Goal: Task Accomplishment & Management: Complete application form

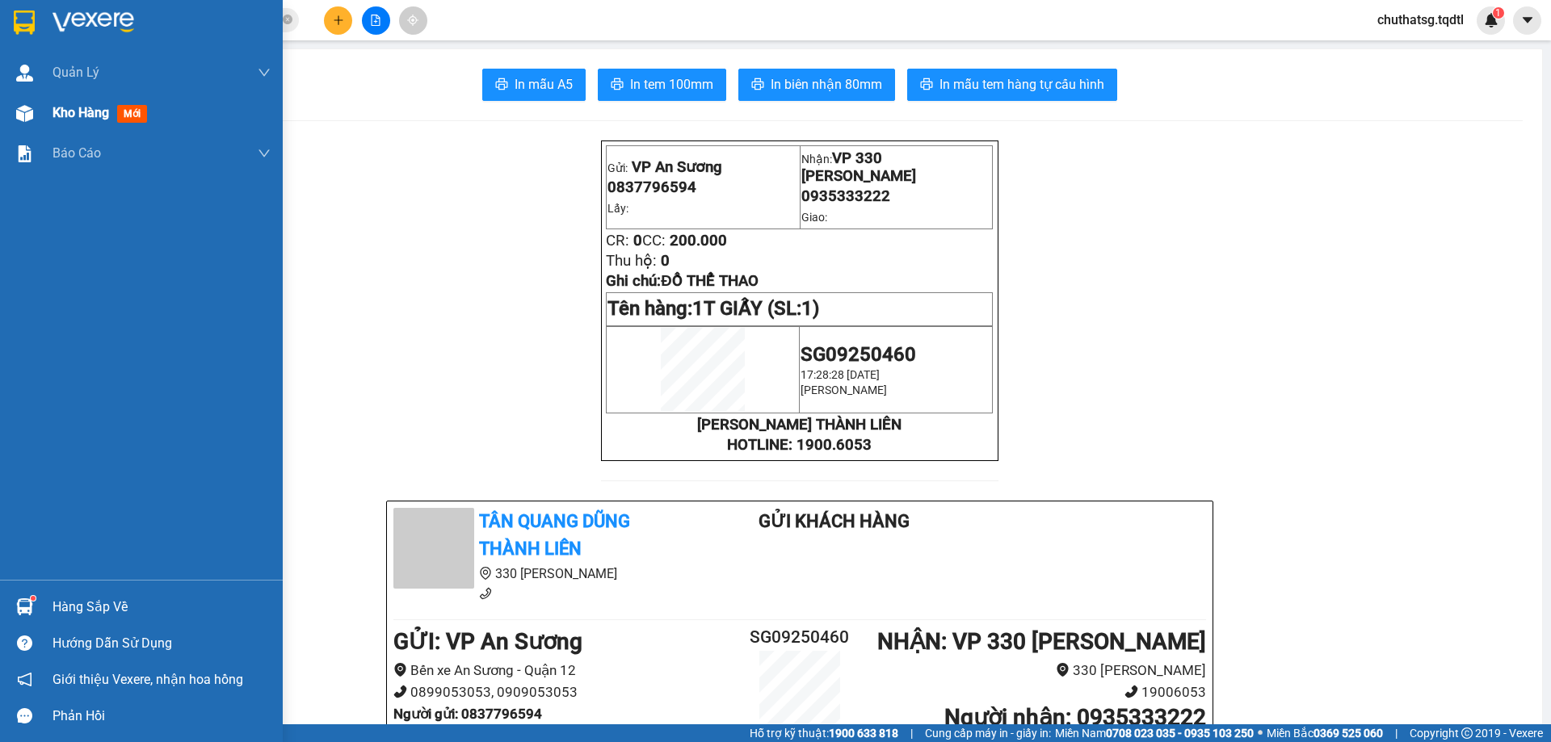
click at [82, 113] on span "Kho hàng" at bounding box center [80, 112] width 57 height 15
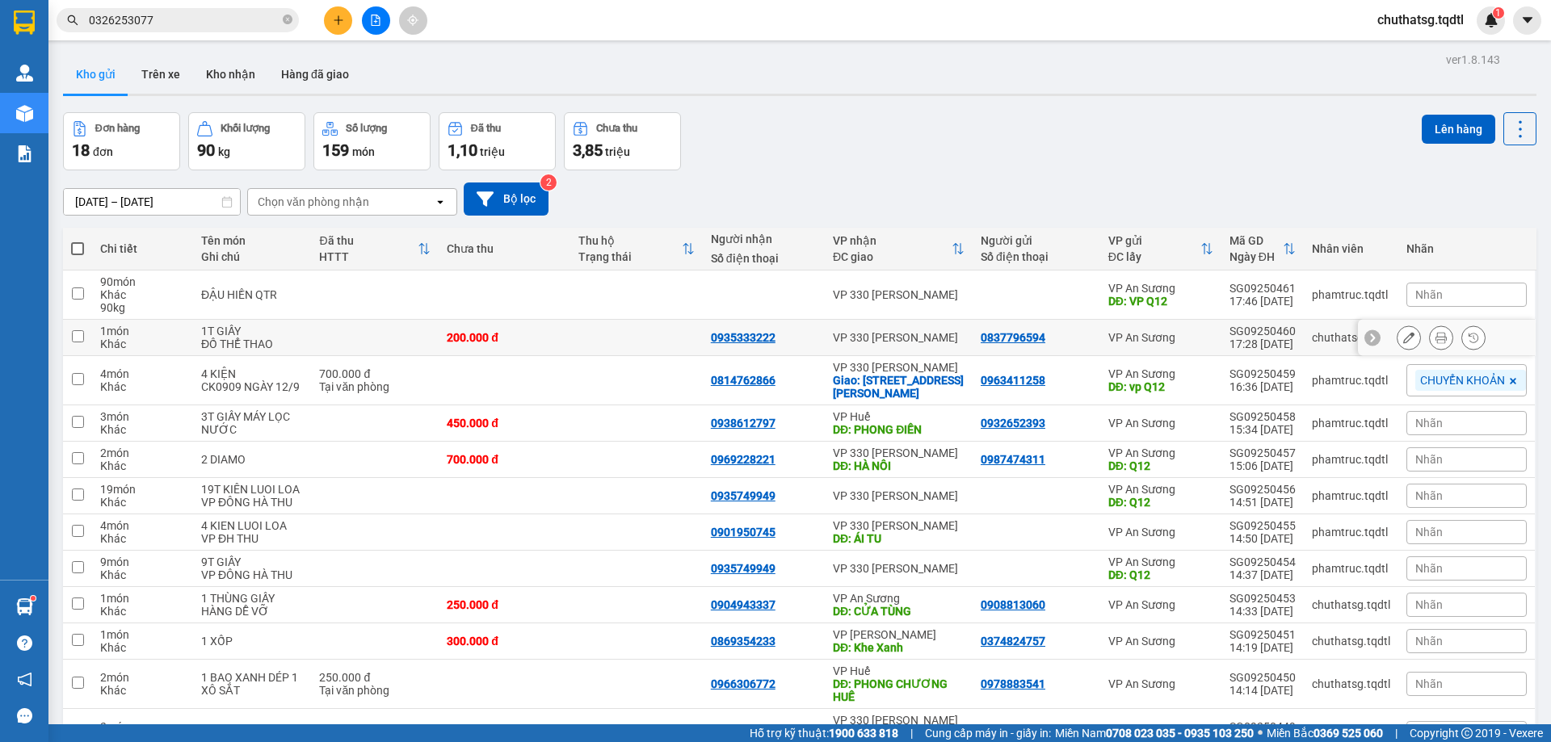
click at [79, 333] on input "checkbox" at bounding box center [78, 336] width 12 height 12
checkbox input "true"
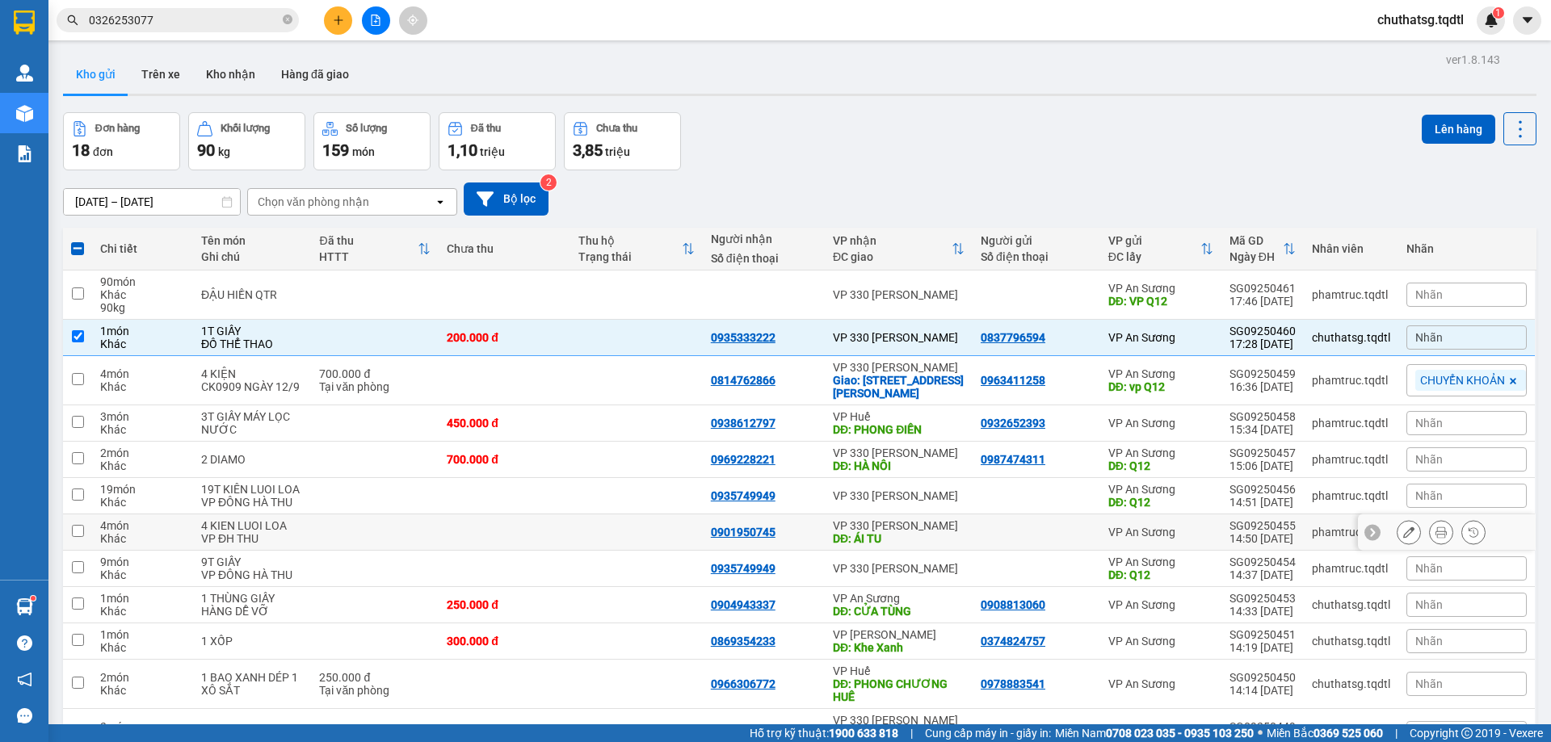
scroll to position [81, 0]
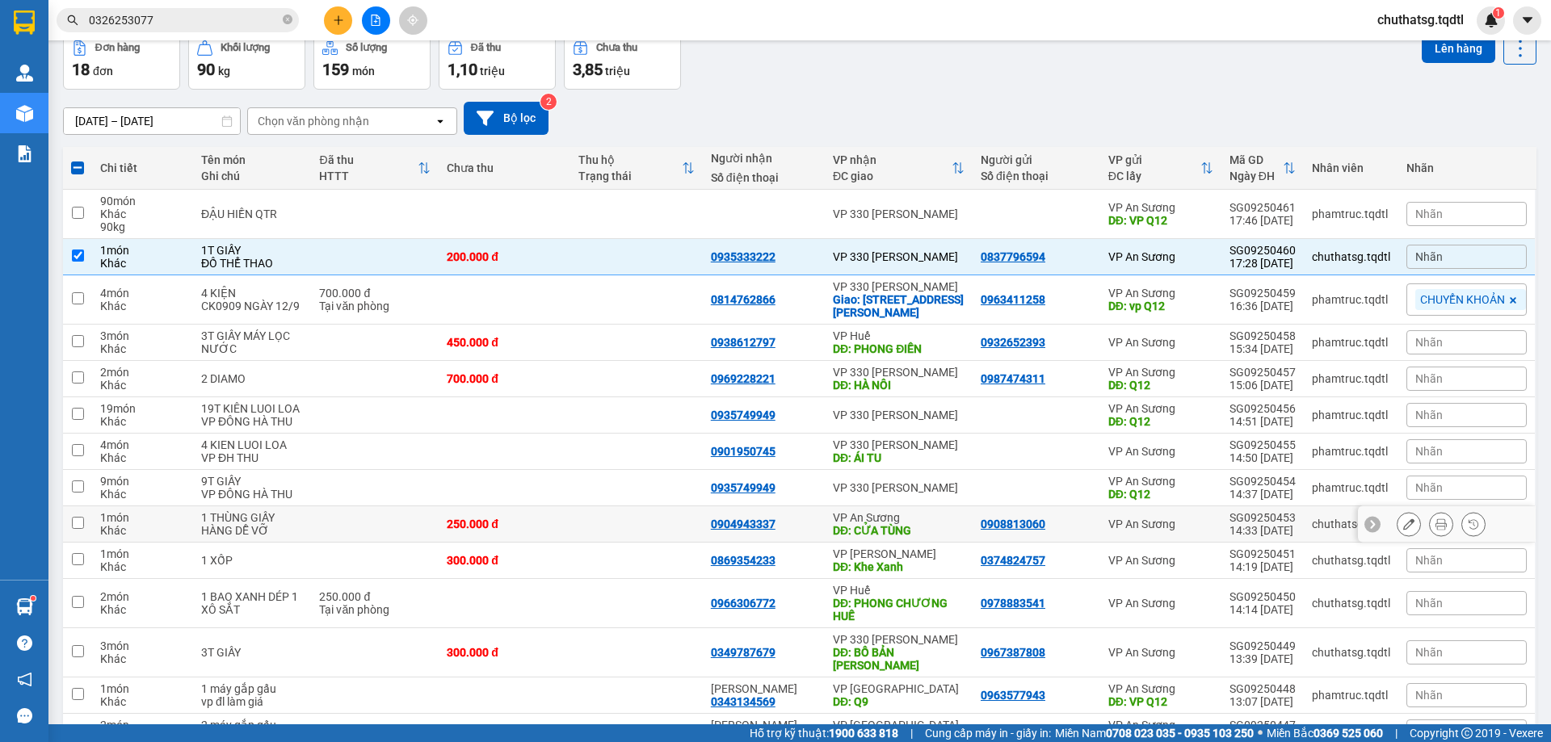
click at [76, 517] on input "checkbox" at bounding box center [78, 523] width 12 height 12
checkbox input "true"
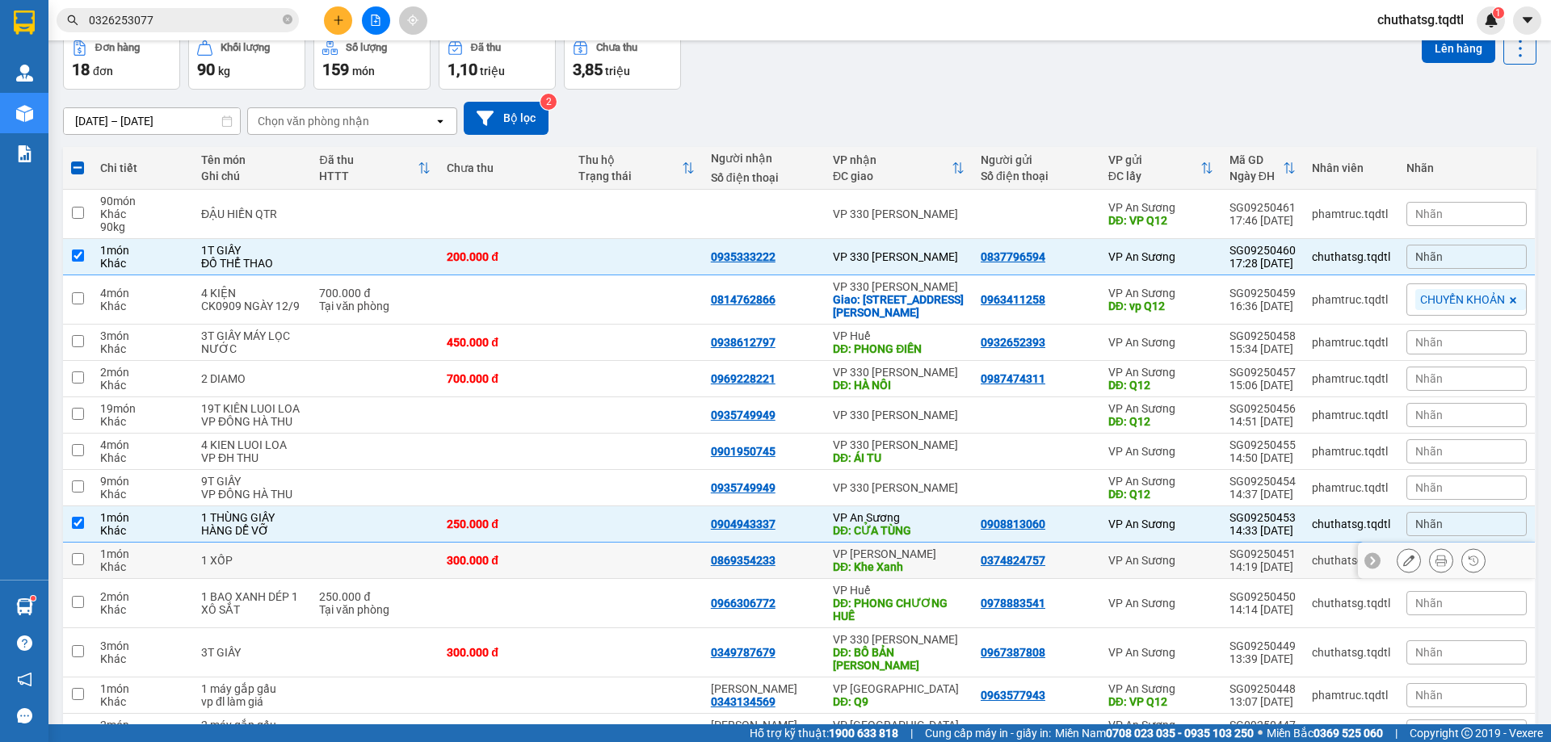
drag, startPoint x: 78, startPoint y: 553, endPoint x: 108, endPoint y: 550, distance: 30.9
click at [80, 553] on input "checkbox" at bounding box center [78, 559] width 12 height 12
checkbox input "true"
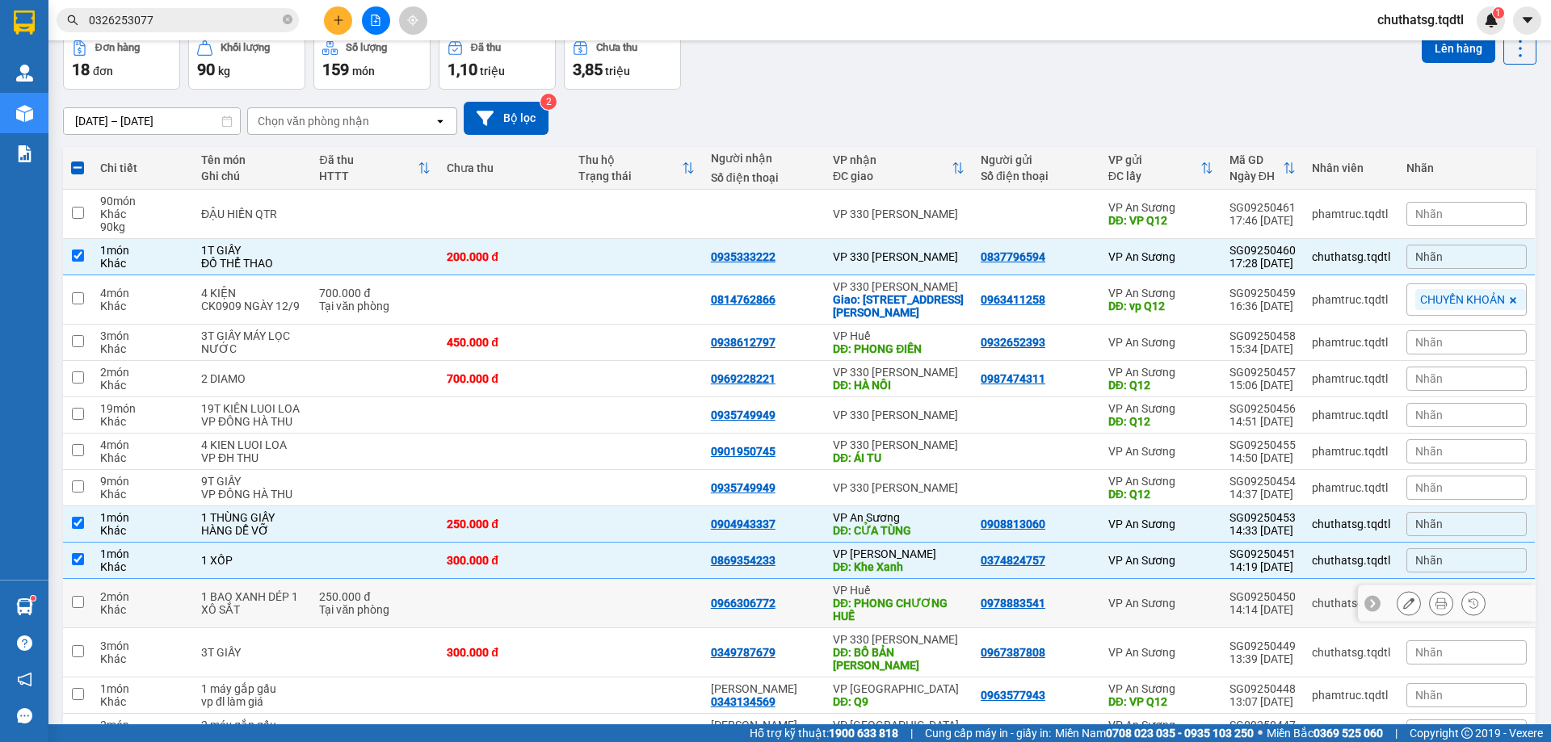
drag, startPoint x: 78, startPoint y: 594, endPoint x: 152, endPoint y: 598, distance: 73.6
click at [85, 593] on td at bounding box center [77, 603] width 29 height 49
checkbox input "true"
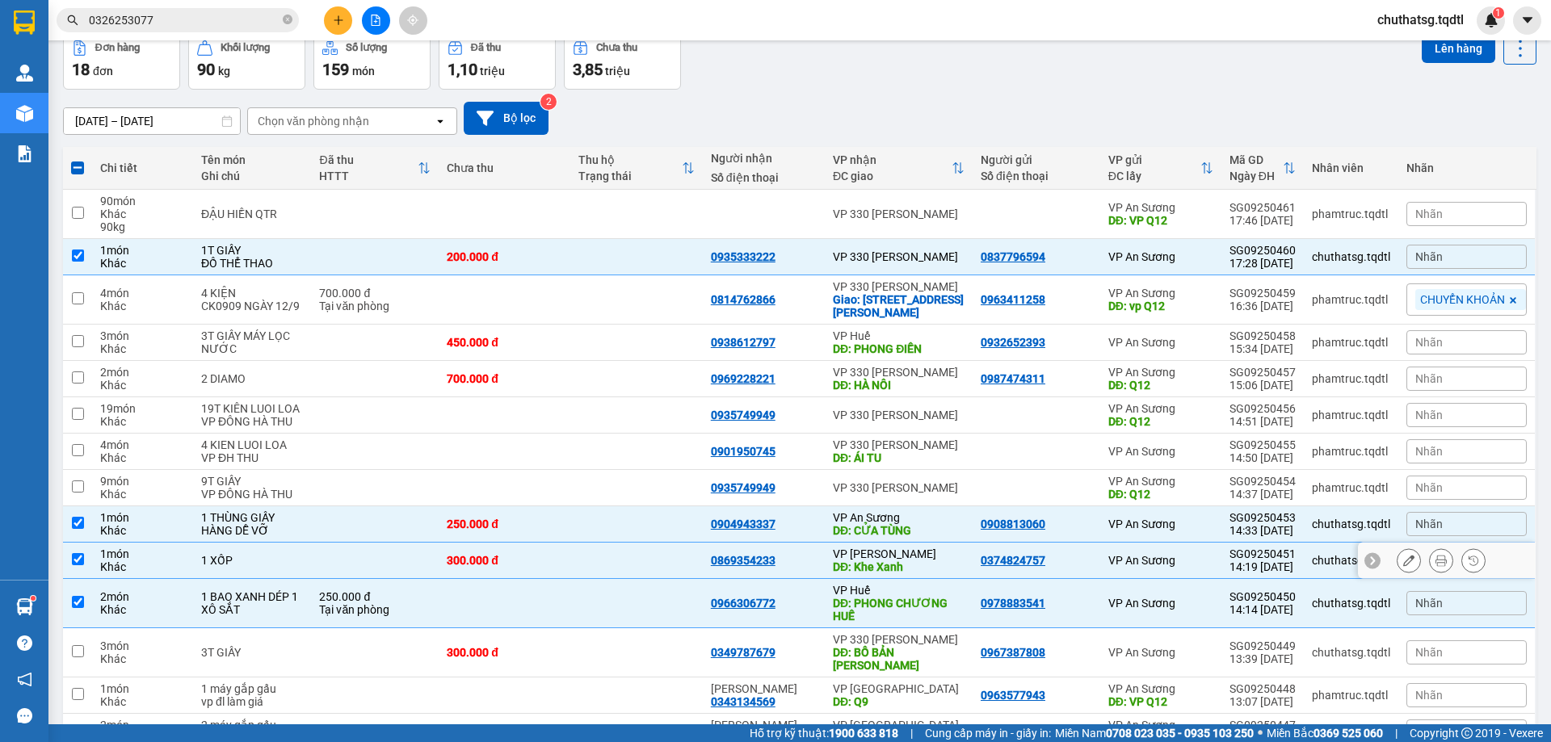
scroll to position [242, 0]
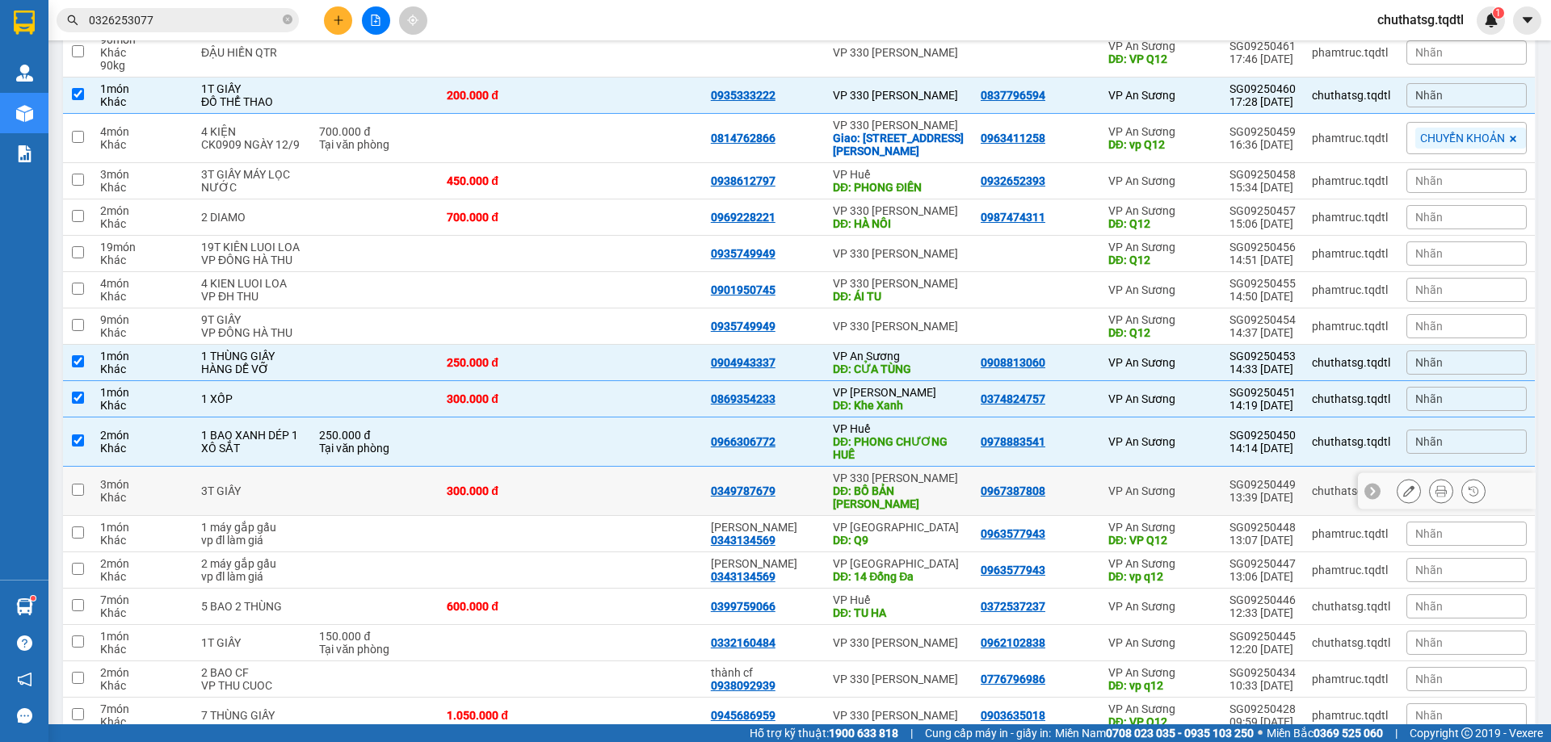
click at [77, 484] on input "checkbox" at bounding box center [78, 490] width 12 height 12
checkbox input "true"
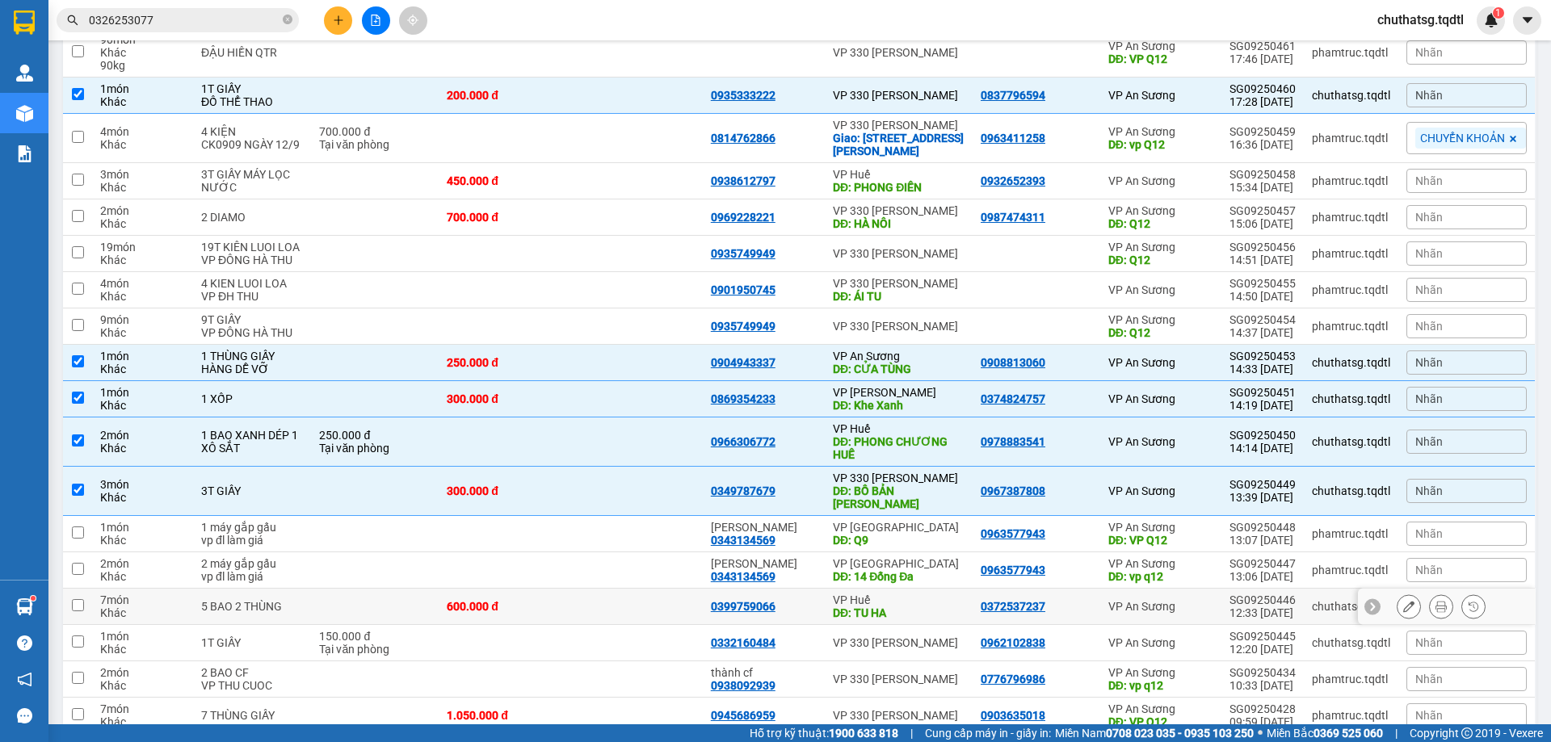
click at [80, 599] on input "checkbox" at bounding box center [78, 605] width 12 height 12
checkbox input "true"
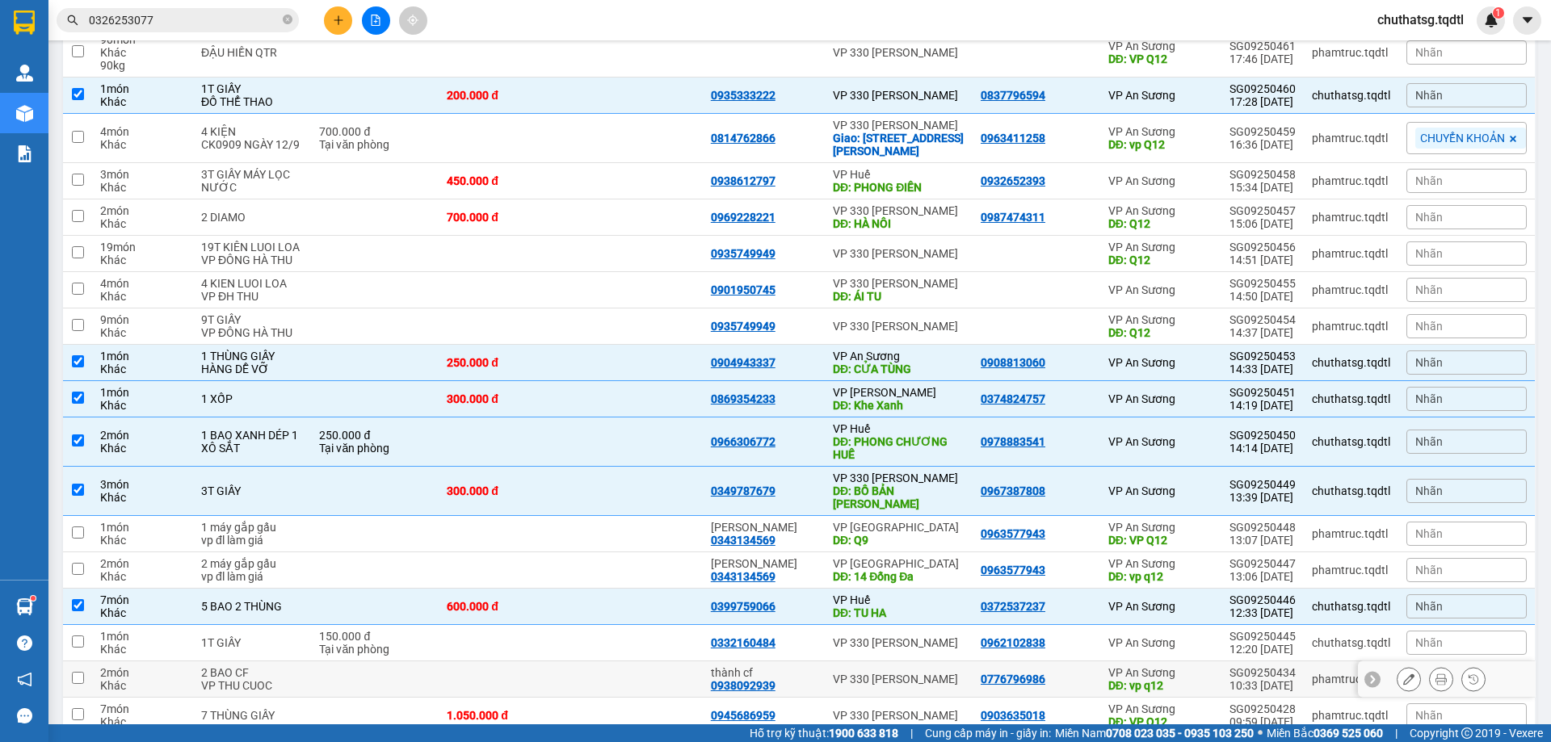
scroll to position [310, 0]
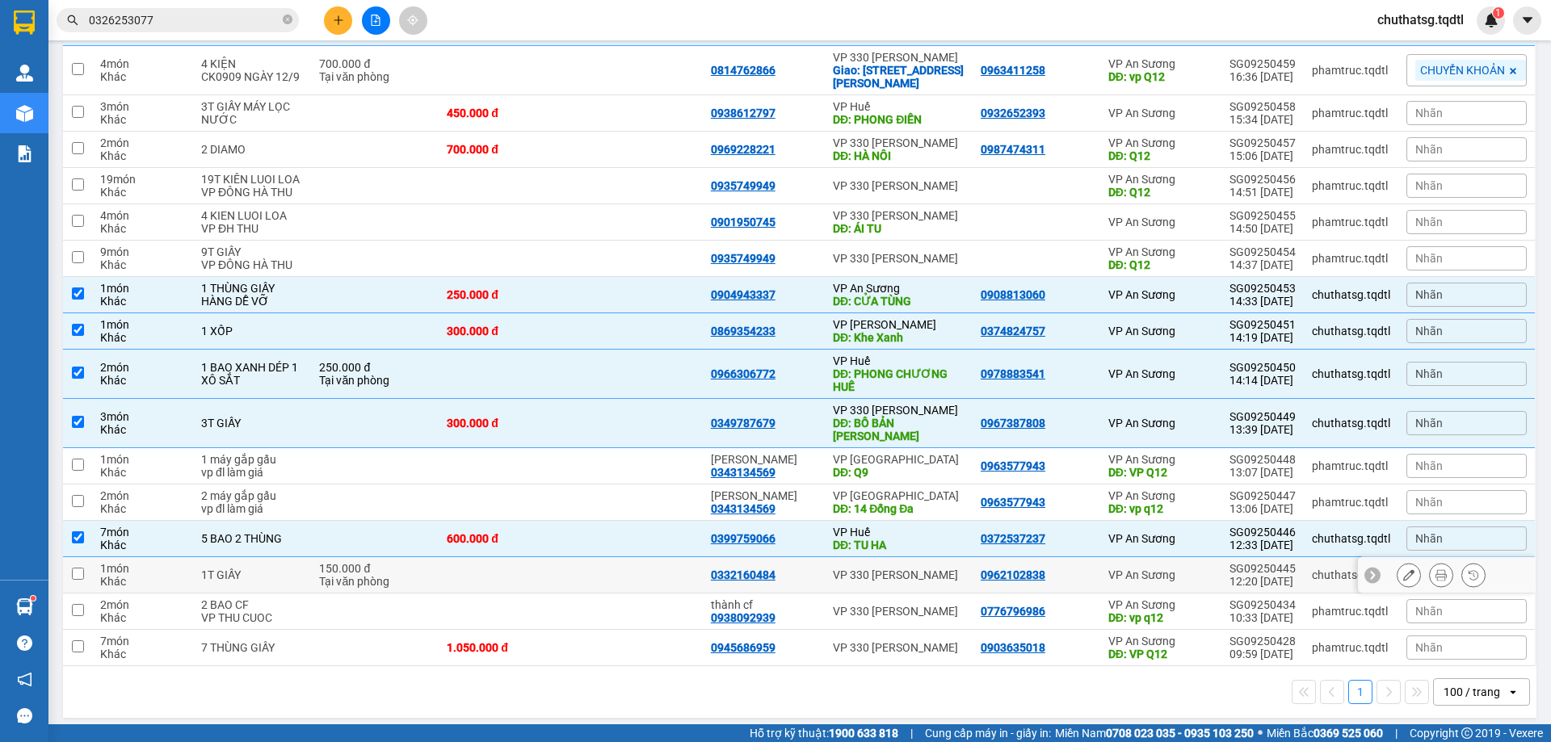
click at [77, 568] on input "checkbox" at bounding box center [78, 574] width 12 height 12
checkbox input "true"
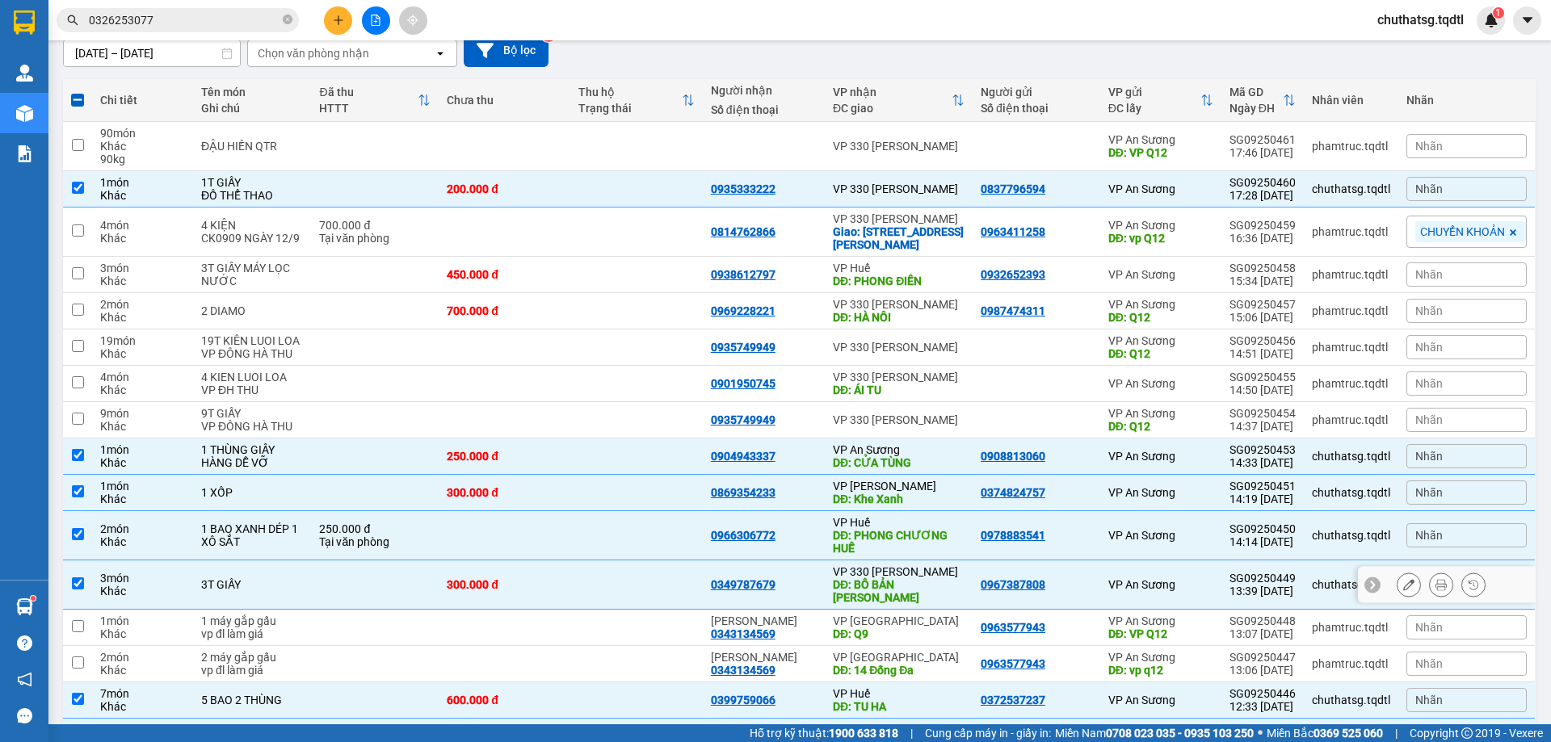
scroll to position [0, 0]
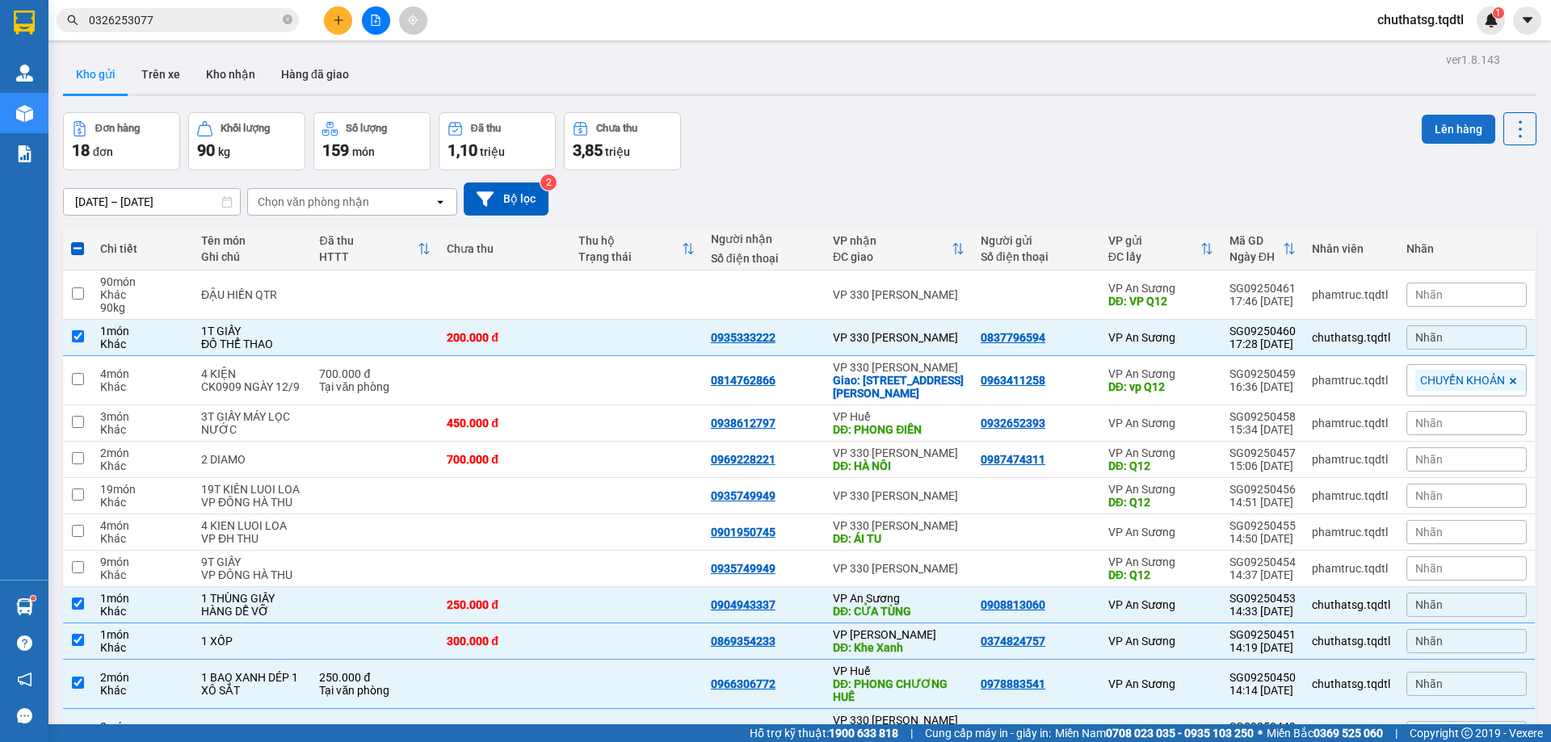
click at [1440, 125] on button "Lên hàng" at bounding box center [1457, 129] width 73 height 29
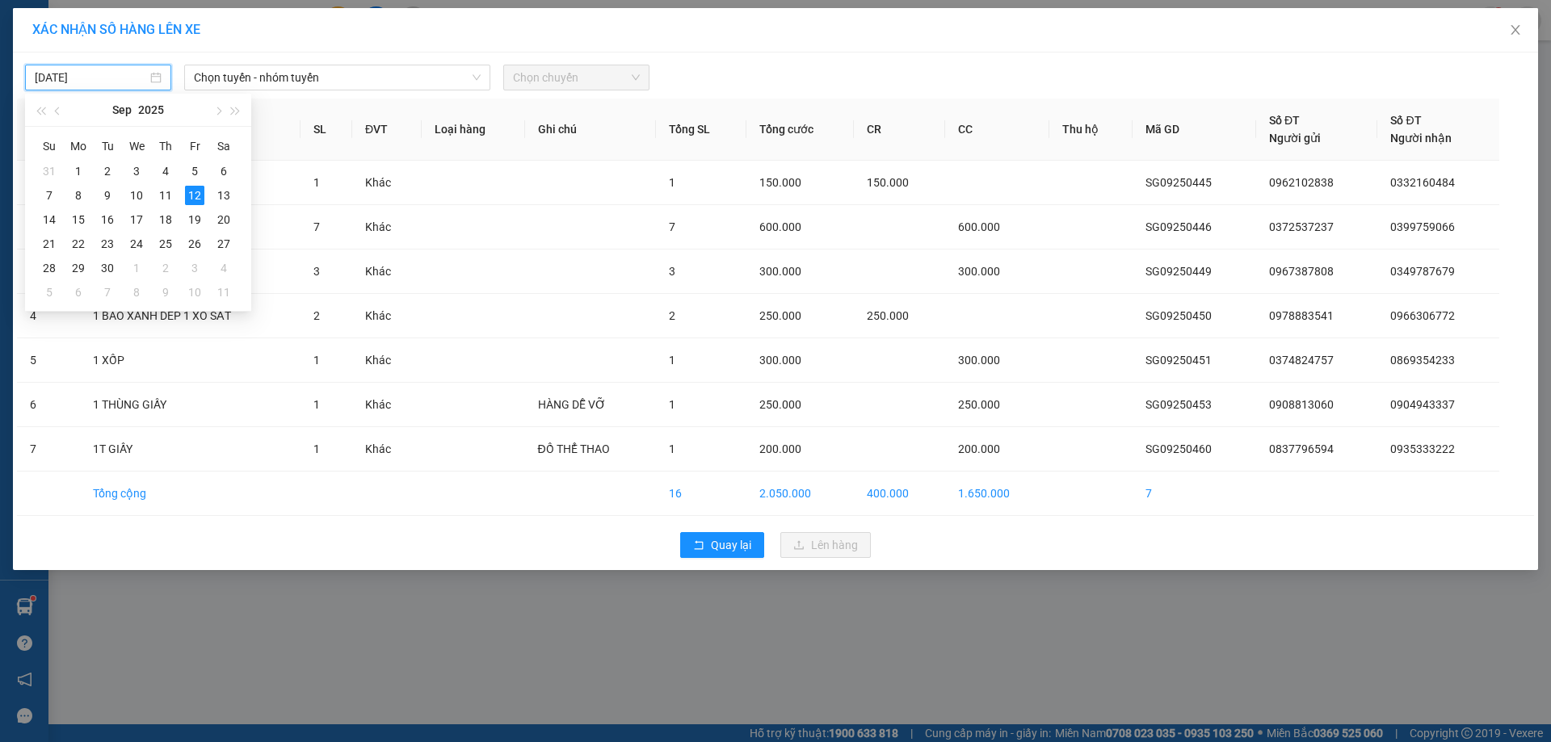
click at [103, 79] on input "[DATE]" at bounding box center [91, 78] width 112 height 18
click at [222, 198] on div "13" at bounding box center [223, 195] width 19 height 19
type input "[DATE]"
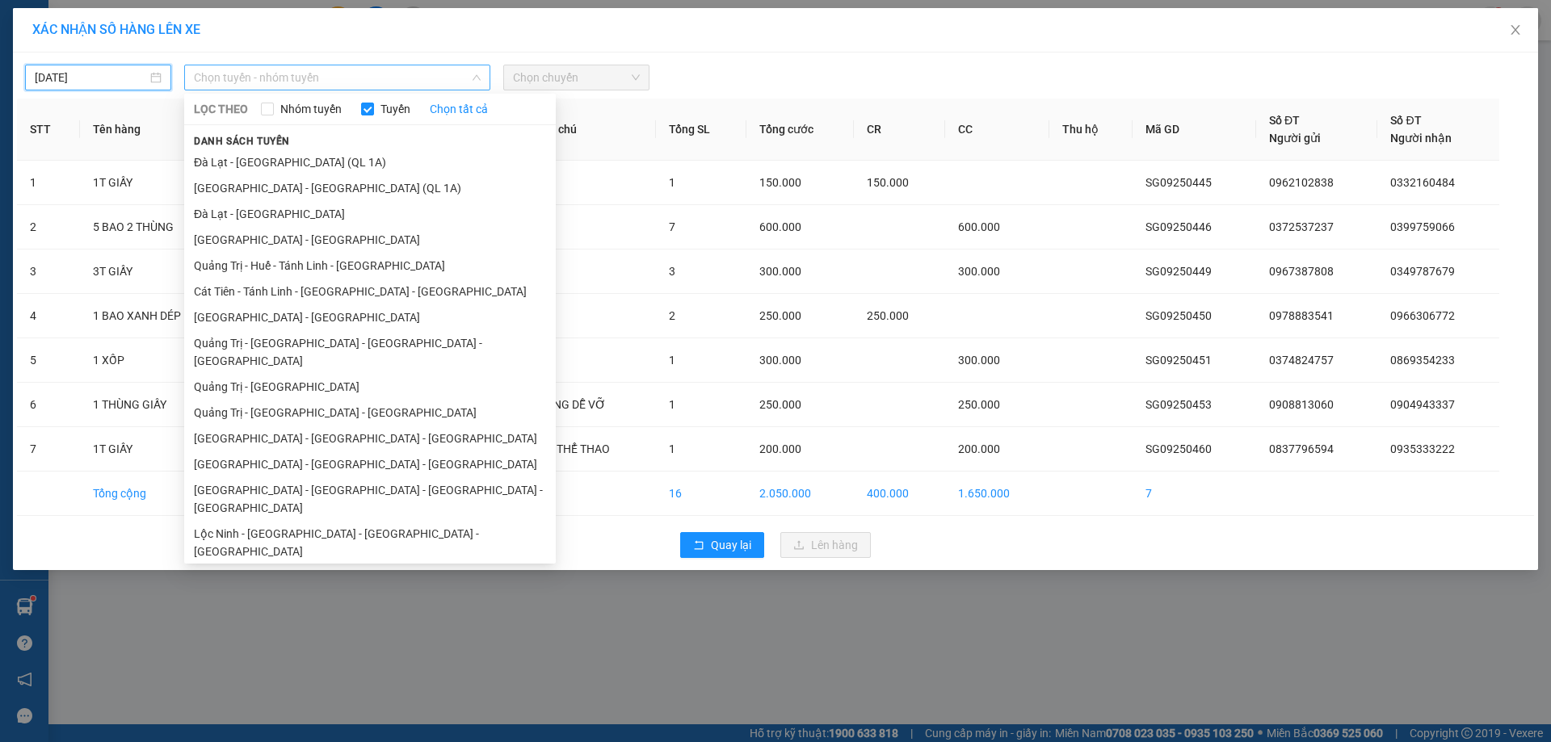
drag, startPoint x: 387, startPoint y: 73, endPoint x: 358, endPoint y: 91, distance: 34.1
click at [380, 76] on span "Chọn tuyến - nhóm tuyến" at bounding box center [337, 77] width 287 height 24
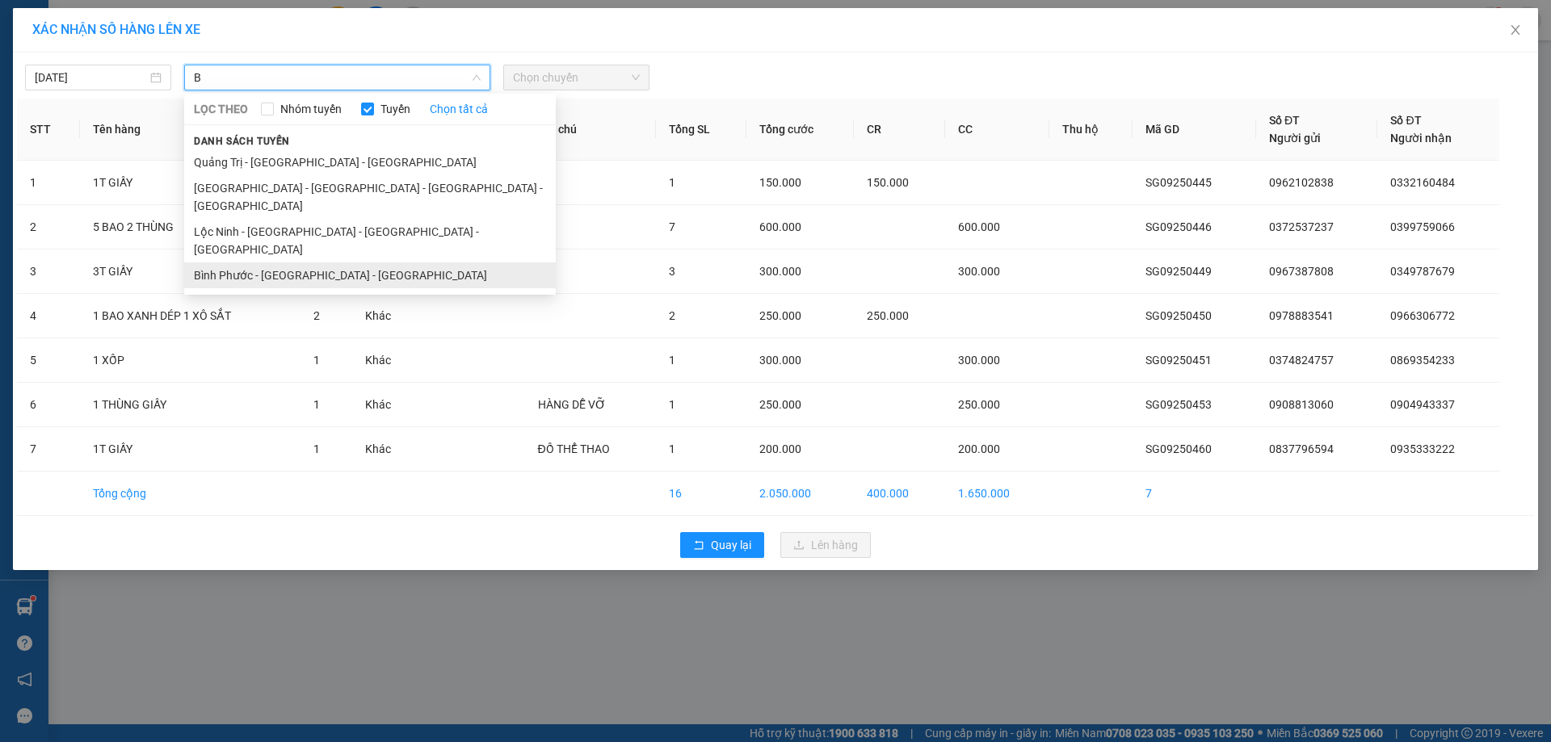
type input "B"
click at [227, 262] on li "Bình Phước - [GEOGRAPHIC_DATA] - [GEOGRAPHIC_DATA]" at bounding box center [369, 275] width 371 height 26
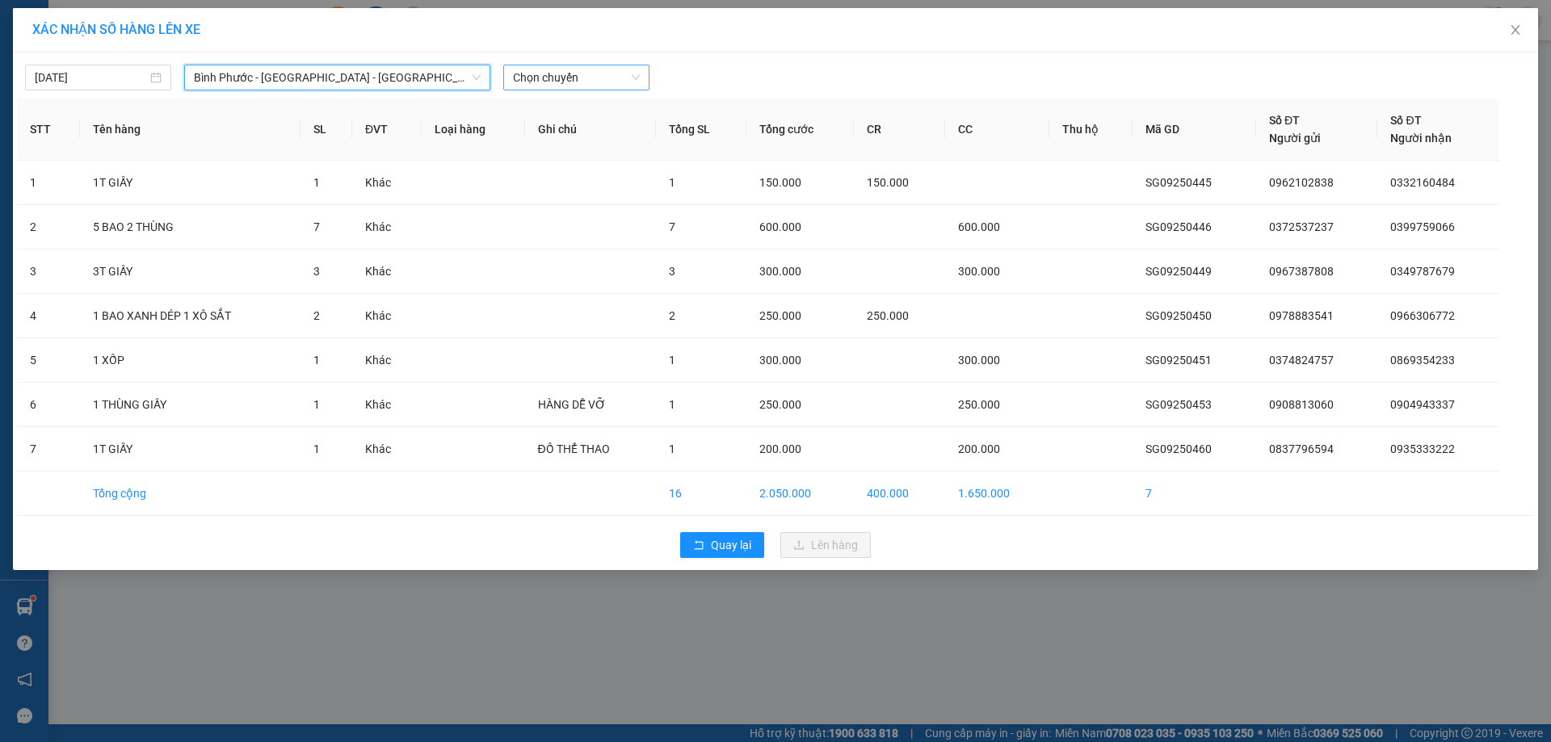
click at [602, 75] on span "Chọn chuyến" at bounding box center [576, 77] width 127 height 24
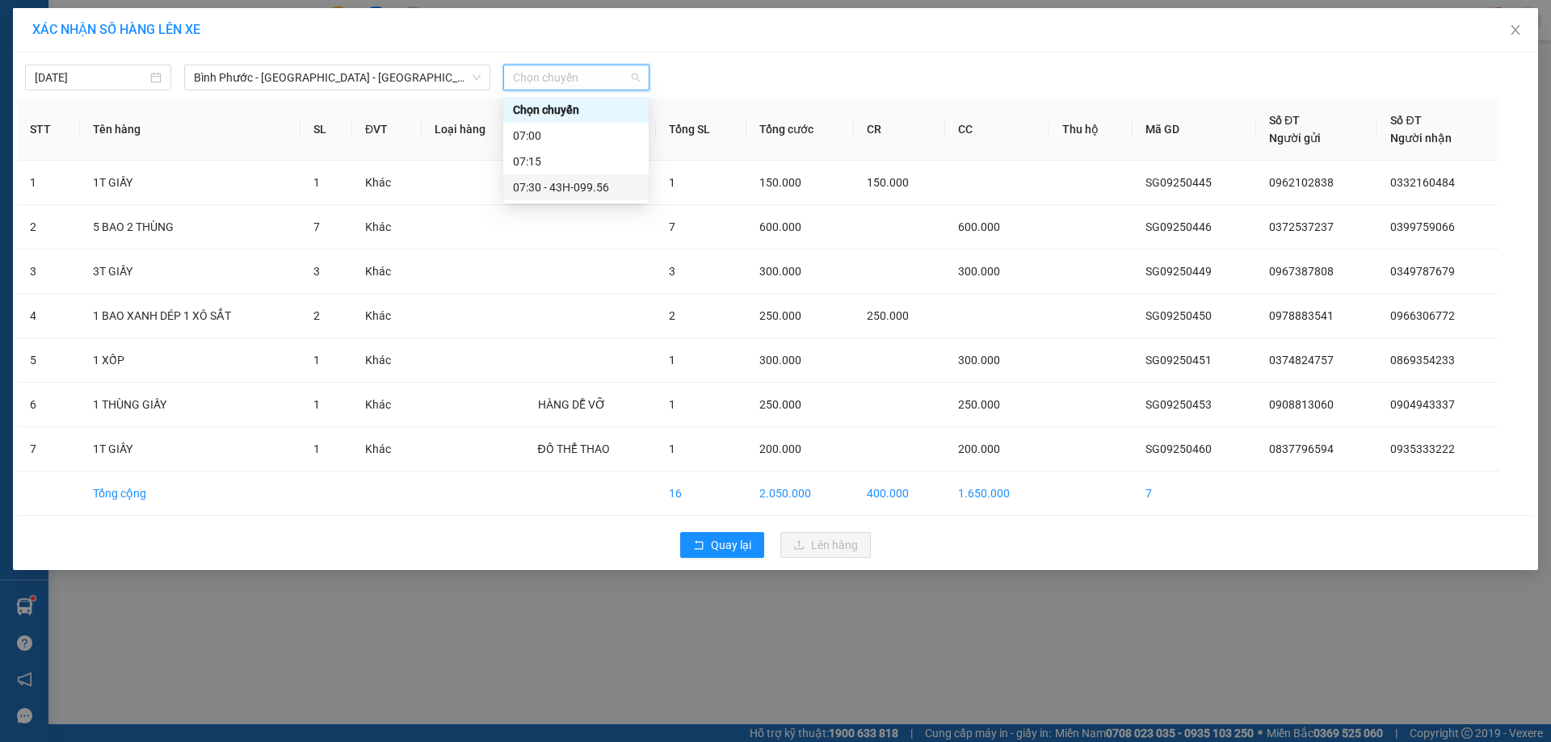
click at [575, 186] on div "07:30 - 43H-099.56" at bounding box center [576, 187] width 126 height 18
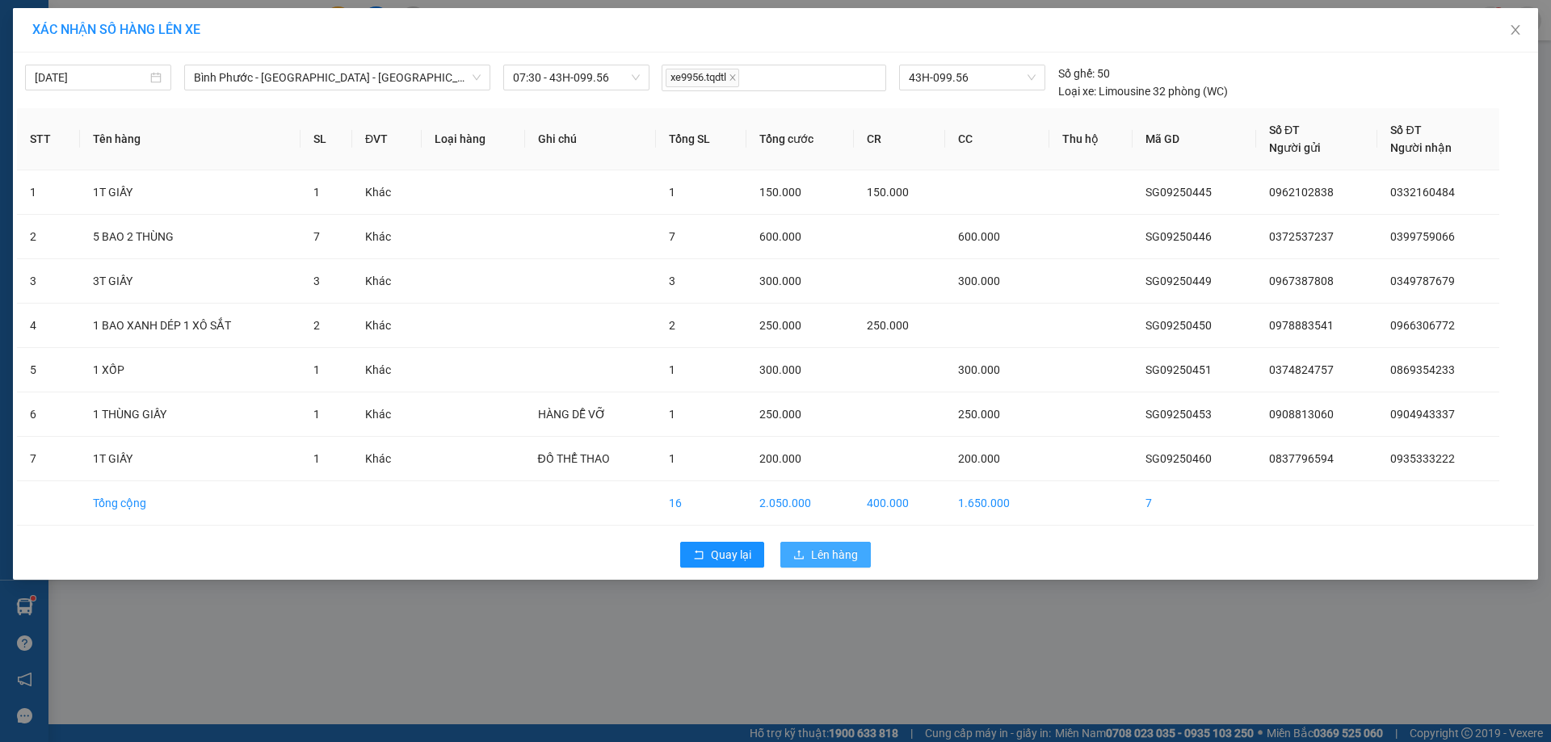
click at [846, 552] on span "Lên hàng" at bounding box center [834, 555] width 47 height 18
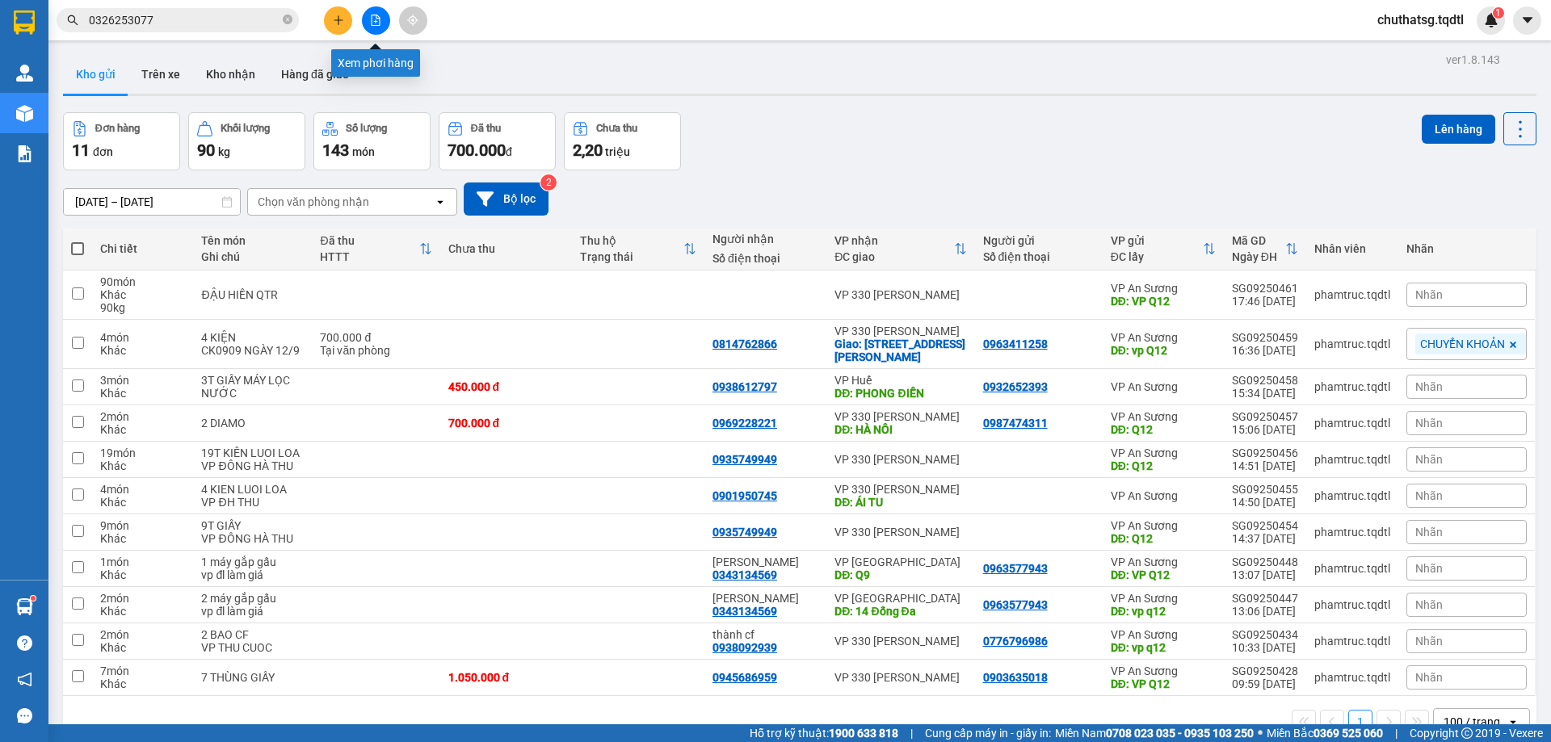
click at [378, 16] on icon "file-add" at bounding box center [375, 20] width 9 height 11
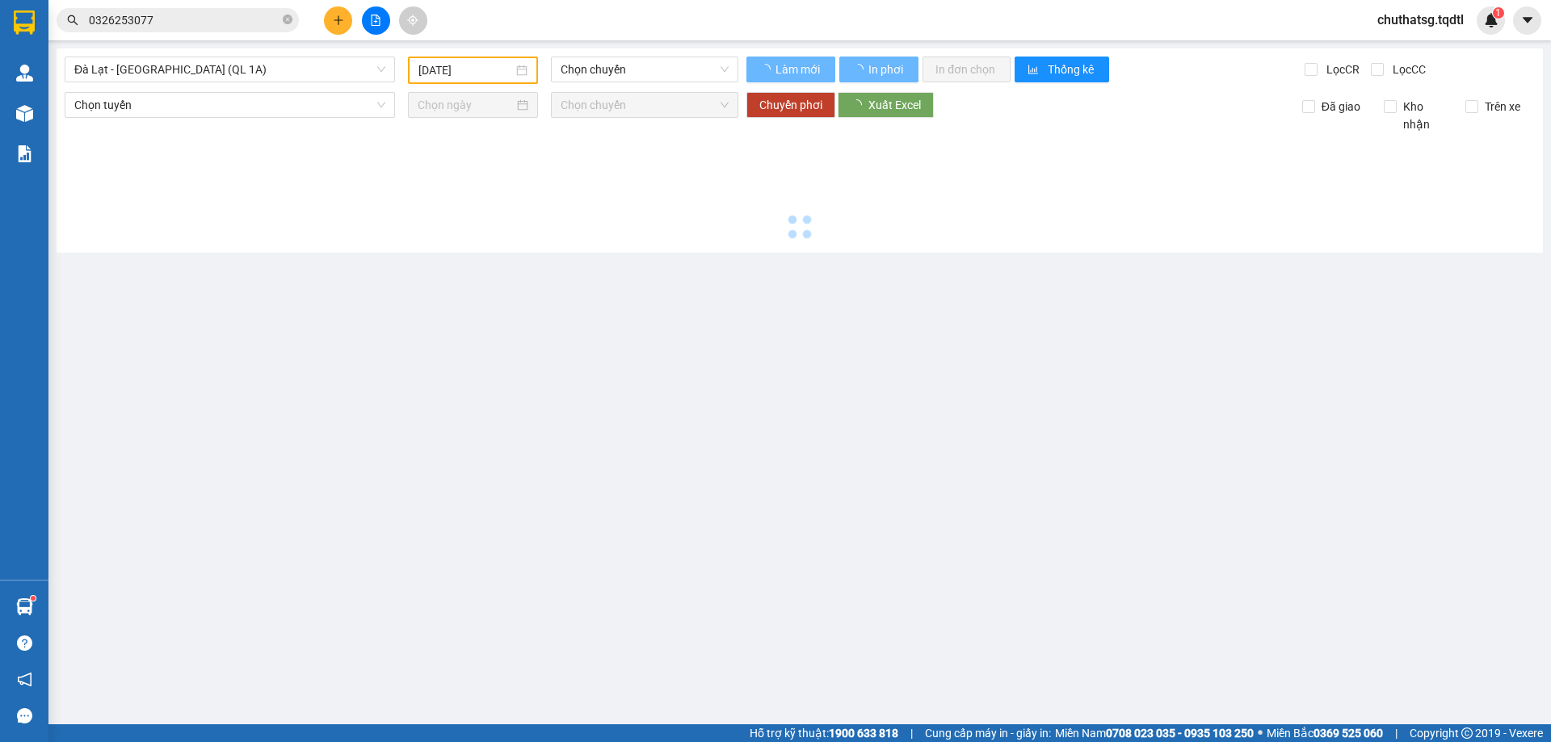
type input "[DATE]"
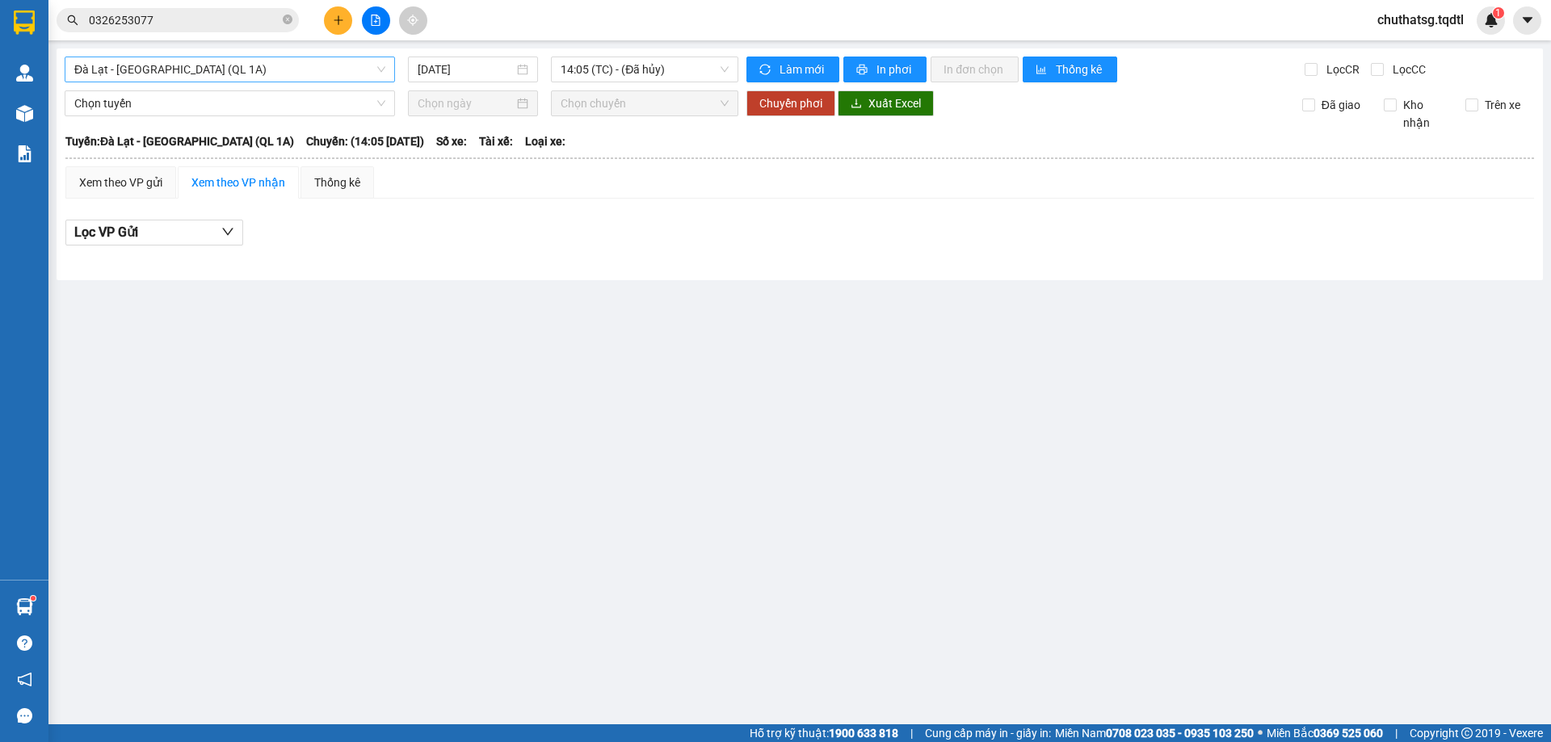
click at [354, 67] on span "Đà Lạt - [GEOGRAPHIC_DATA] (QL 1A)" at bounding box center [229, 69] width 311 height 24
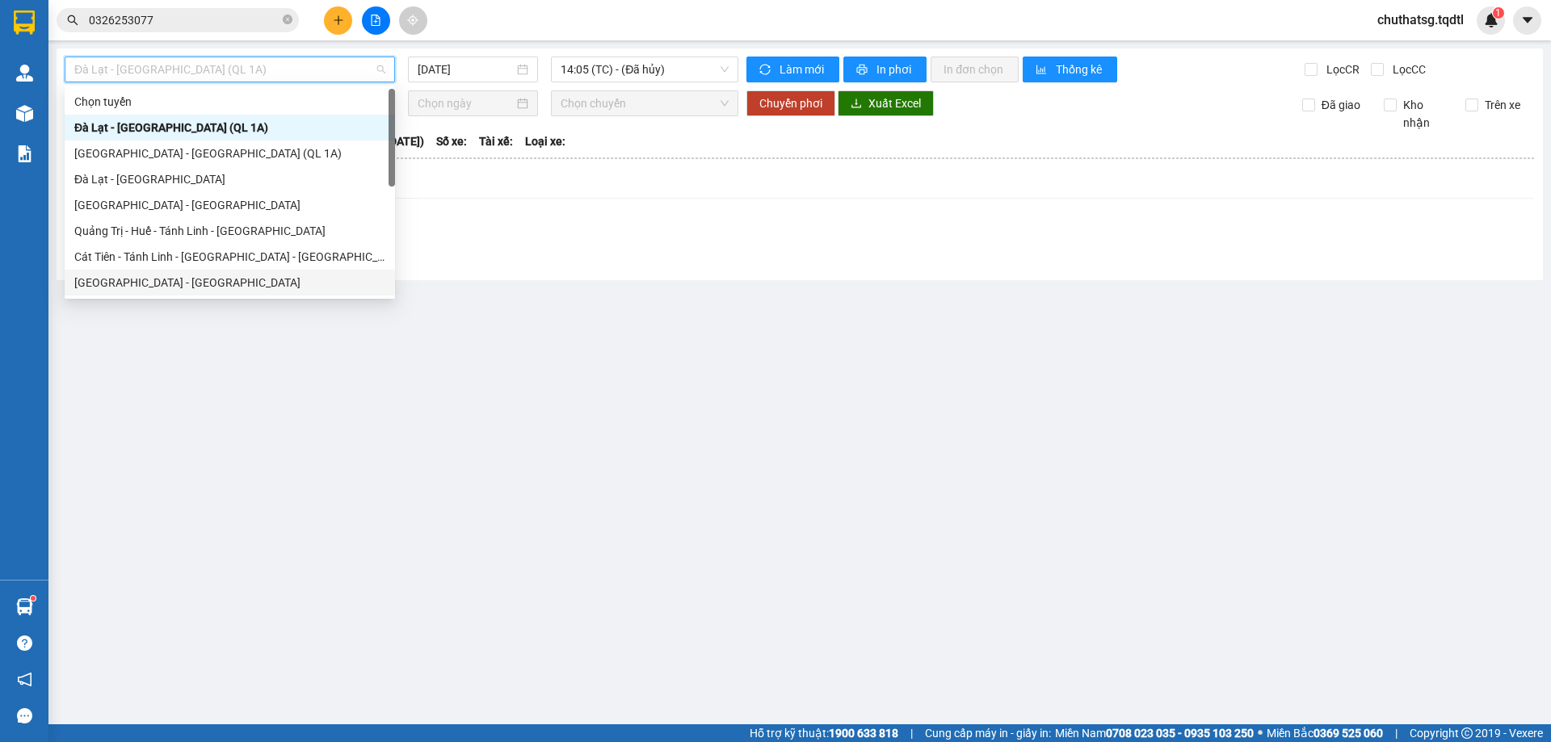
click at [136, 275] on div "[GEOGRAPHIC_DATA] - [GEOGRAPHIC_DATA]" at bounding box center [229, 283] width 311 height 18
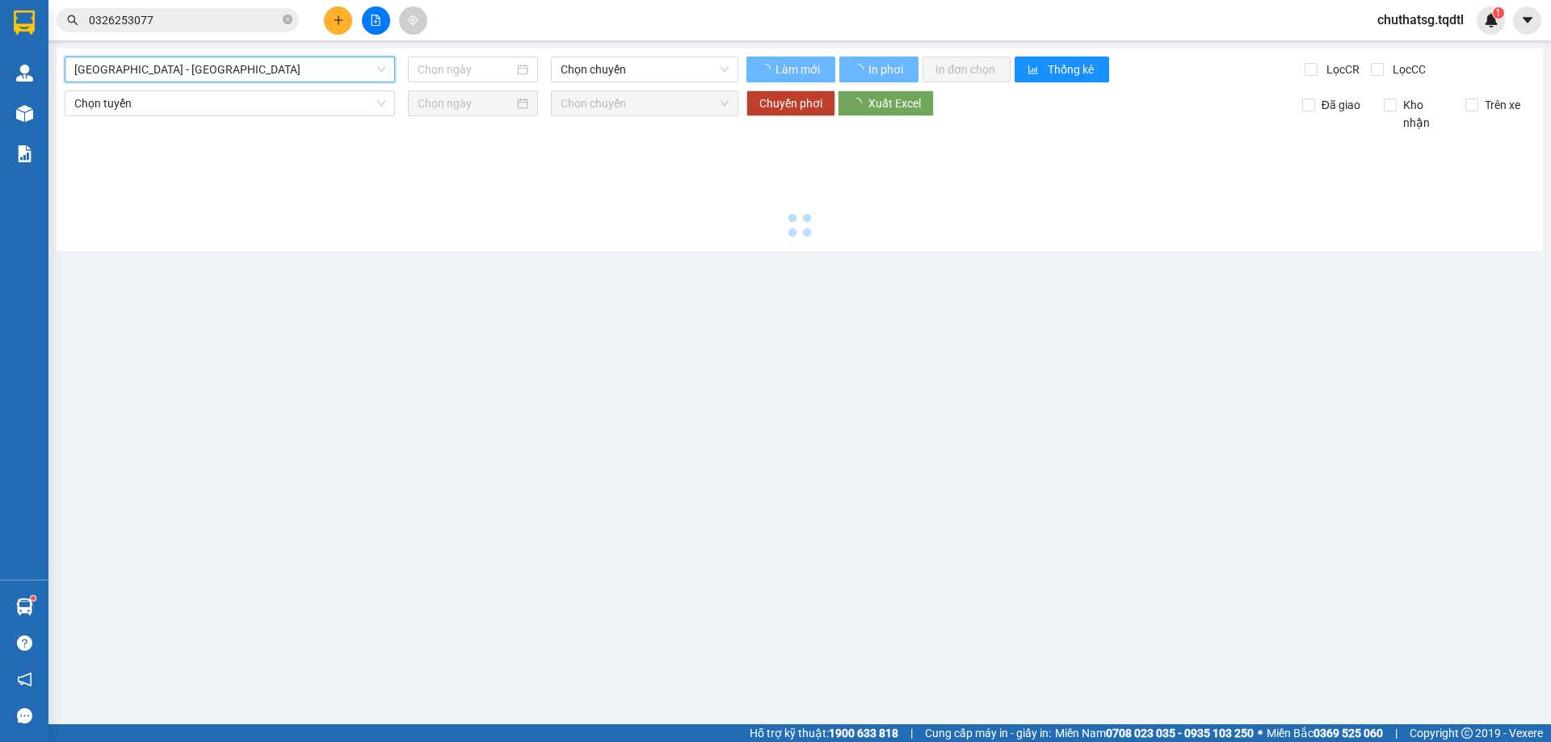
type input "[DATE]"
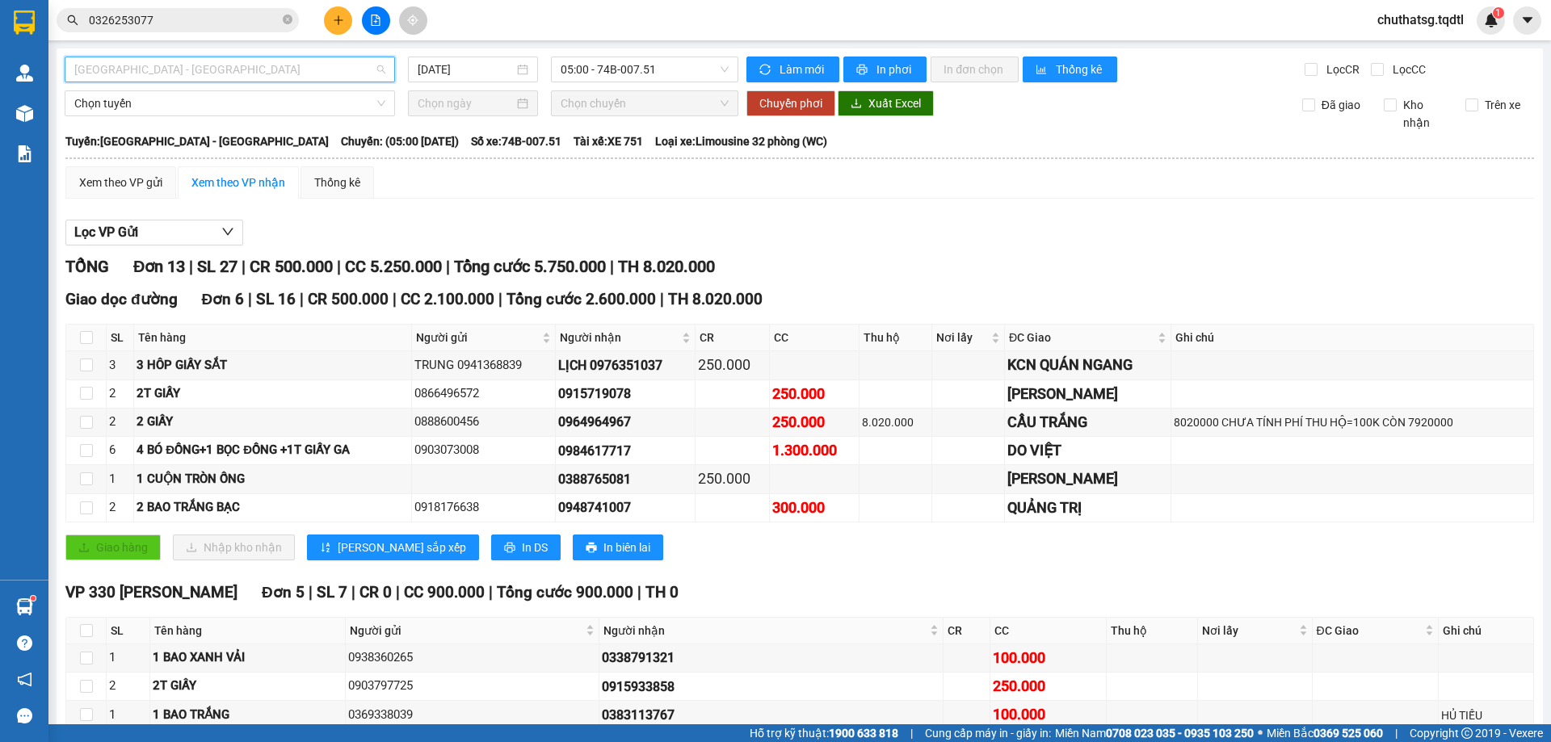
click at [196, 61] on span "[GEOGRAPHIC_DATA] - [GEOGRAPHIC_DATA]" at bounding box center [229, 69] width 311 height 24
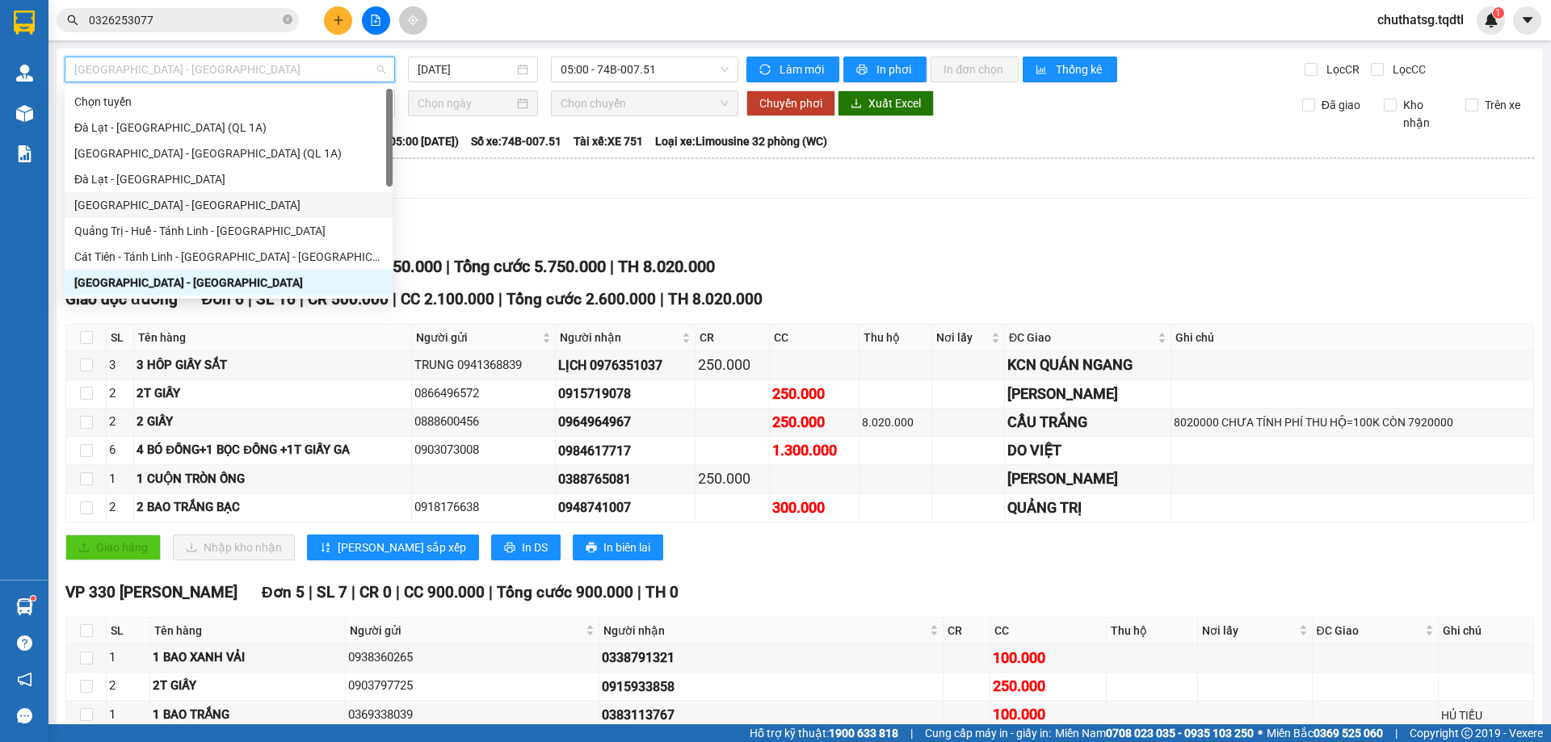
type input "Q"
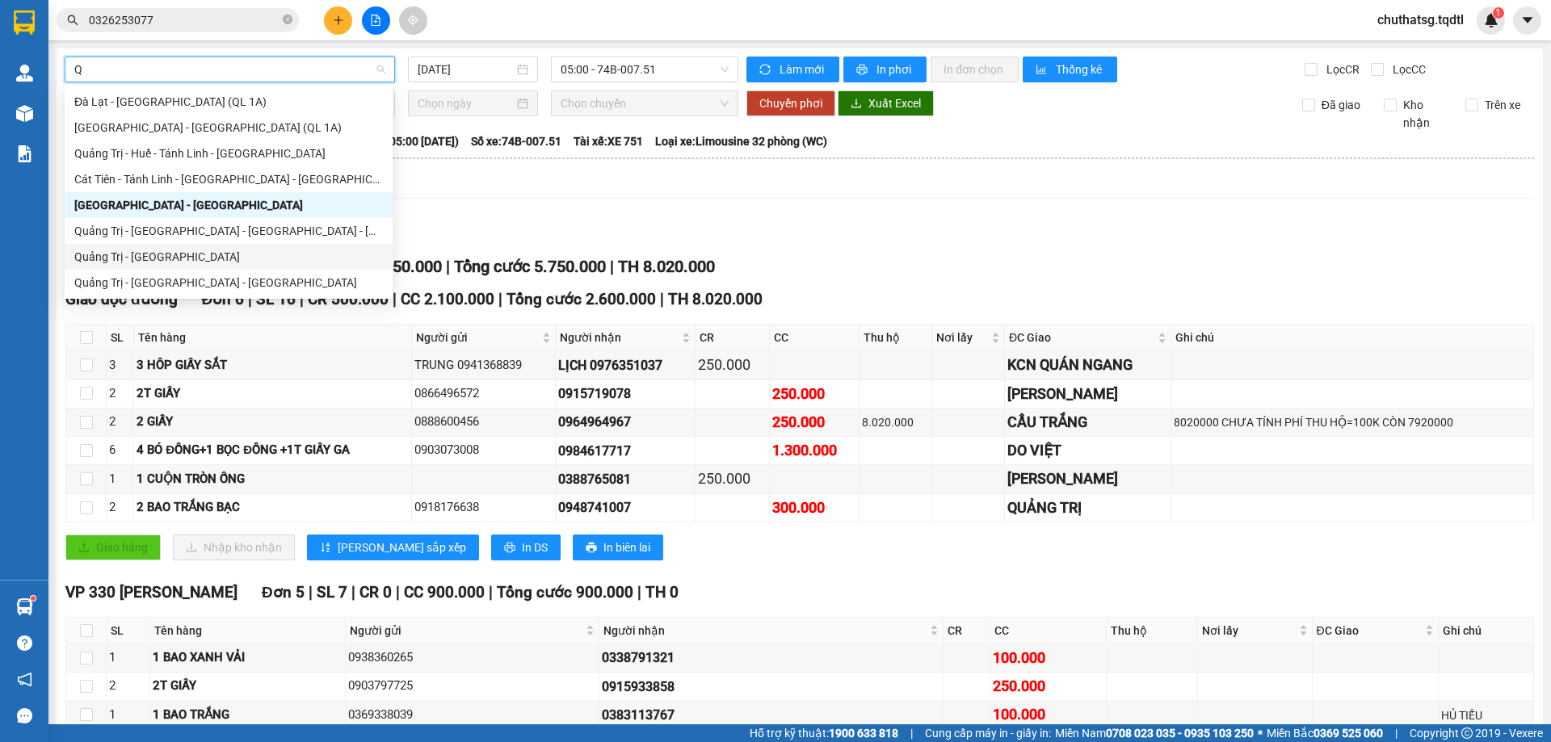
click at [115, 256] on div "Quảng Trị - [GEOGRAPHIC_DATA]" at bounding box center [228, 257] width 308 height 18
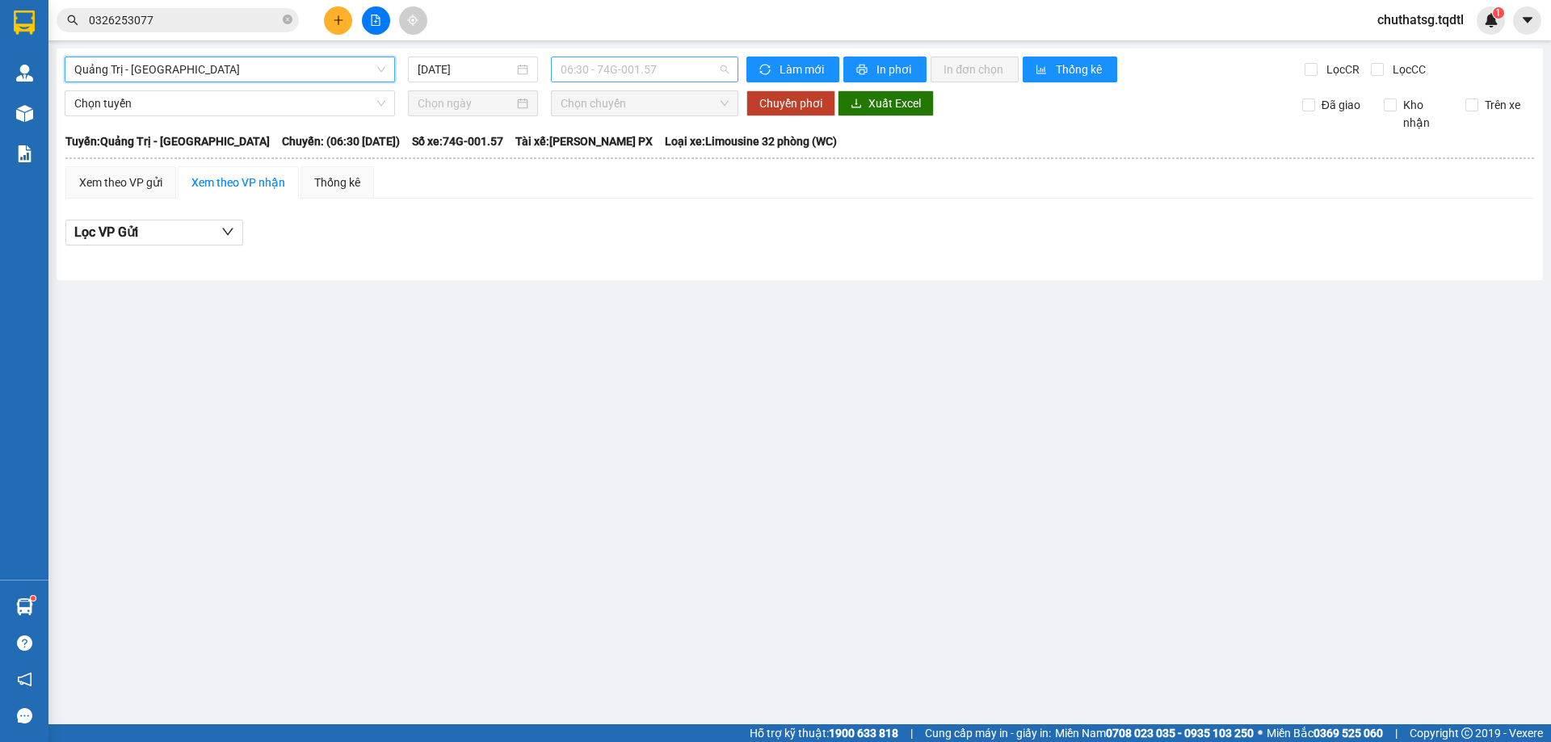
click at [686, 68] on span "06:30 - 74G-001.57" at bounding box center [644, 69] width 168 height 24
click at [491, 69] on input "[DATE]" at bounding box center [466, 70] width 96 height 18
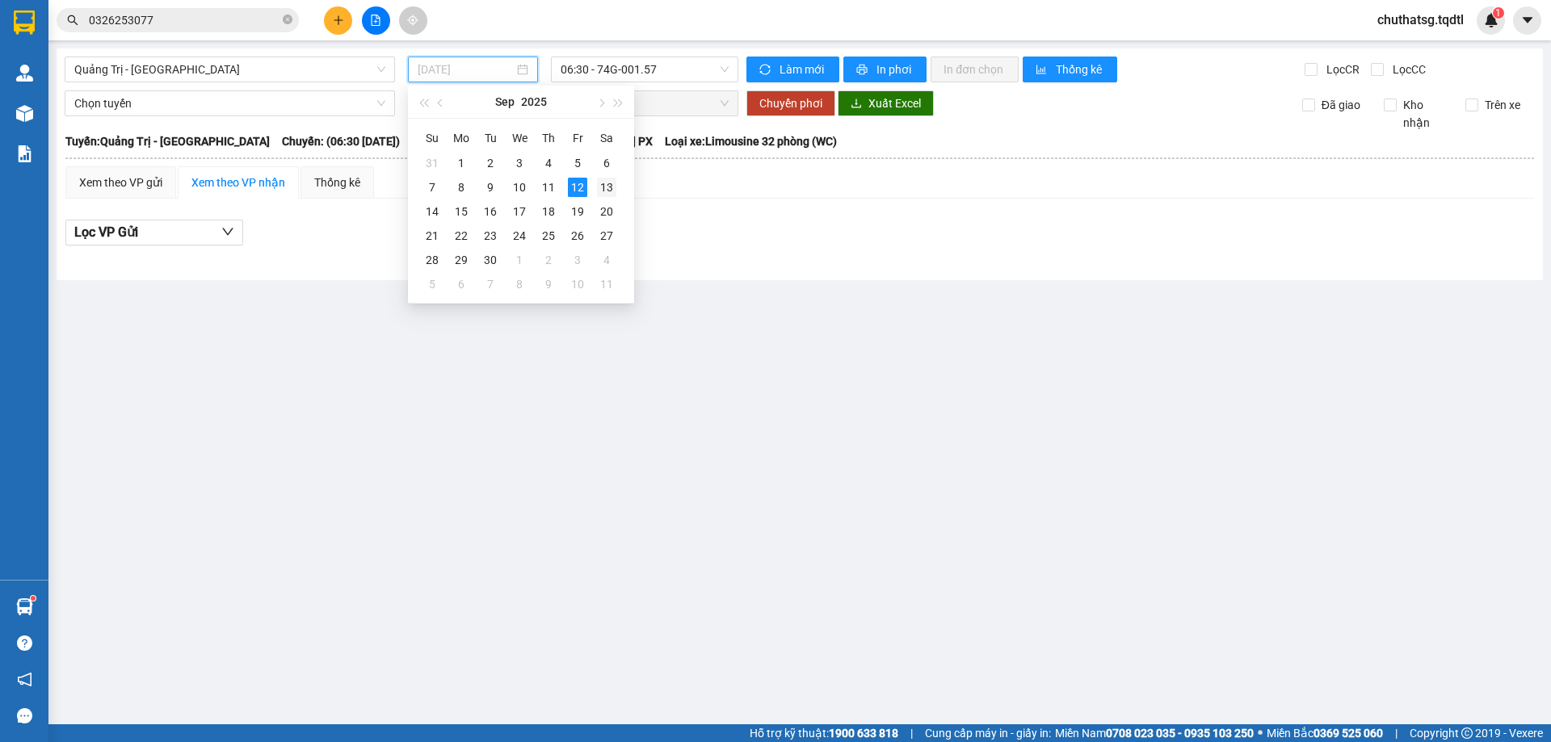
click at [602, 184] on div "13" at bounding box center [606, 187] width 19 height 19
type input "[DATE]"
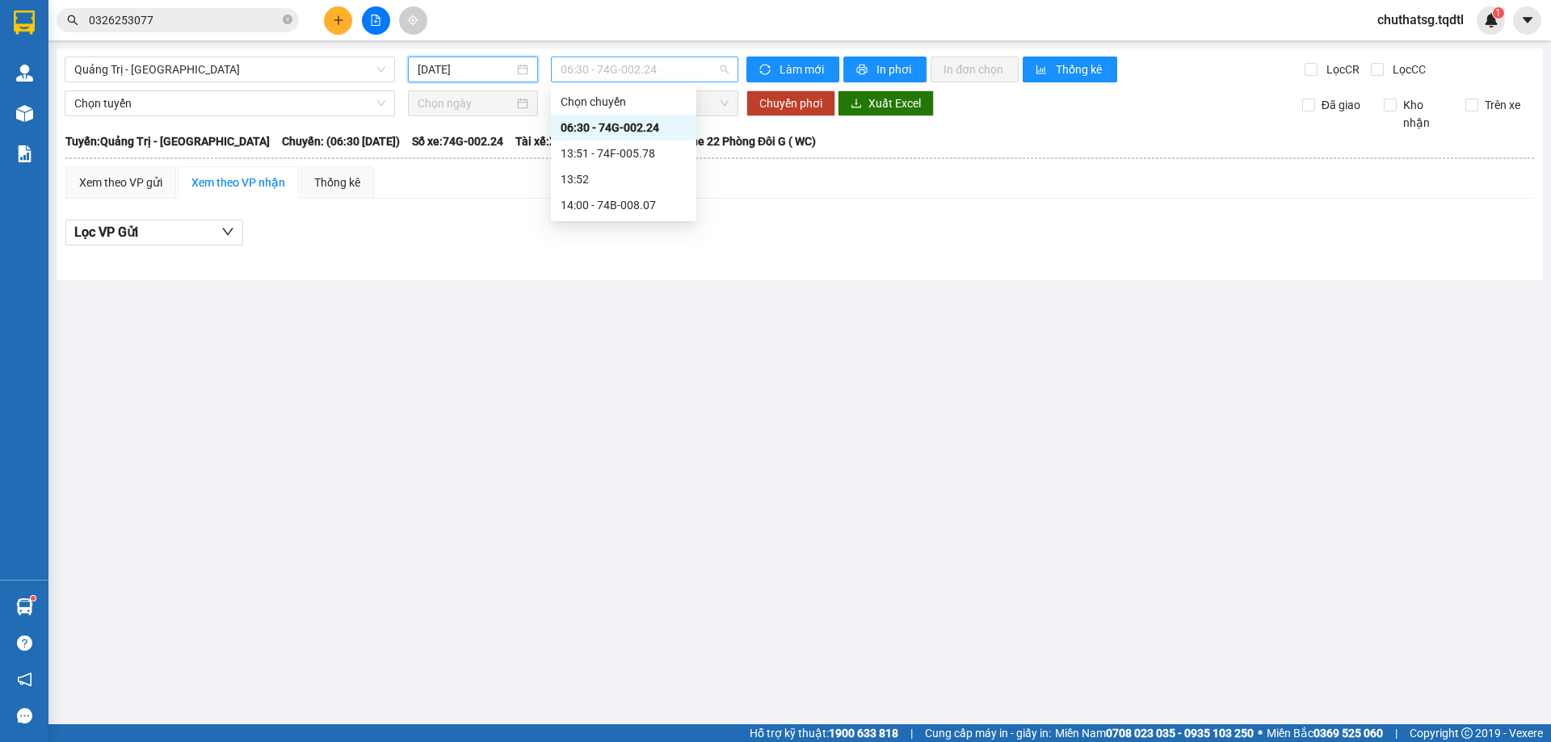
click at [678, 70] on span "06:30 - 74G-002.24" at bounding box center [644, 69] width 168 height 24
click at [239, 71] on span "Quảng Trị - [GEOGRAPHIC_DATA]" at bounding box center [229, 69] width 311 height 24
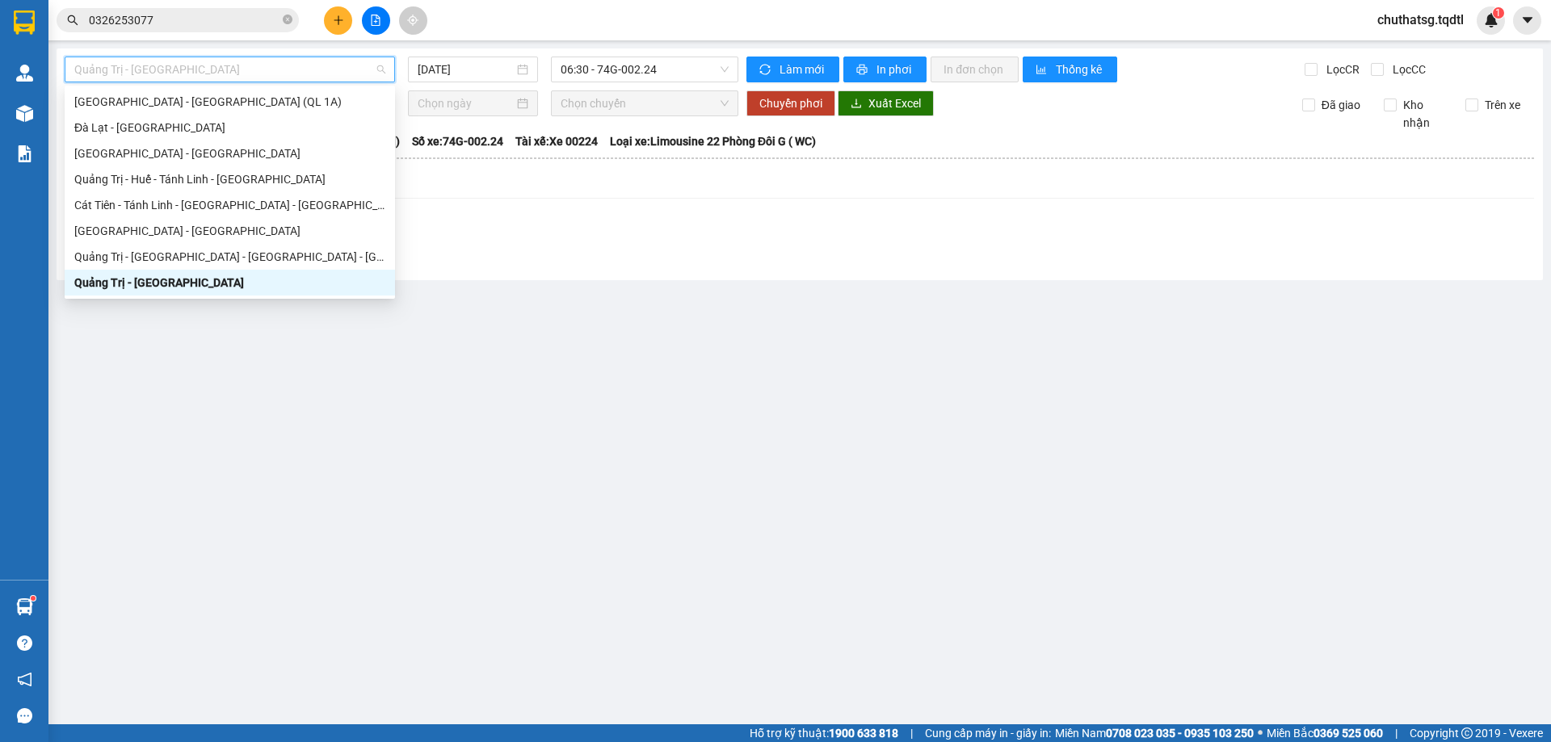
type input "B"
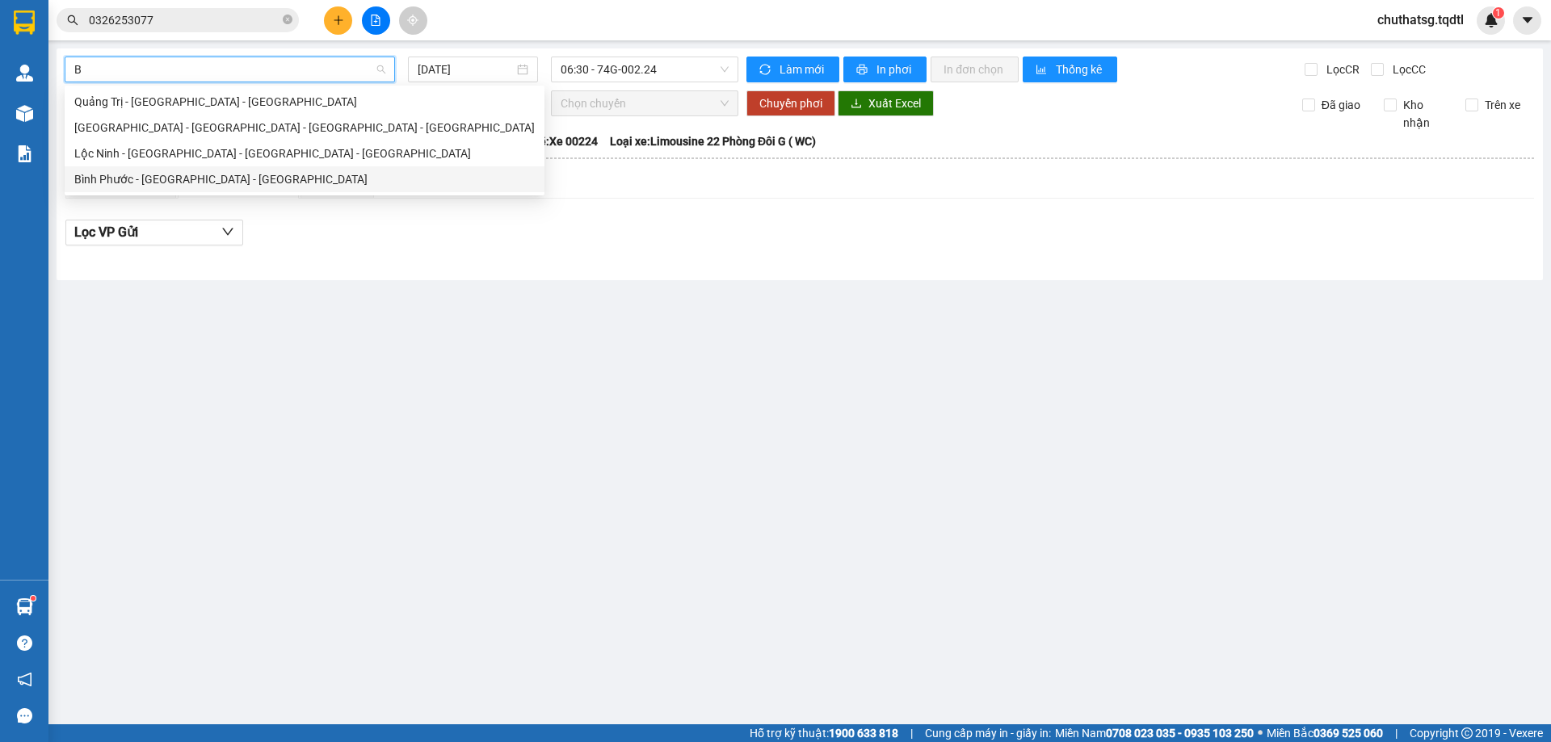
click at [144, 178] on div "Bình Phước - [GEOGRAPHIC_DATA] - [GEOGRAPHIC_DATA]" at bounding box center [304, 179] width 460 height 18
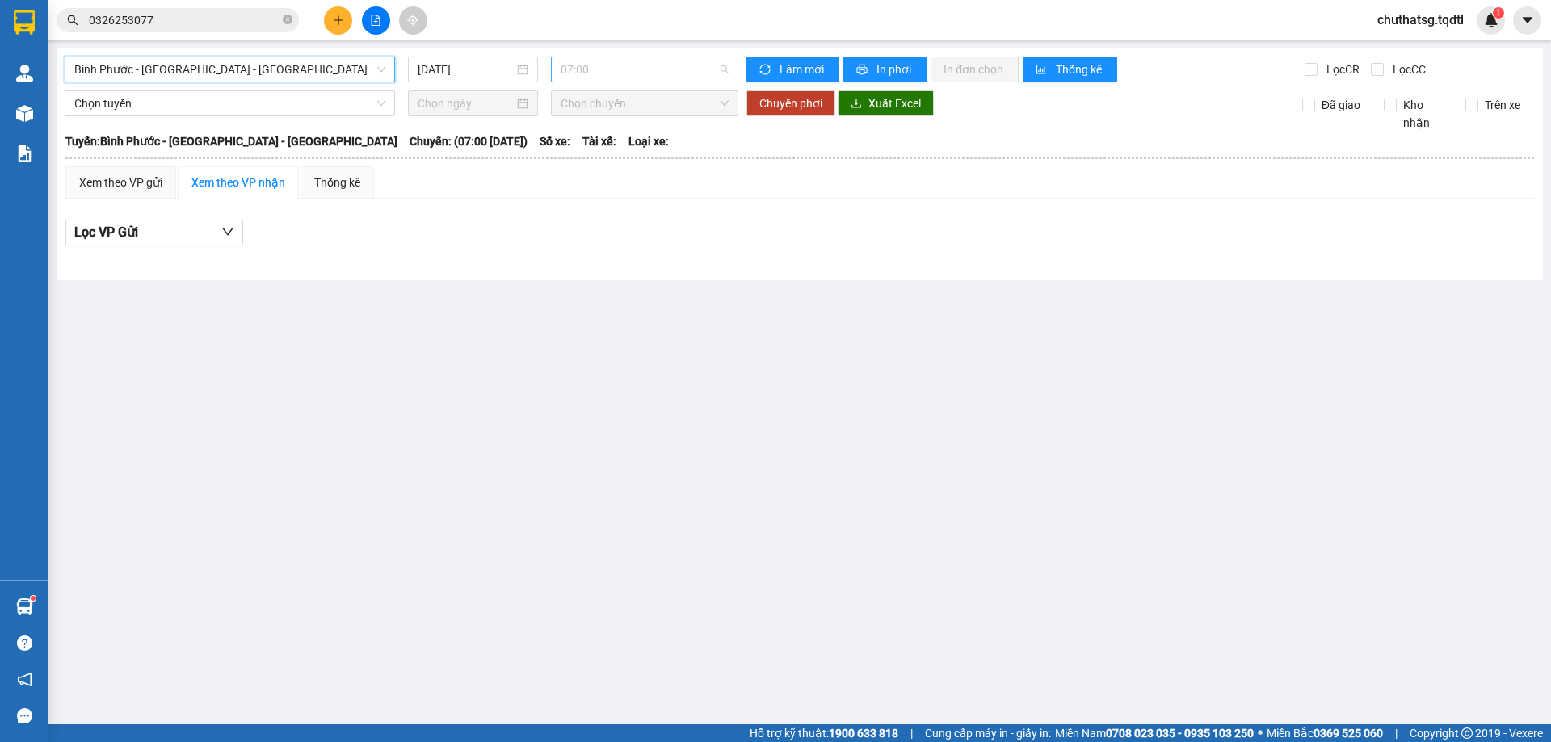
click at [663, 76] on span "07:00" at bounding box center [644, 69] width 168 height 24
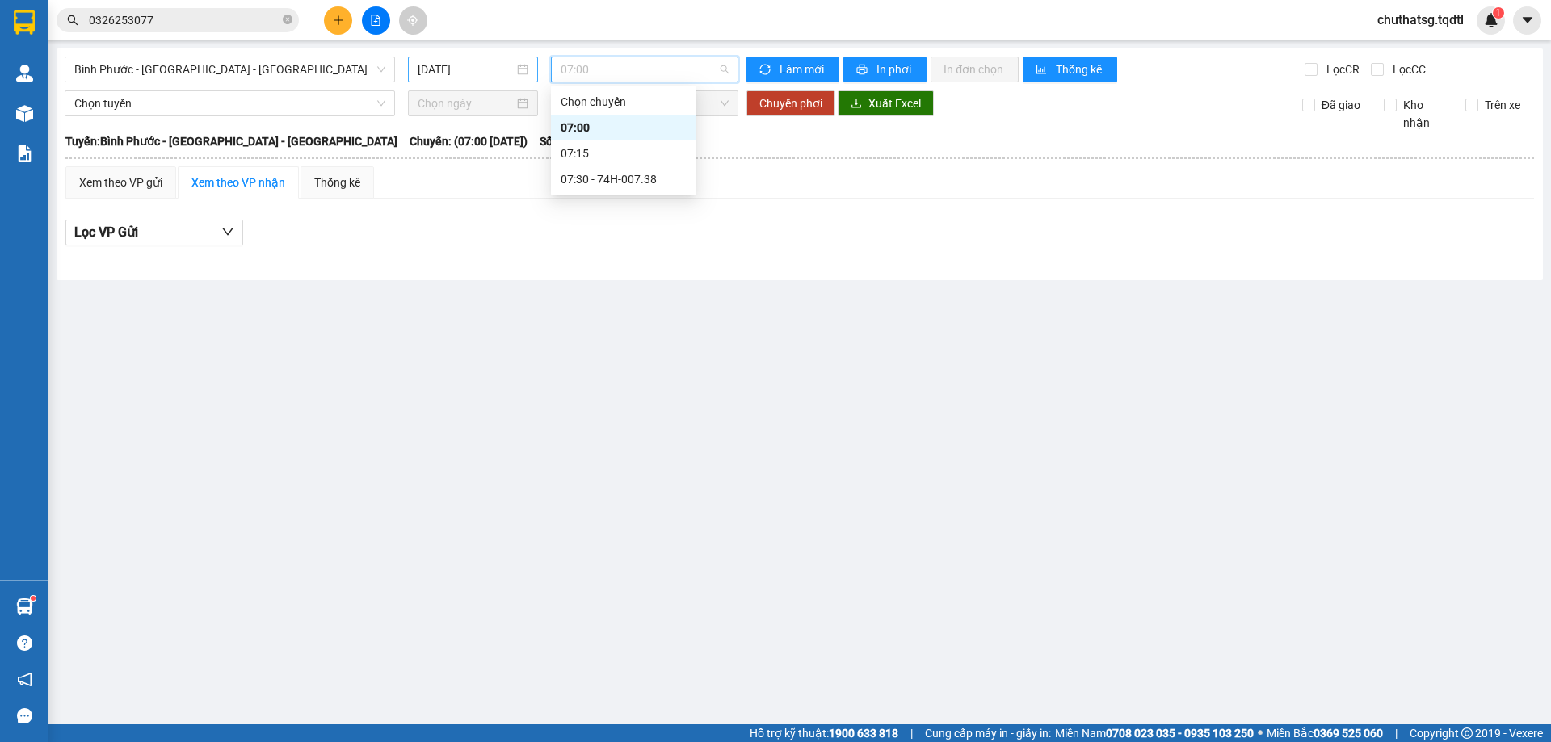
click at [481, 71] on input "[DATE]" at bounding box center [466, 70] width 96 height 18
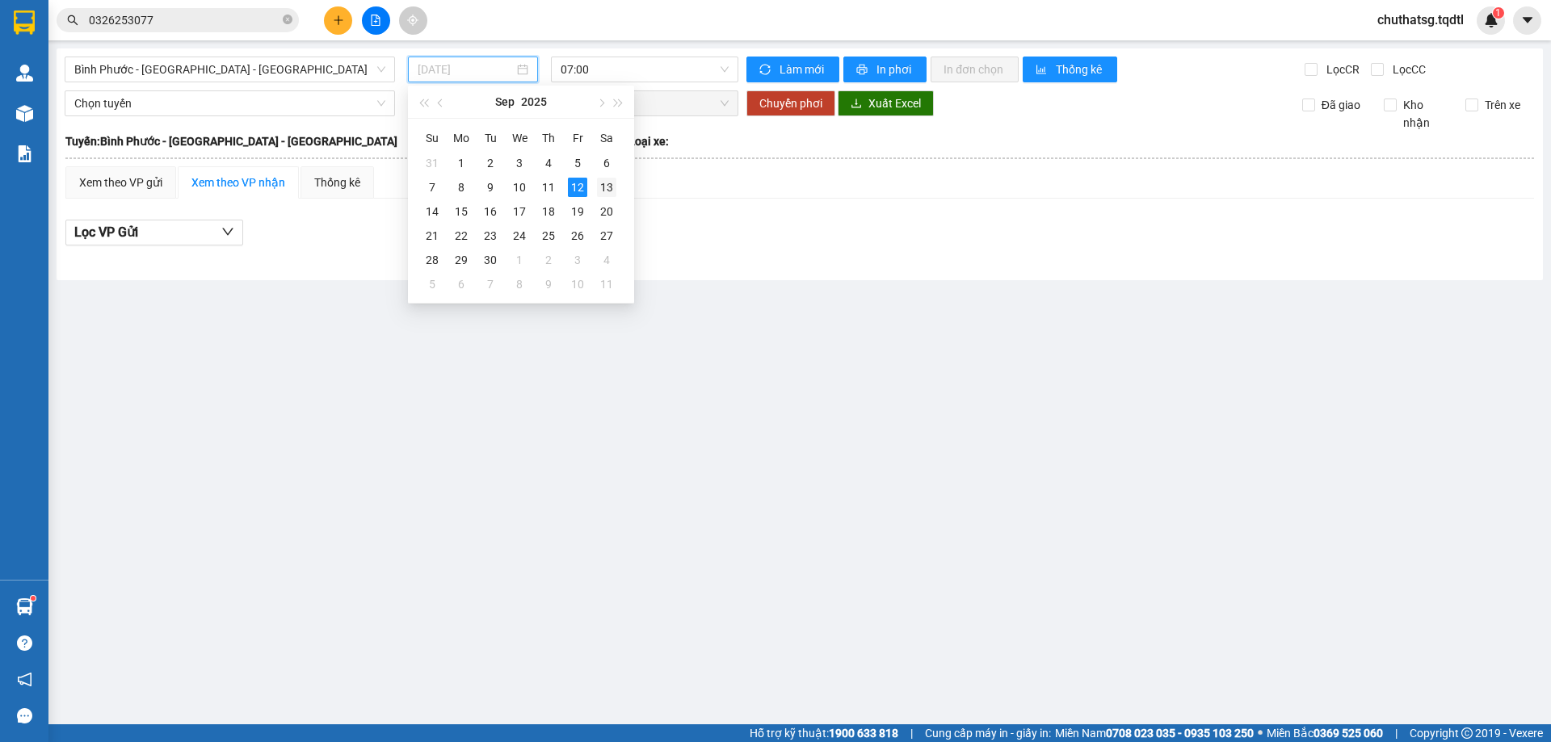
click at [605, 187] on div "13" at bounding box center [606, 187] width 19 height 19
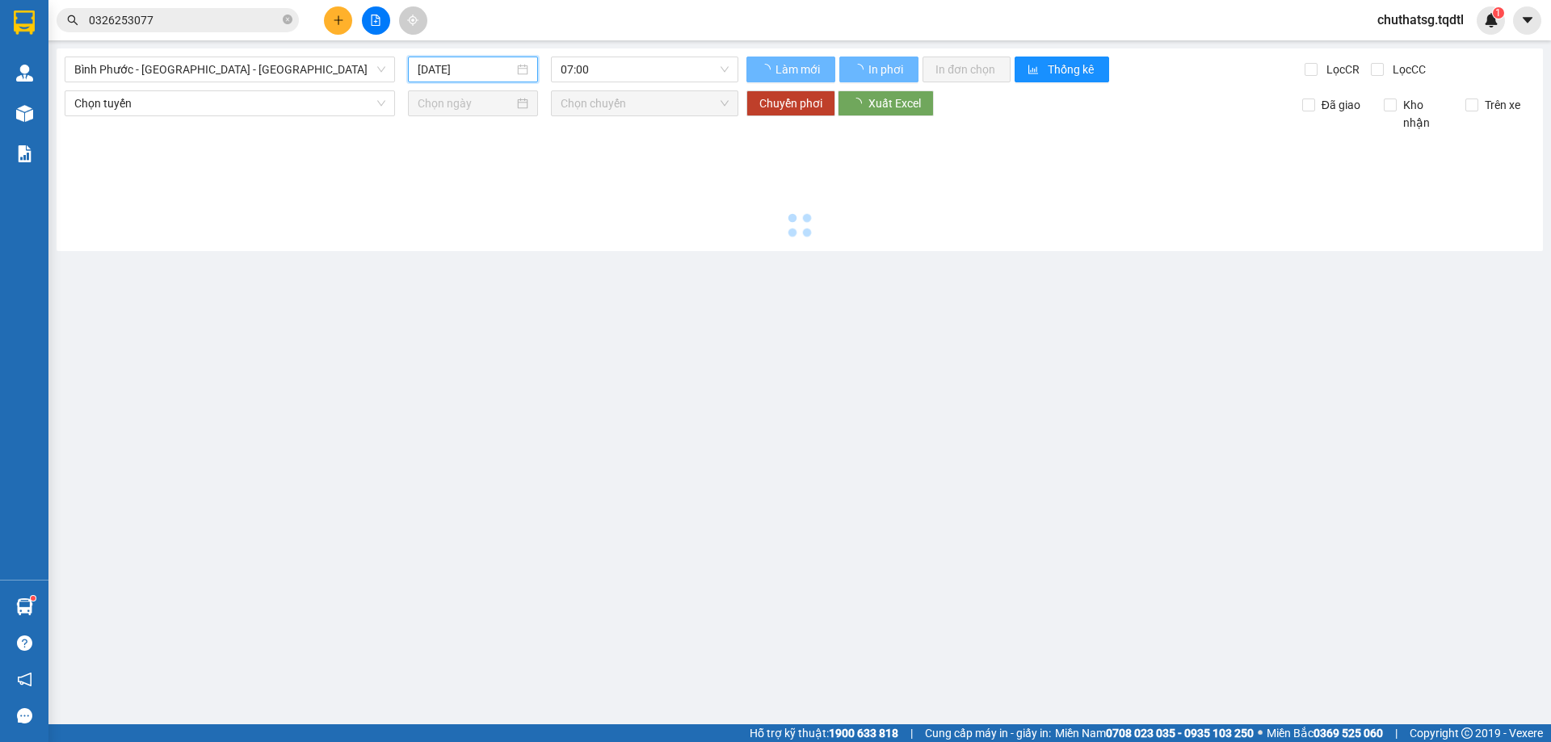
type input "[DATE]"
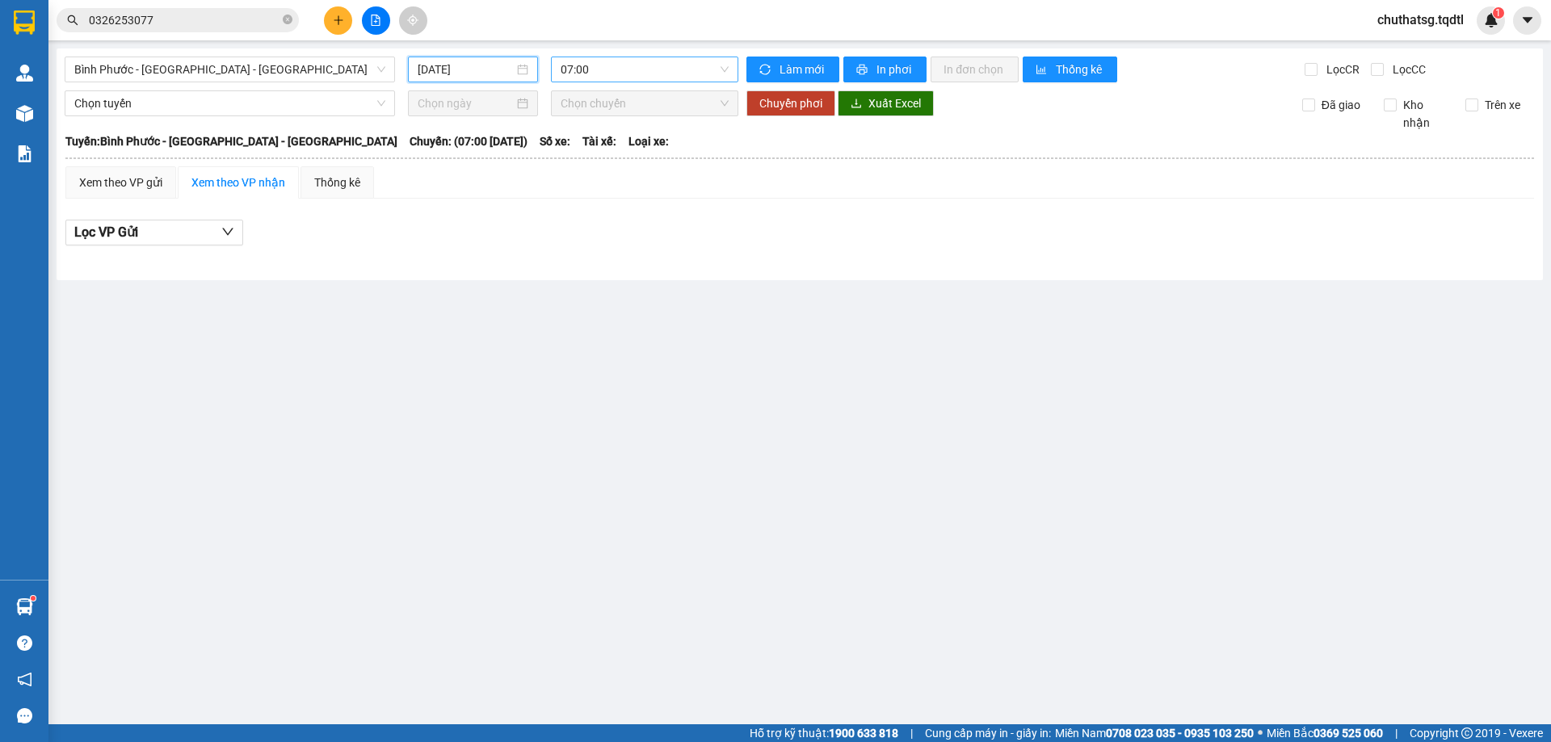
click at [673, 73] on span "07:00" at bounding box center [644, 69] width 168 height 24
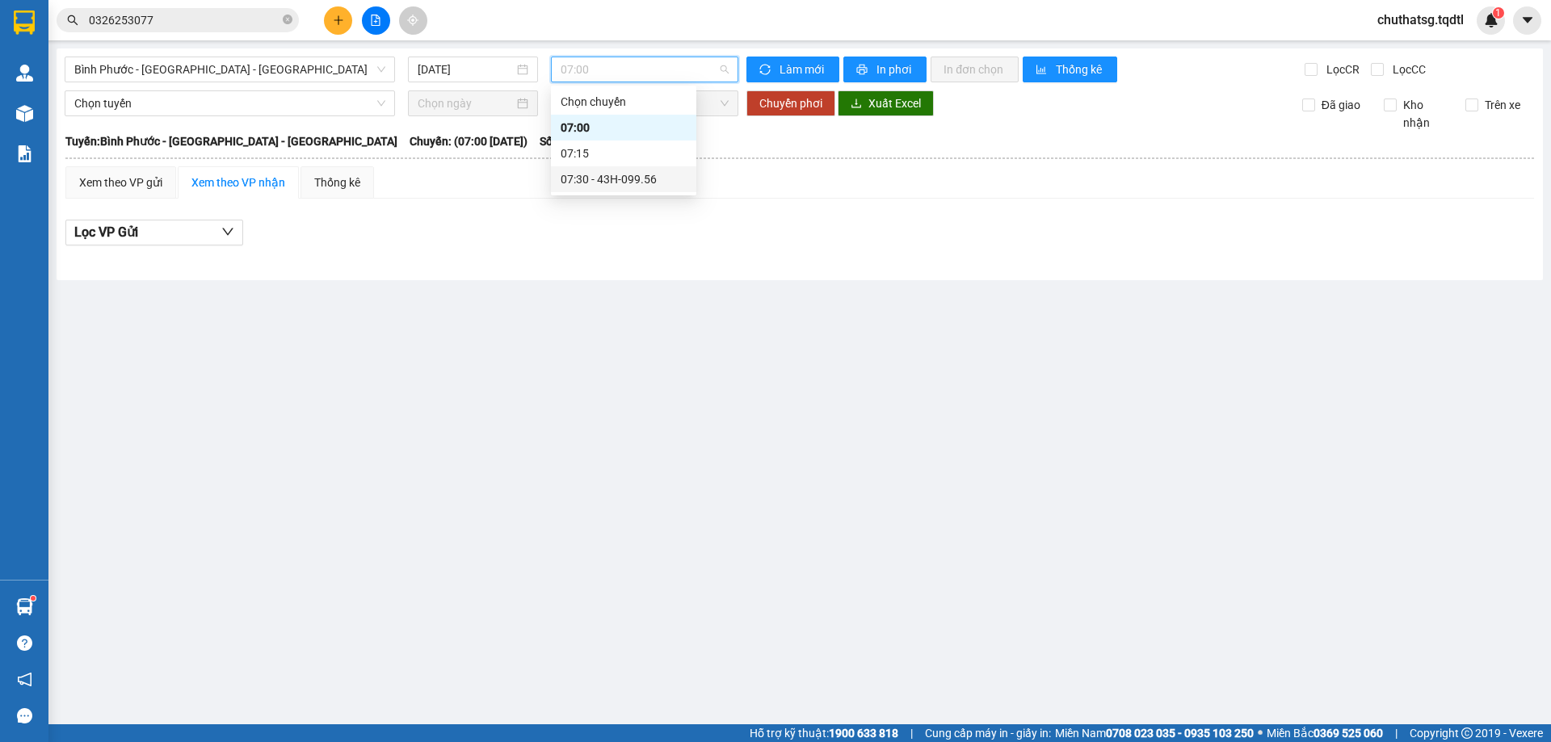
click at [634, 174] on div "07:30 - 43H-099.56" at bounding box center [623, 179] width 126 height 18
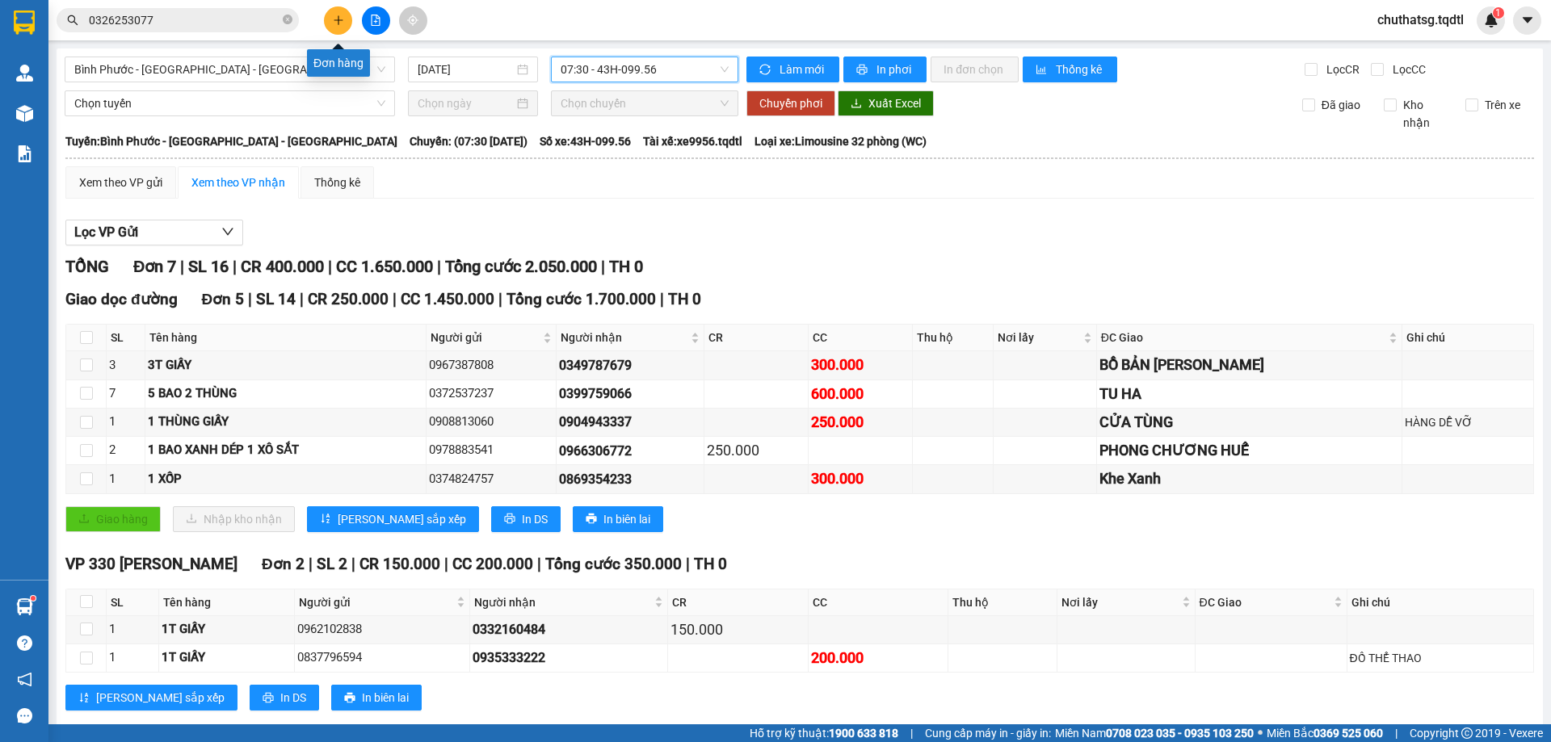
click at [336, 19] on icon "plus" at bounding box center [338, 20] width 11 height 11
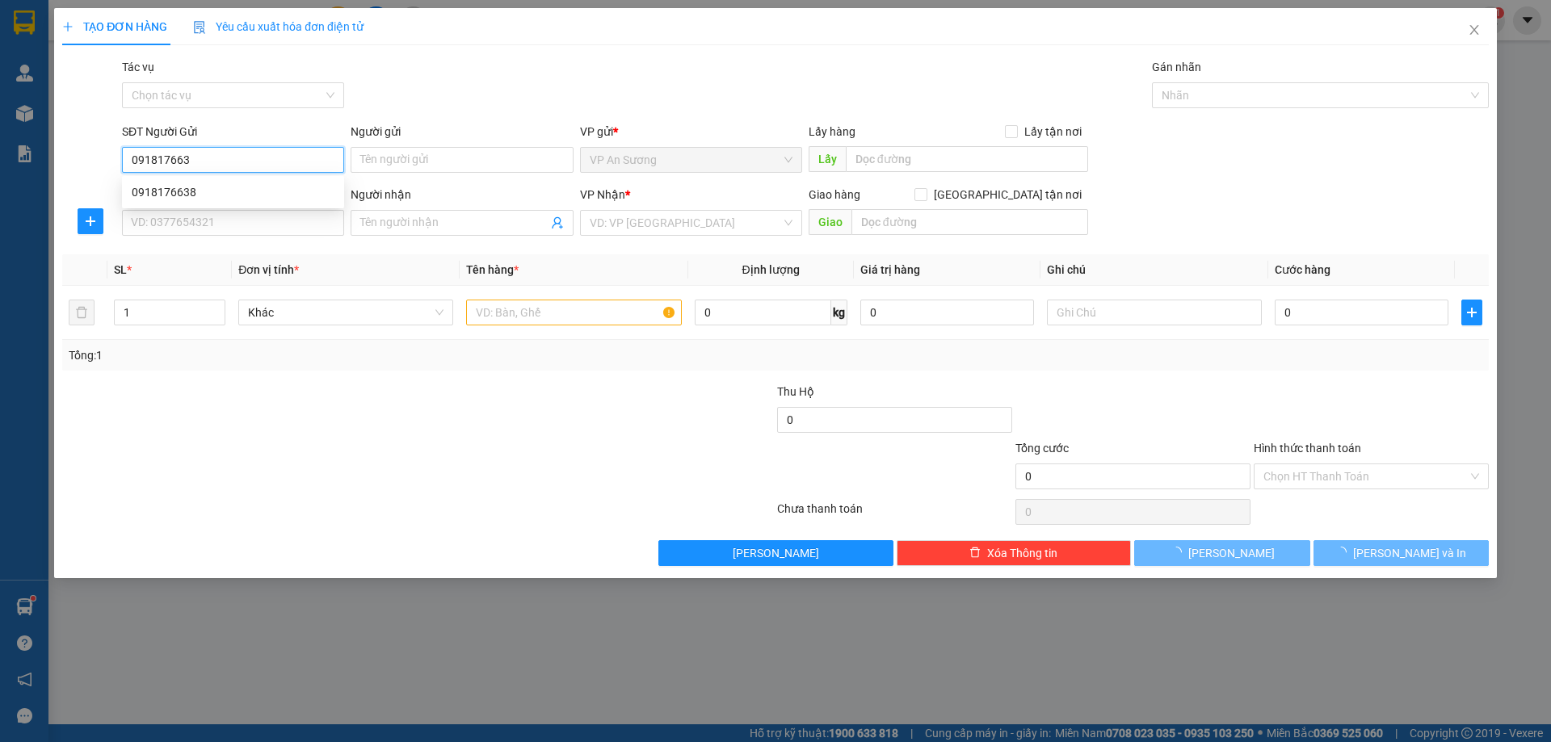
type input "0918176638"
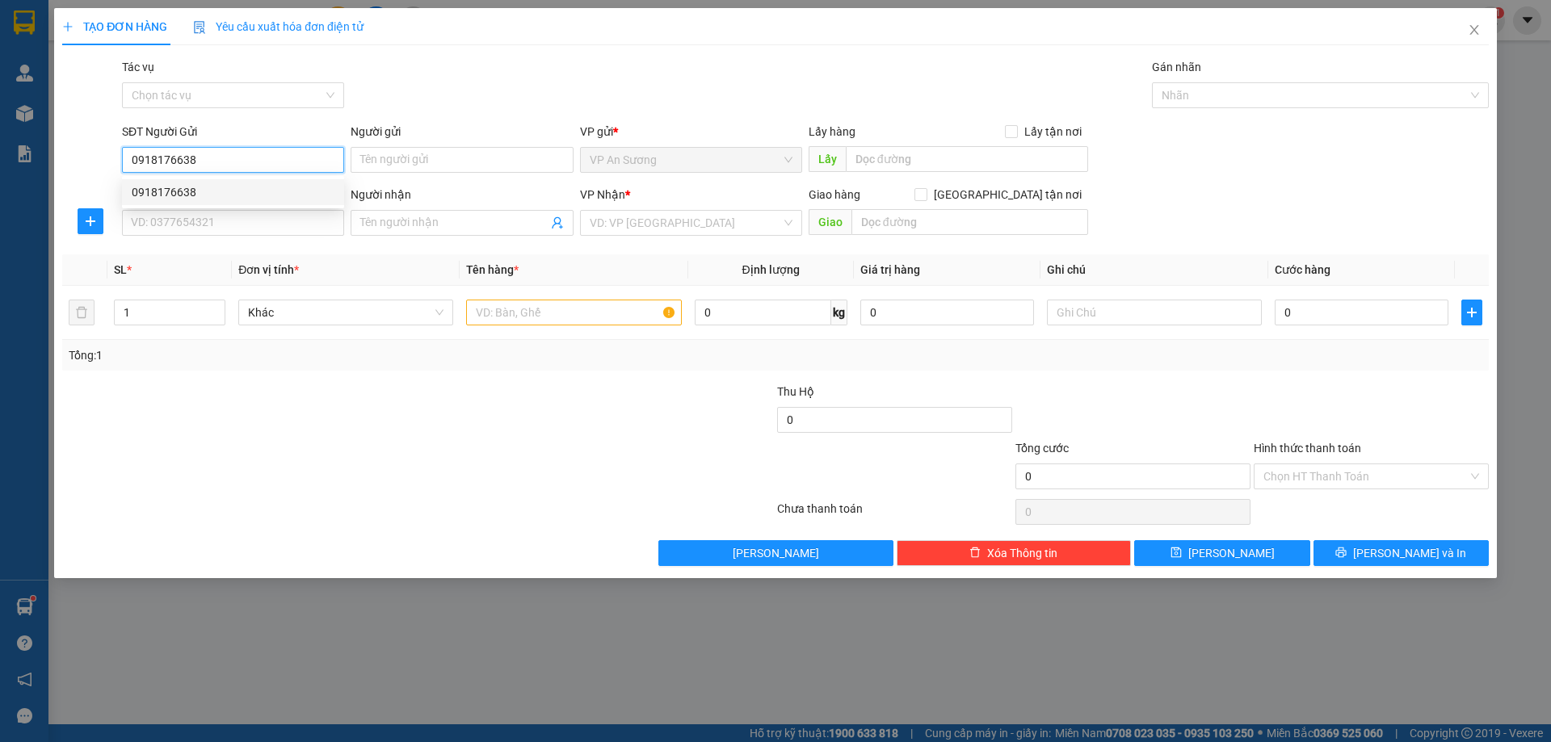
click at [160, 191] on div "0918176638" at bounding box center [233, 192] width 203 height 18
type input "0948741007"
type input "QUẢNG TRỊ"
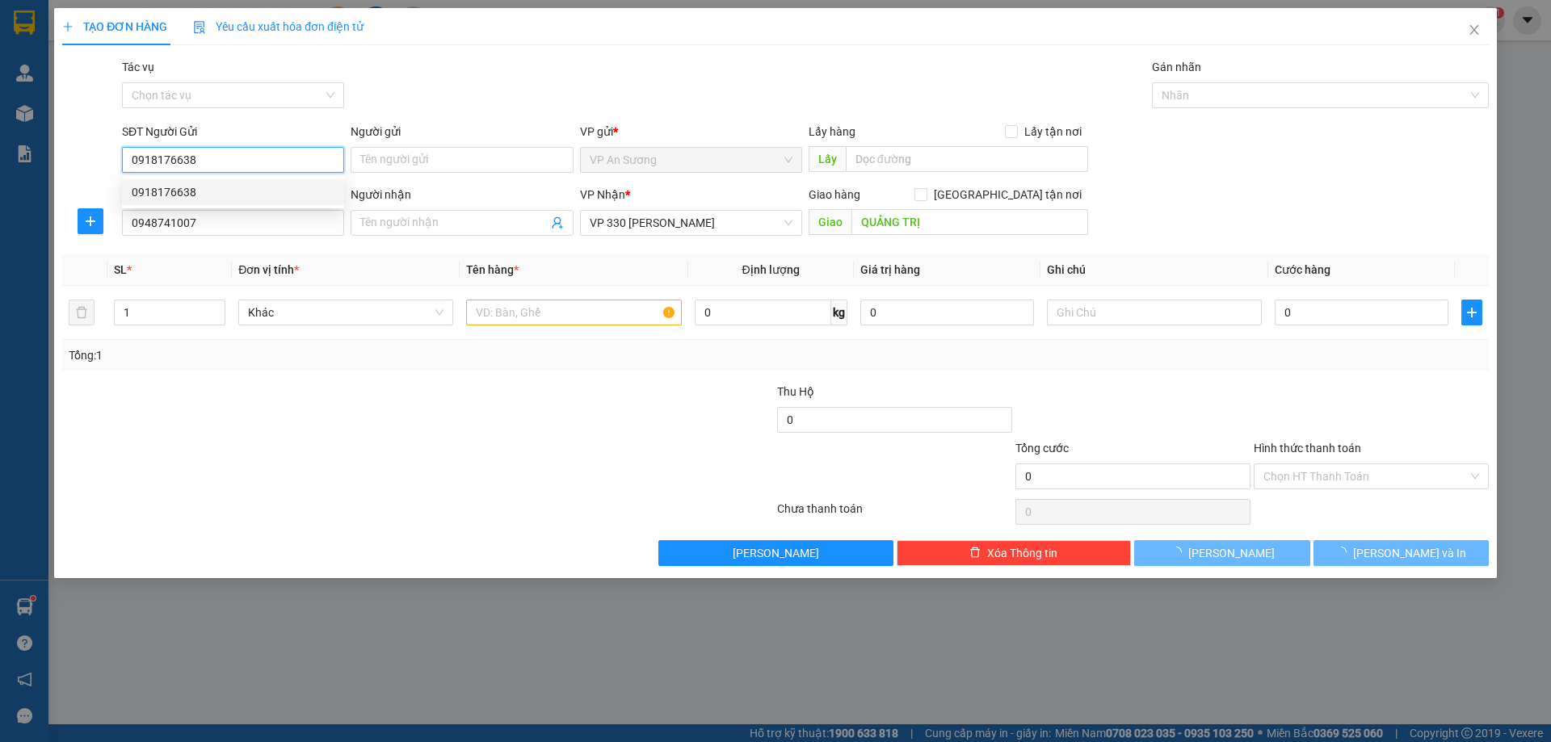
type input "300.000"
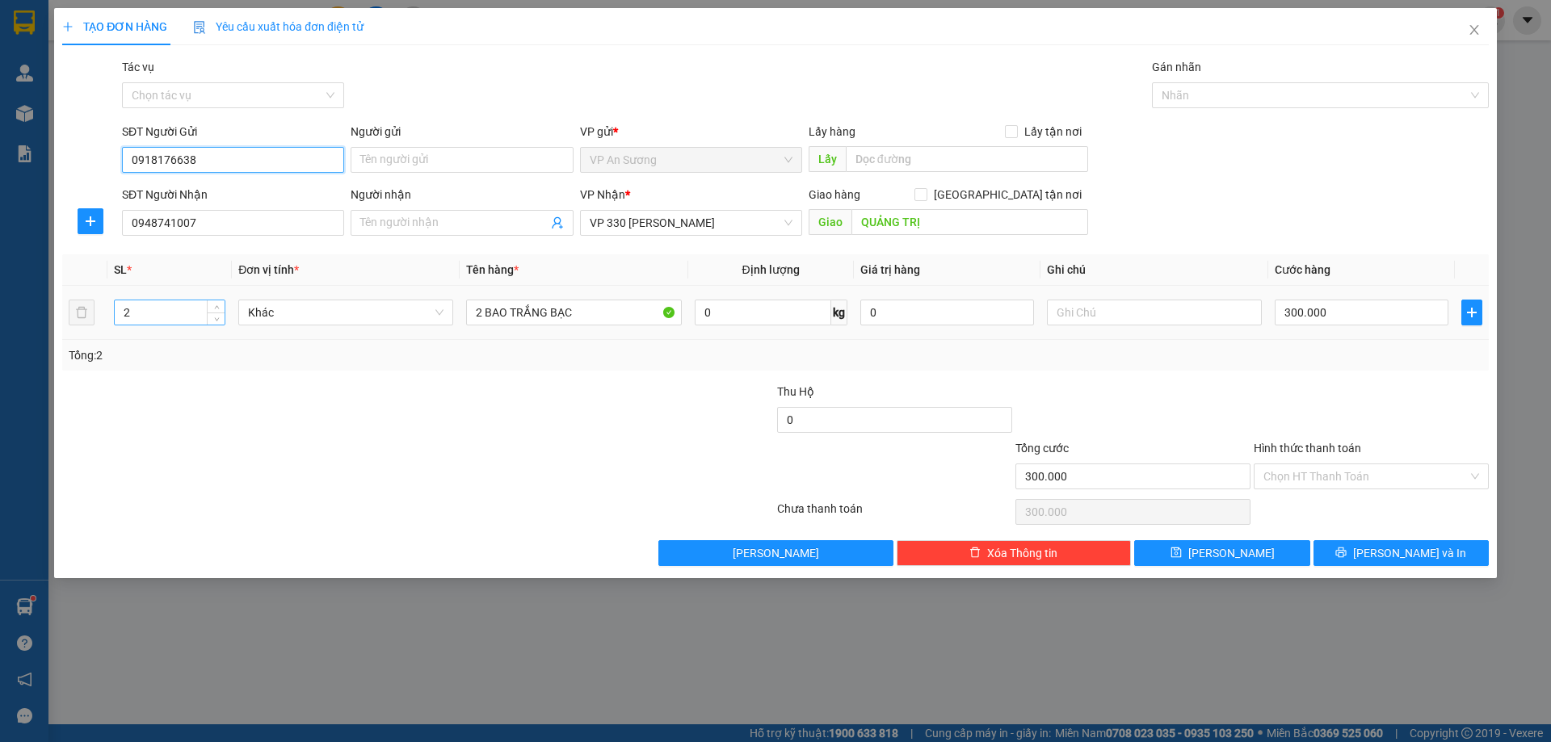
type input "0918176638"
click at [136, 313] on input "2" at bounding box center [170, 312] width 110 height 24
type input "1"
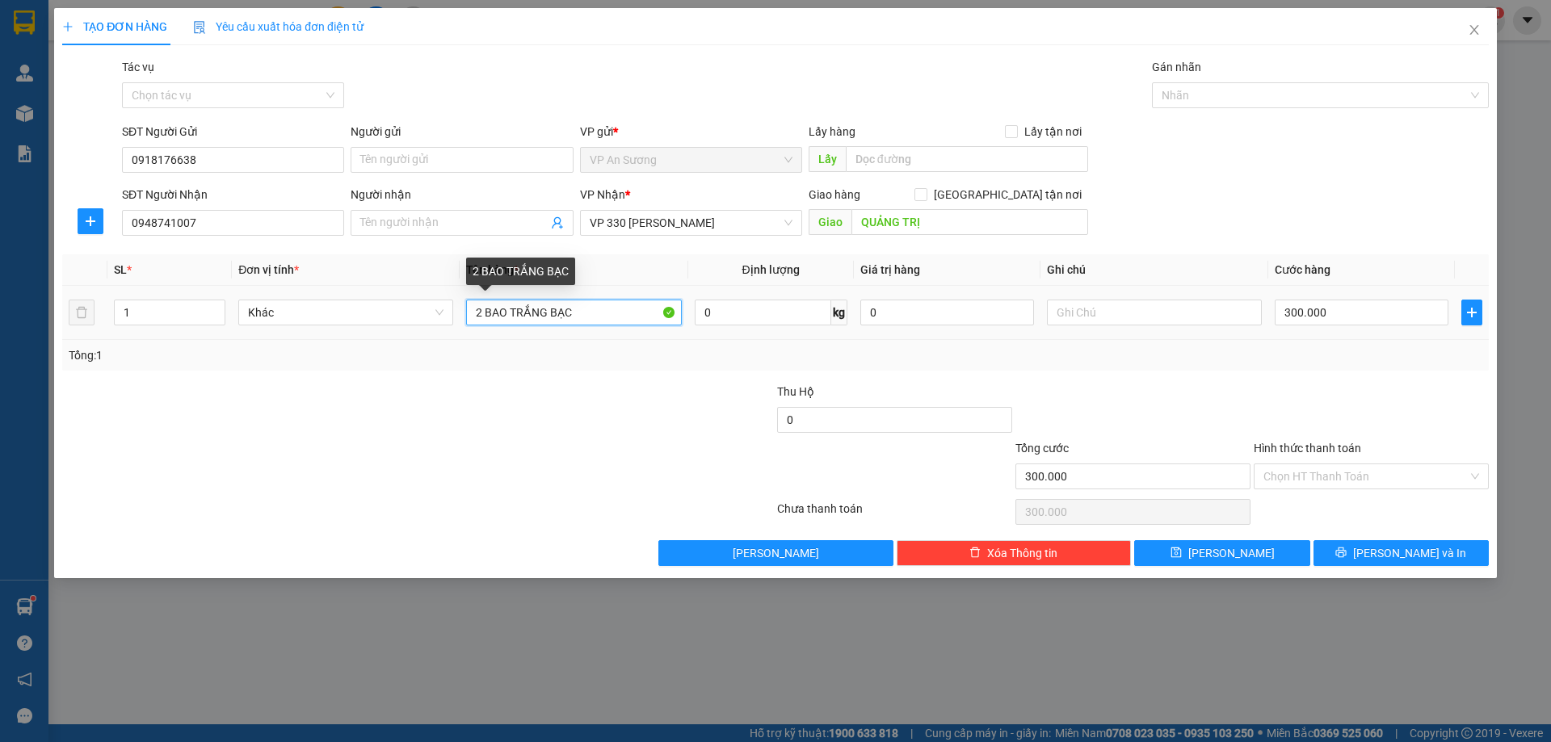
click at [483, 313] on input "2 BAO TRẮNG BẠC" at bounding box center [573, 313] width 215 height 26
type input "1 BAO TRẮNG BẠC"
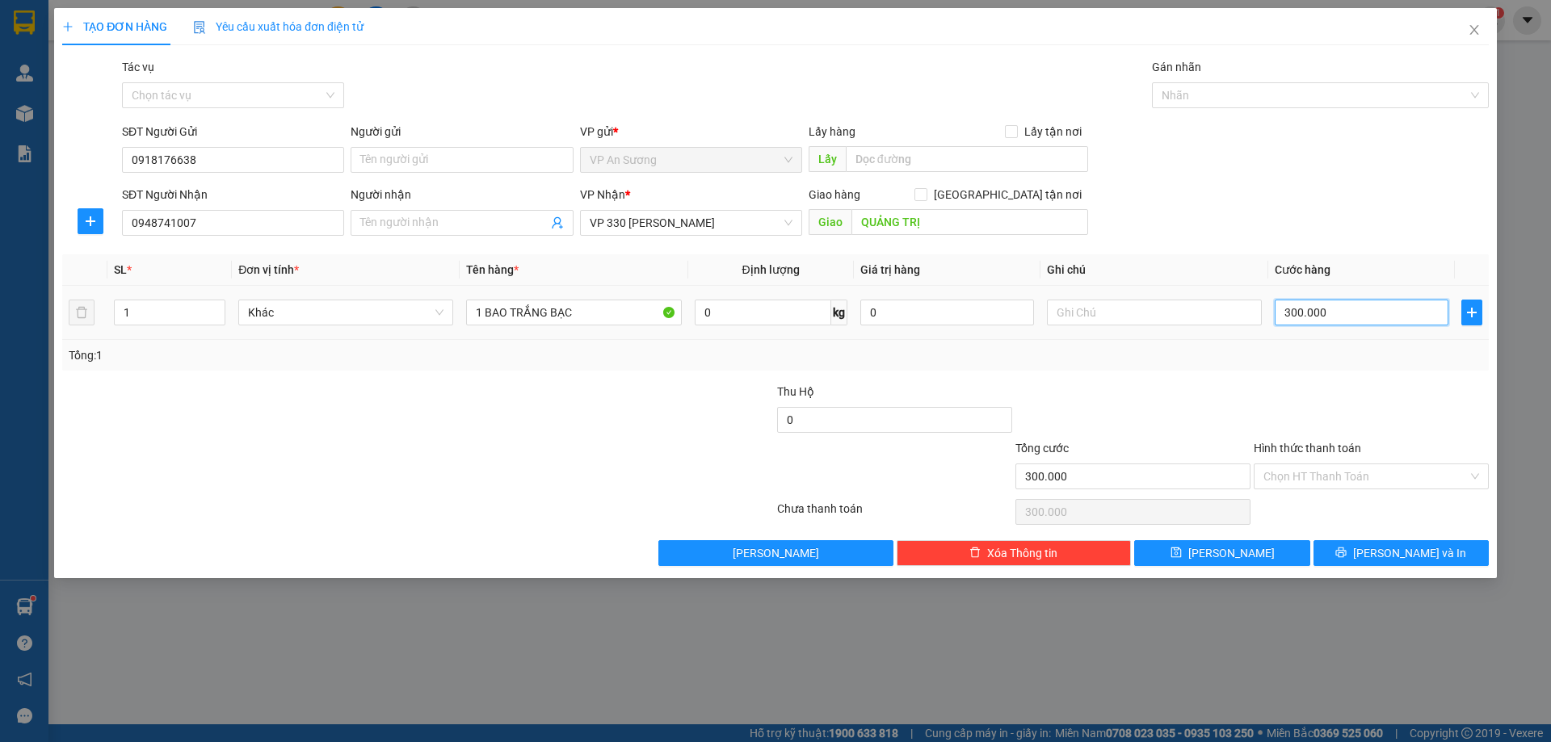
click at [1354, 314] on input "300.000" at bounding box center [1361, 313] width 174 height 26
type input "0"
type input "2"
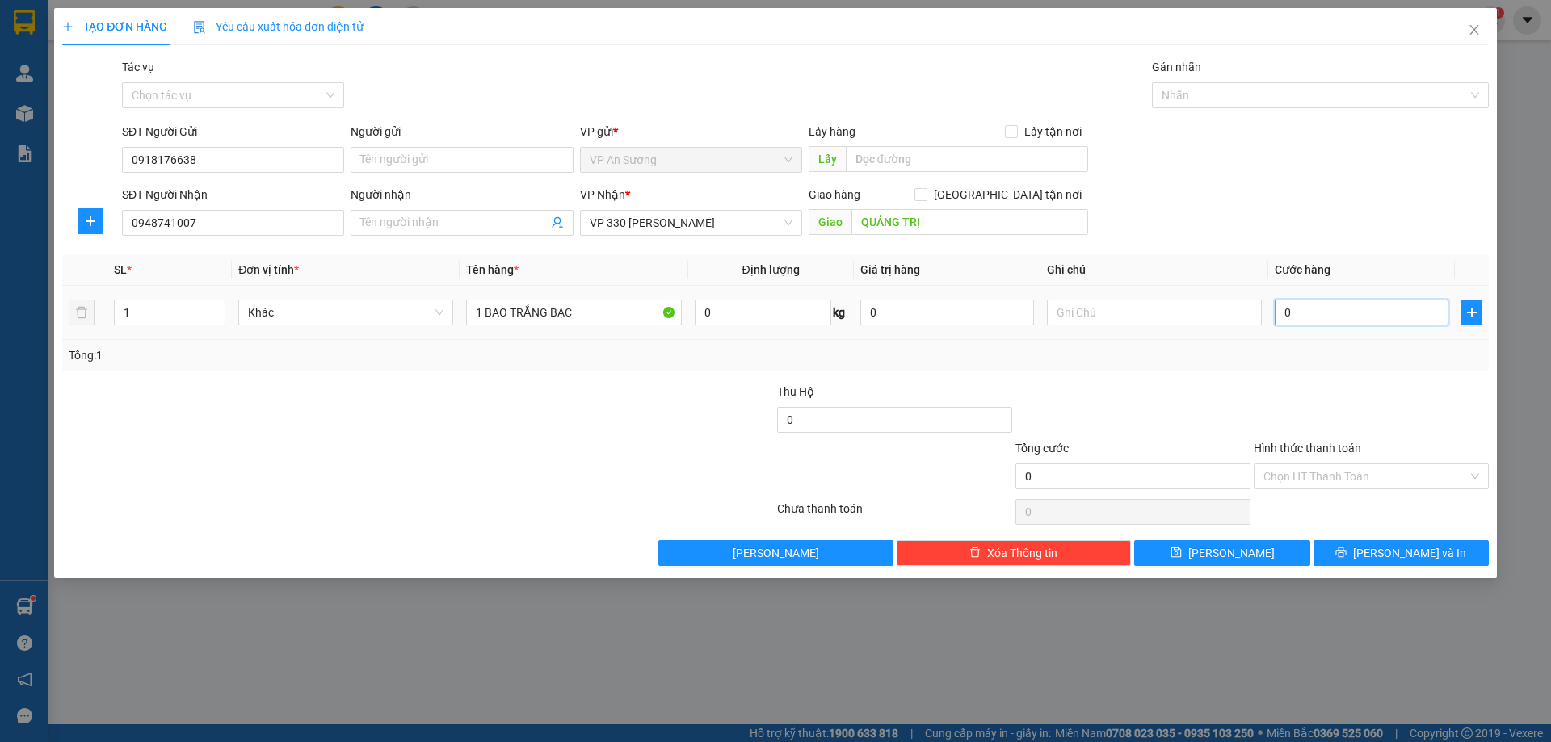
type input "2"
type input "02"
type input "20"
type input "020"
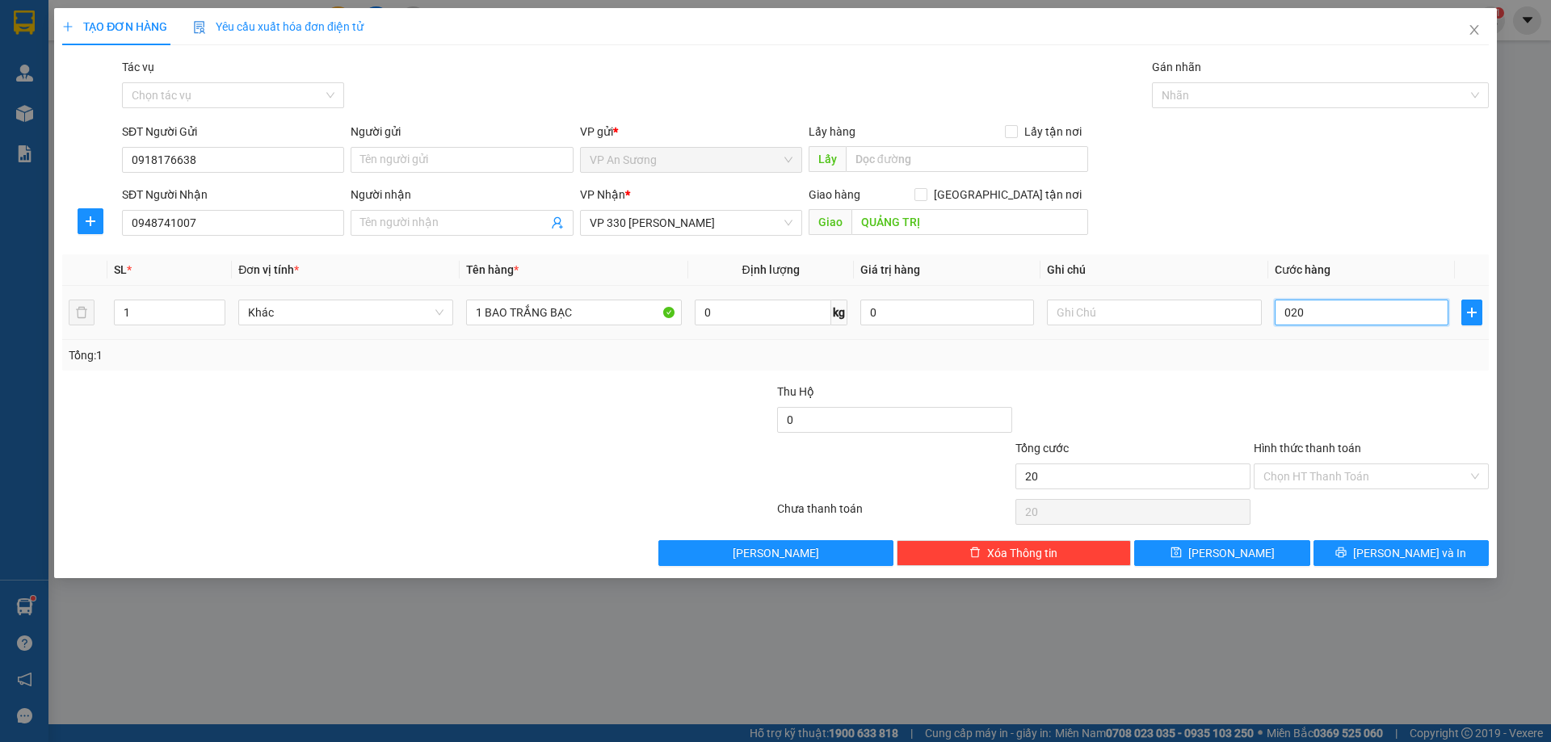
type input "200"
type input "0.200"
type input "200.000"
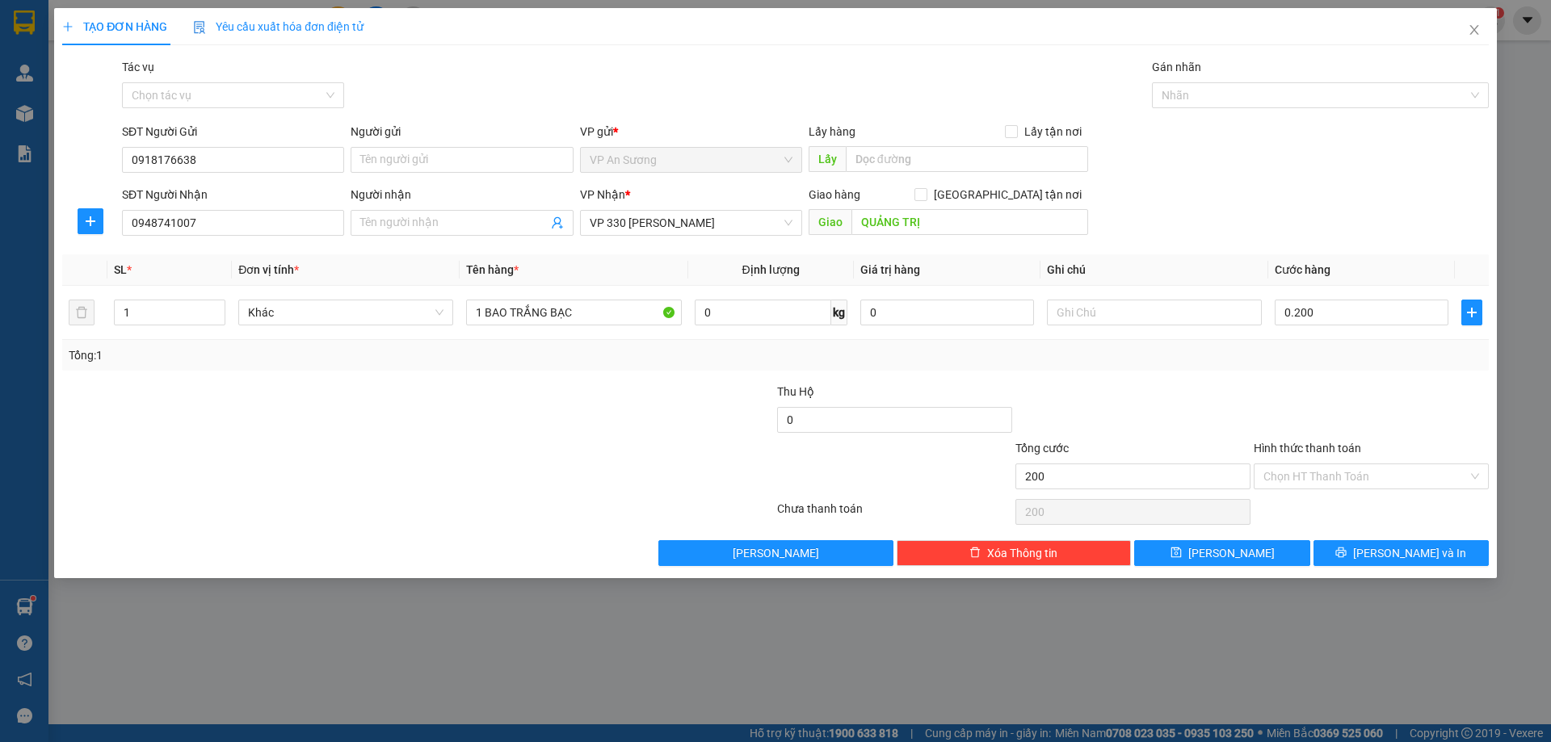
type input "200.000"
click at [1346, 386] on div at bounding box center [1371, 411] width 238 height 57
click at [1406, 552] on span "[PERSON_NAME] và In" at bounding box center [1409, 553] width 113 height 18
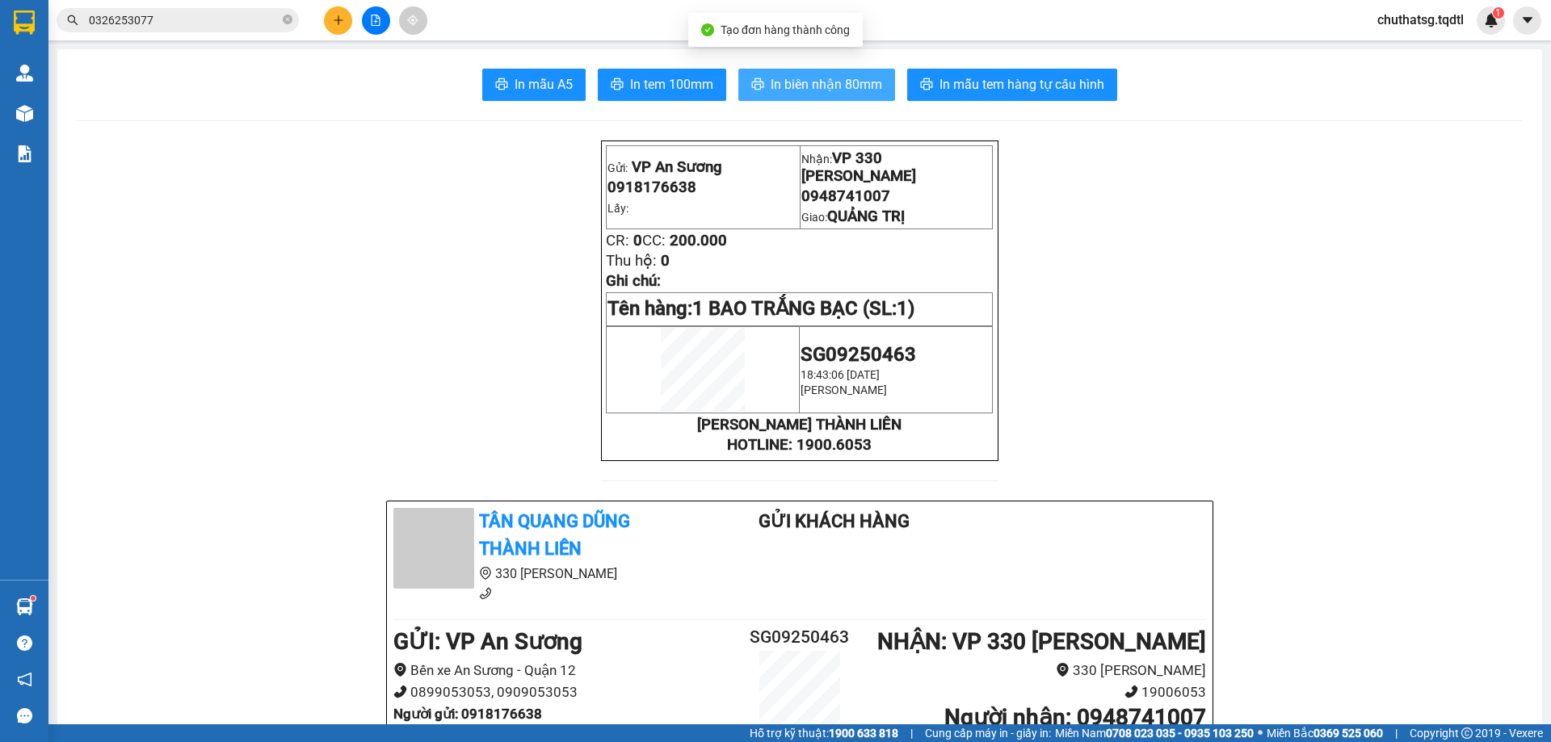
click at [795, 79] on span "In biên nhận 80mm" at bounding box center [825, 84] width 111 height 20
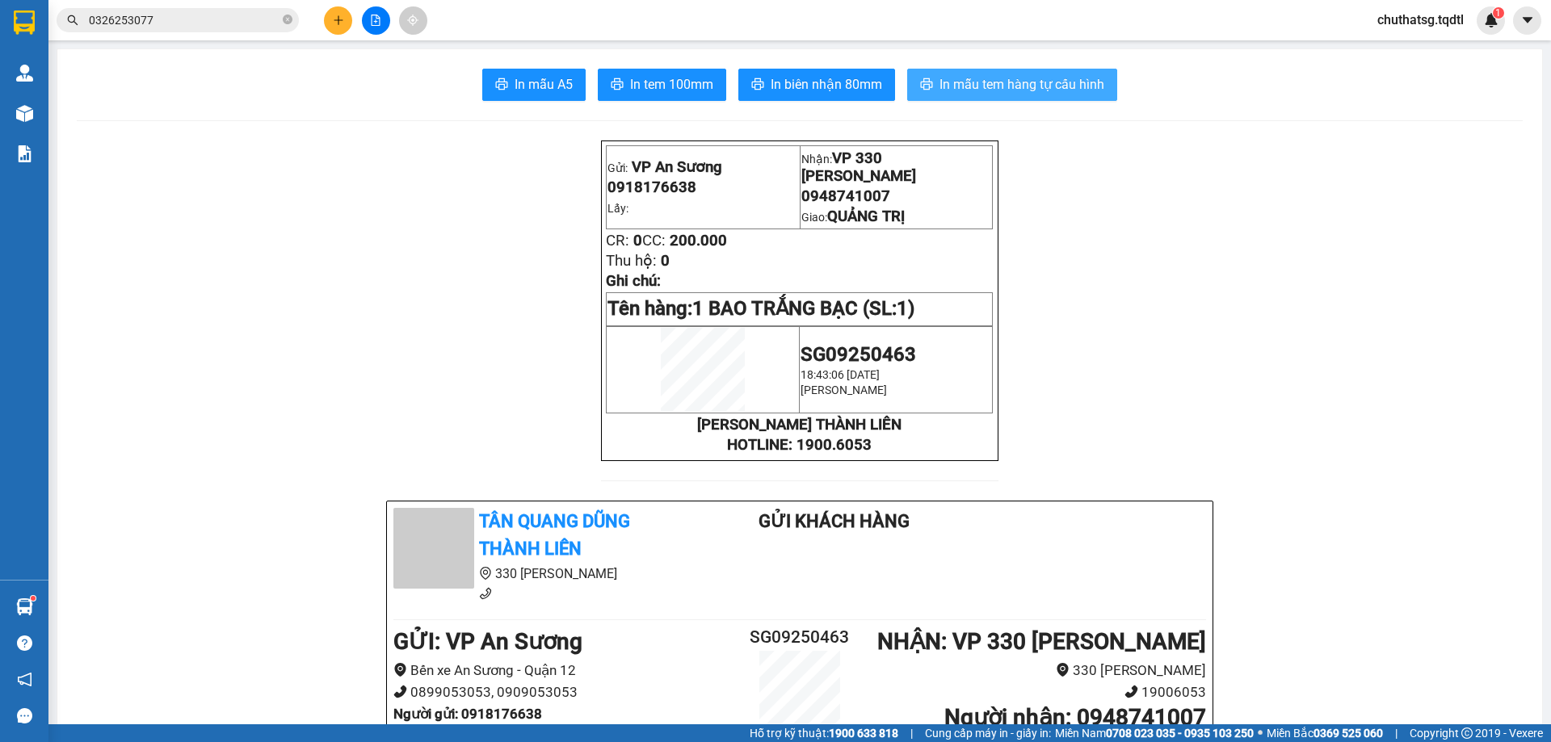
click at [1013, 84] on span "In mẫu tem hàng tự cấu hình" at bounding box center [1021, 84] width 165 height 20
click at [971, 82] on span "In mẫu tem hàng tự cấu hình" at bounding box center [1021, 84] width 165 height 20
click at [329, 22] on button at bounding box center [338, 20] width 28 height 28
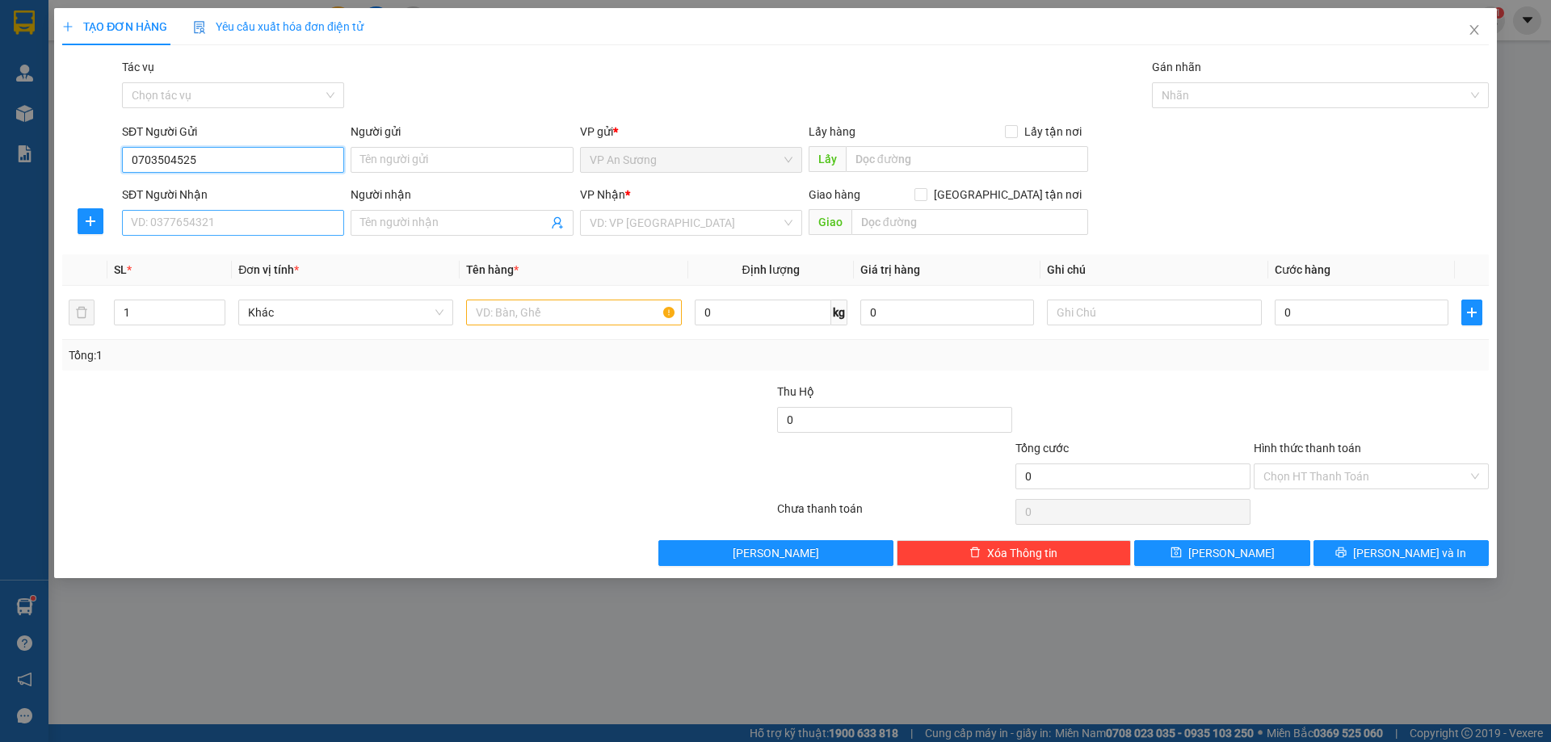
type input "0703504525"
click at [258, 225] on input "SĐT Người Nhận" at bounding box center [233, 223] width 222 height 26
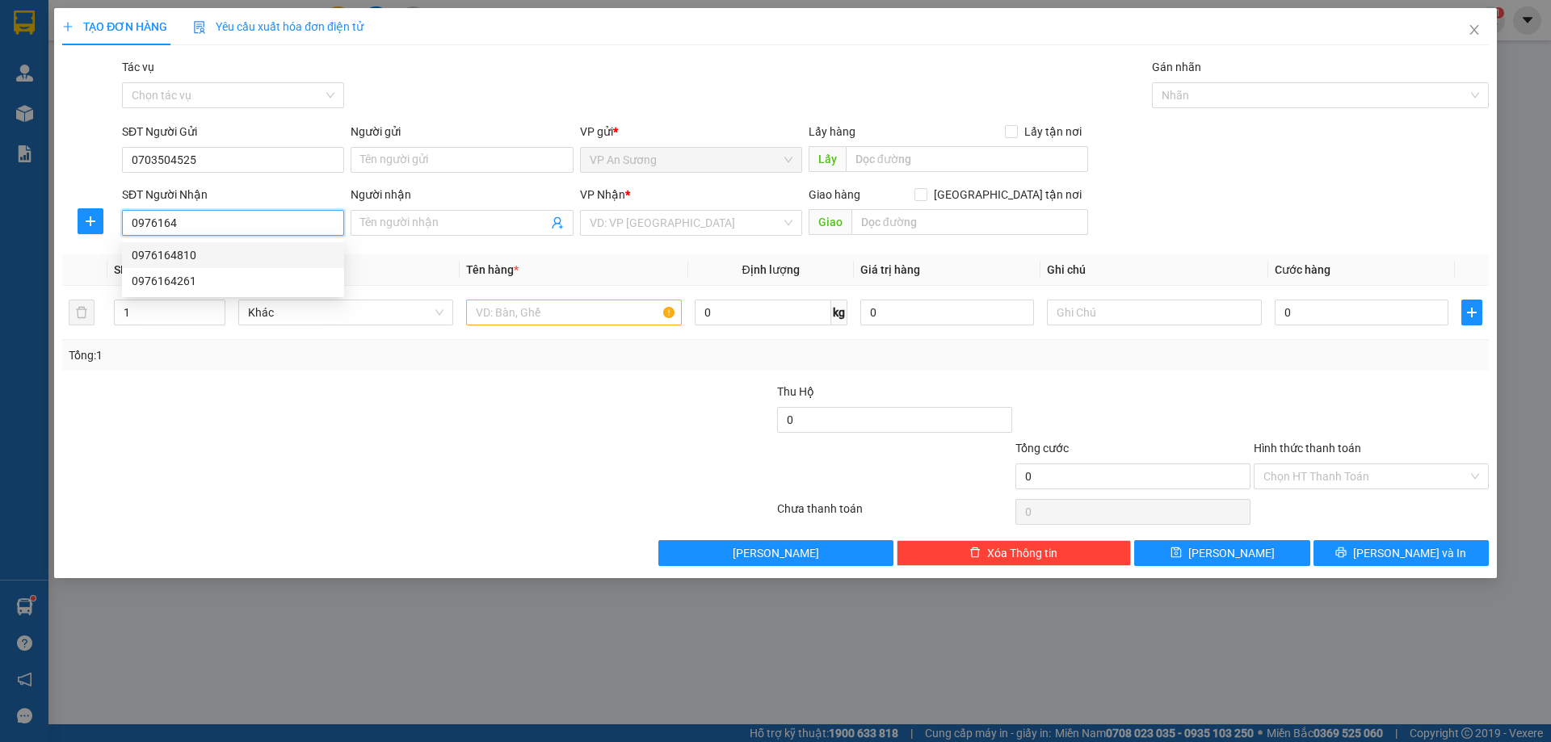
click at [162, 250] on div "0976164810" at bounding box center [233, 255] width 203 height 18
type input "0976164810"
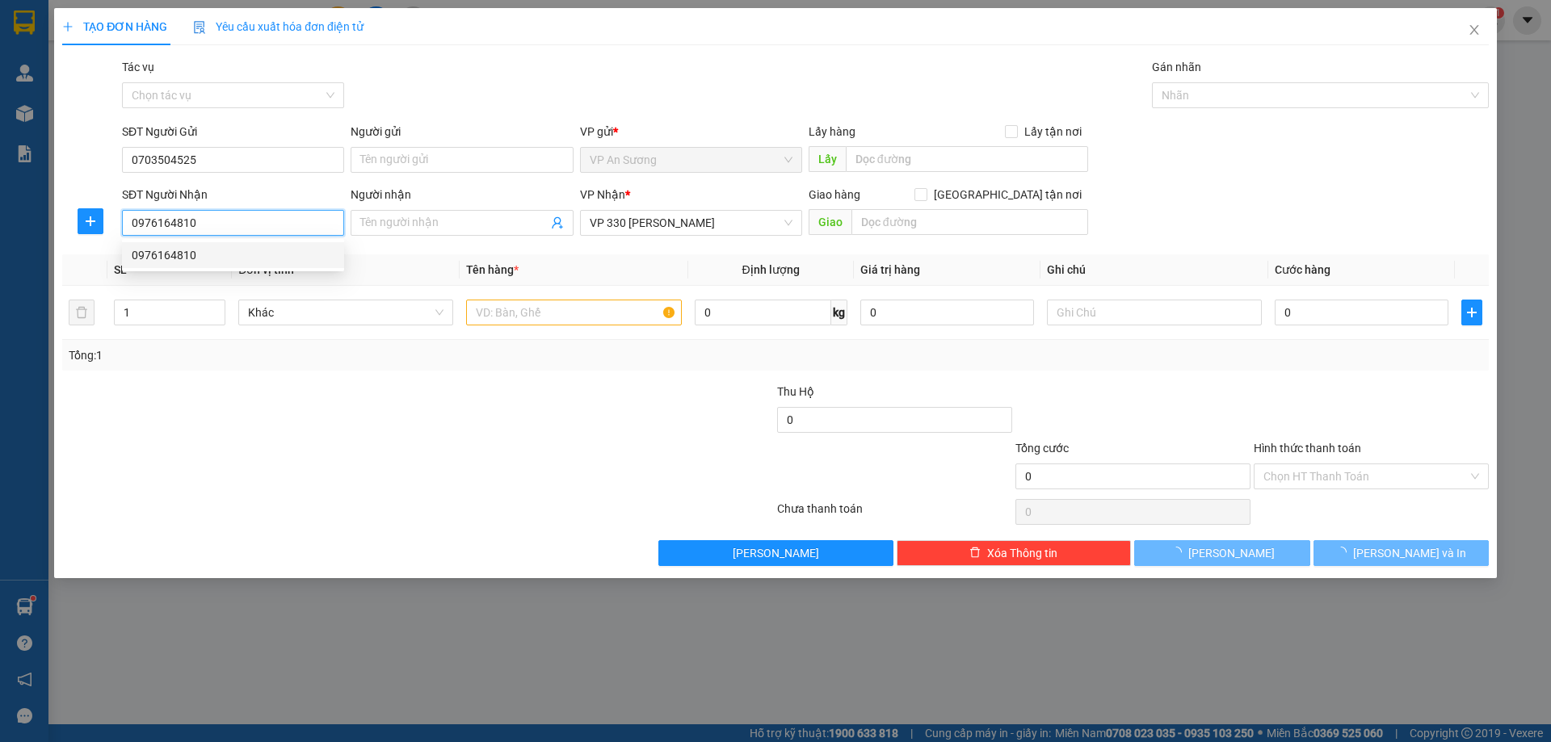
type input "400.000"
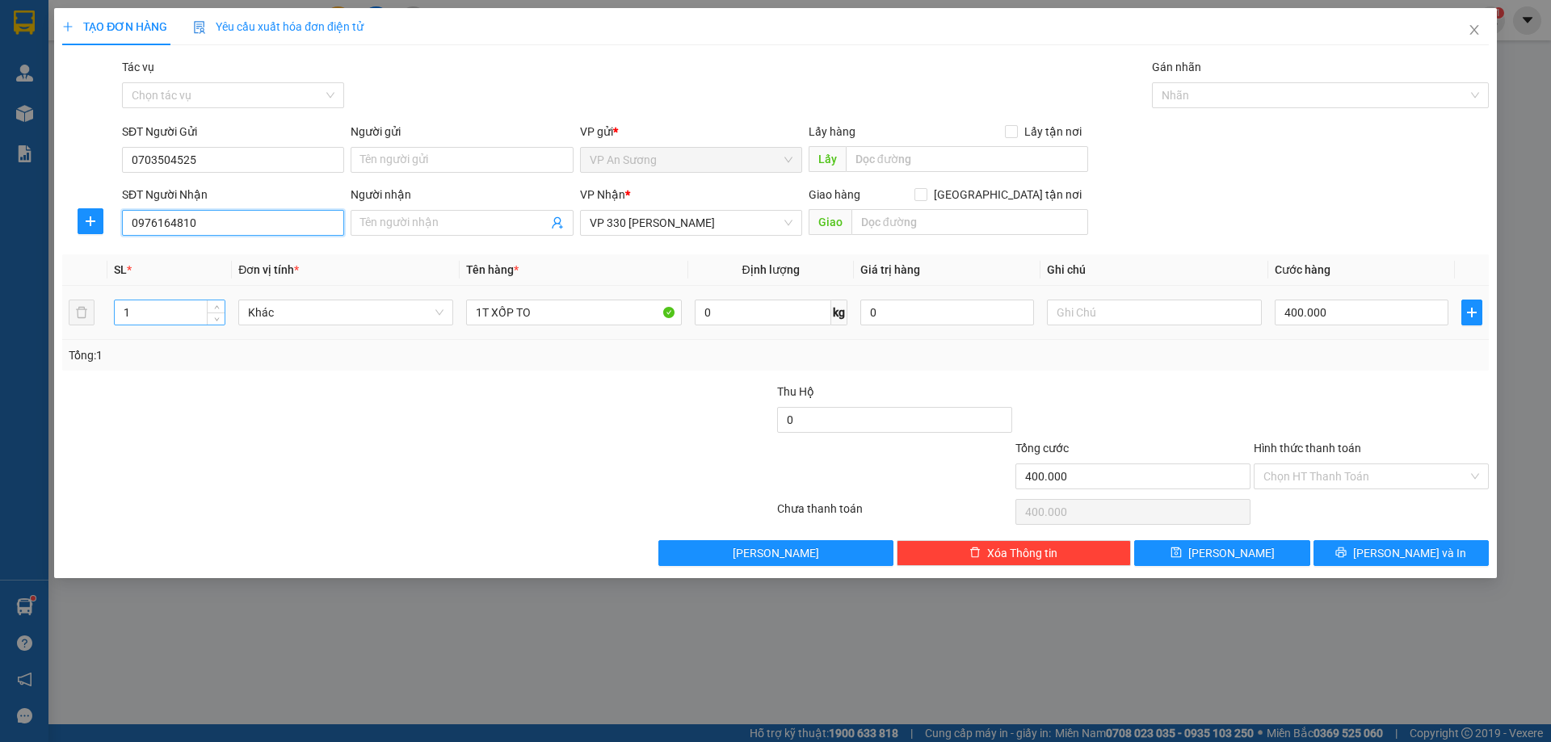
type input "0976164810"
click at [130, 313] on input "1" at bounding box center [170, 312] width 110 height 24
type input "5"
click at [900, 220] on input "text" at bounding box center [969, 222] width 237 height 26
type input "CAM LỘ"
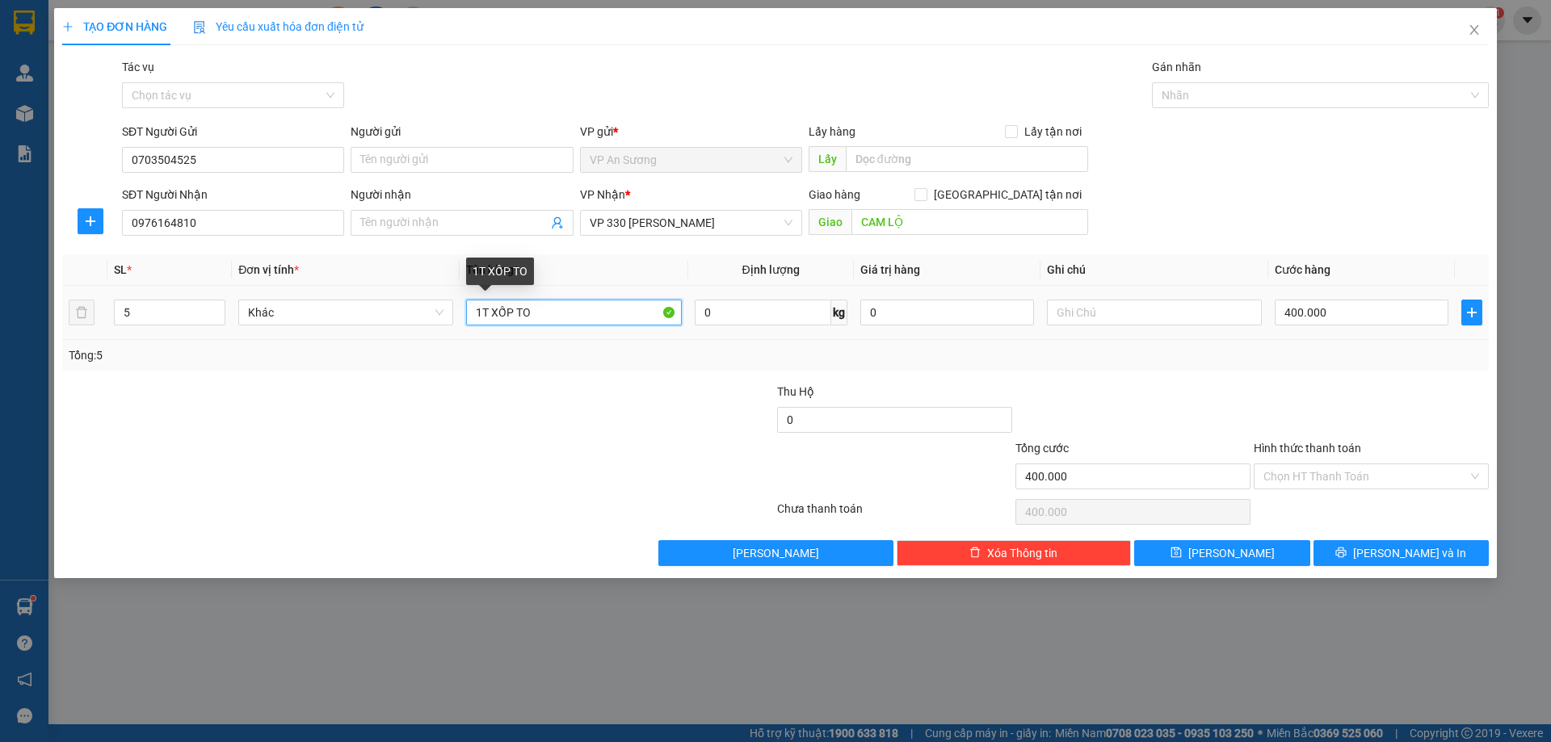
click at [546, 321] on input "1T XỐP TO" at bounding box center [573, 313] width 215 height 26
type input "1"
type input "5 KIỆN GỖ"
click at [1341, 314] on input "400.000" at bounding box center [1361, 313] width 174 height 26
type input "0"
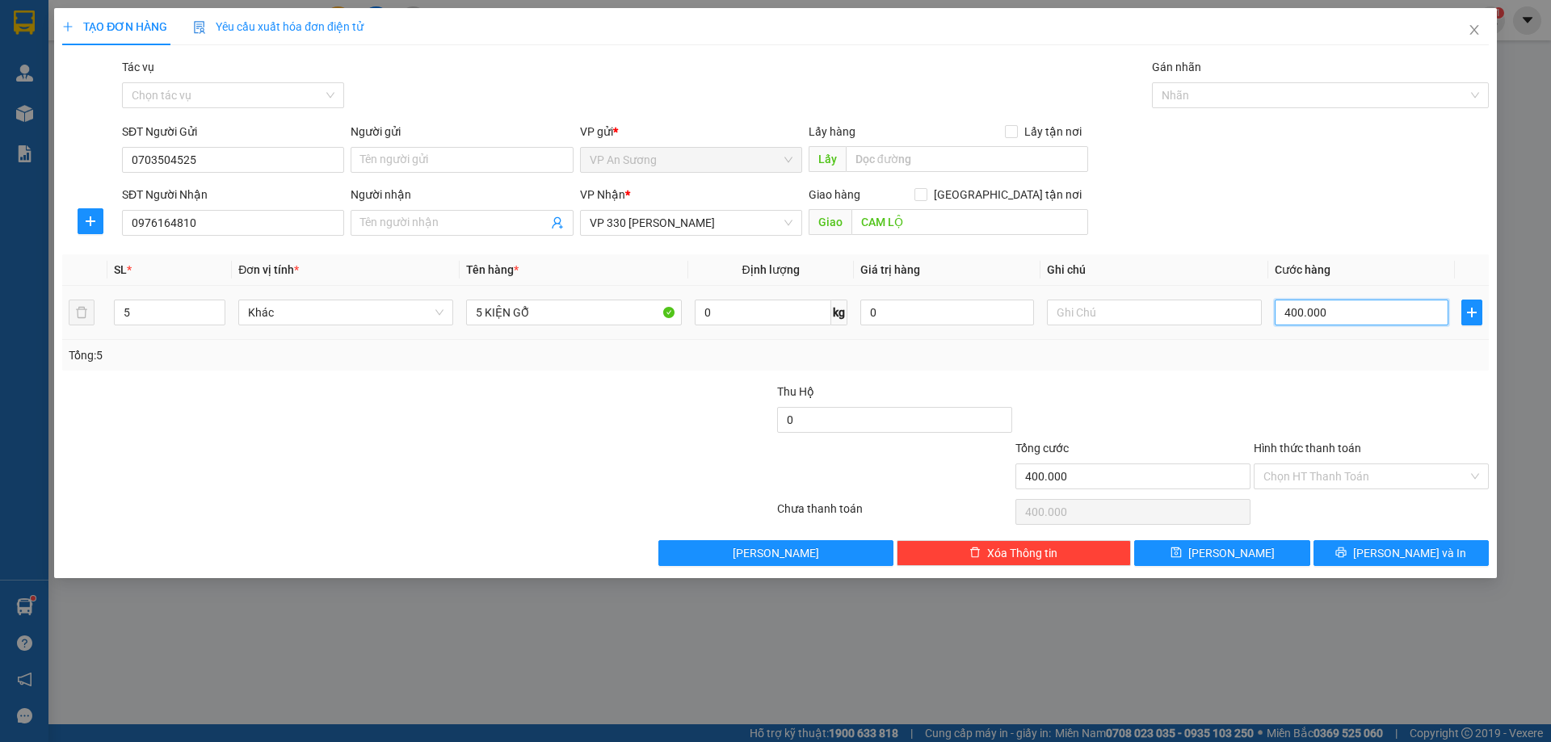
type input "0"
type input "1"
type input "01"
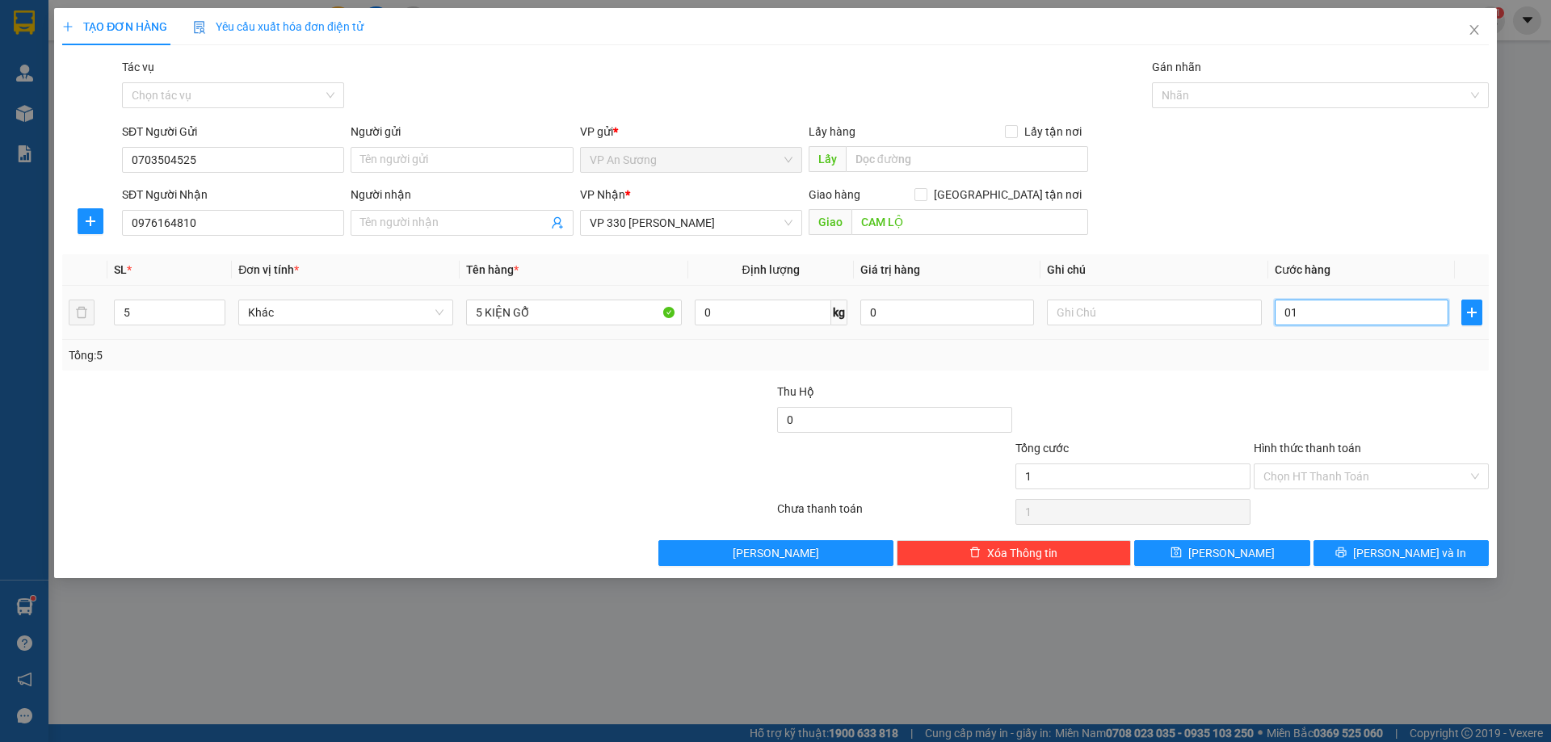
type input "10"
type input "010"
type input "100"
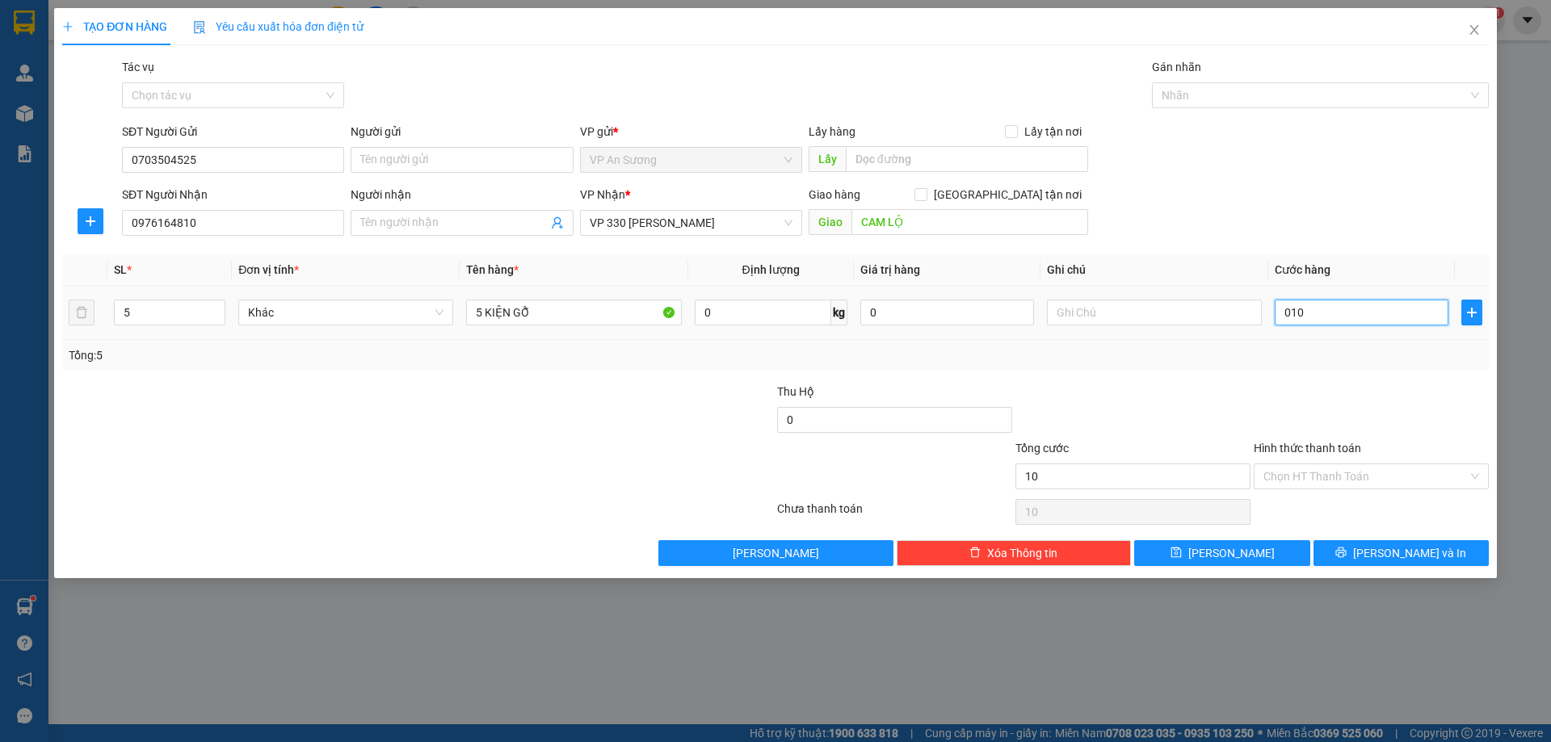
type input "0.100"
type input "1.000"
type input "01.000"
type input "1.000.000"
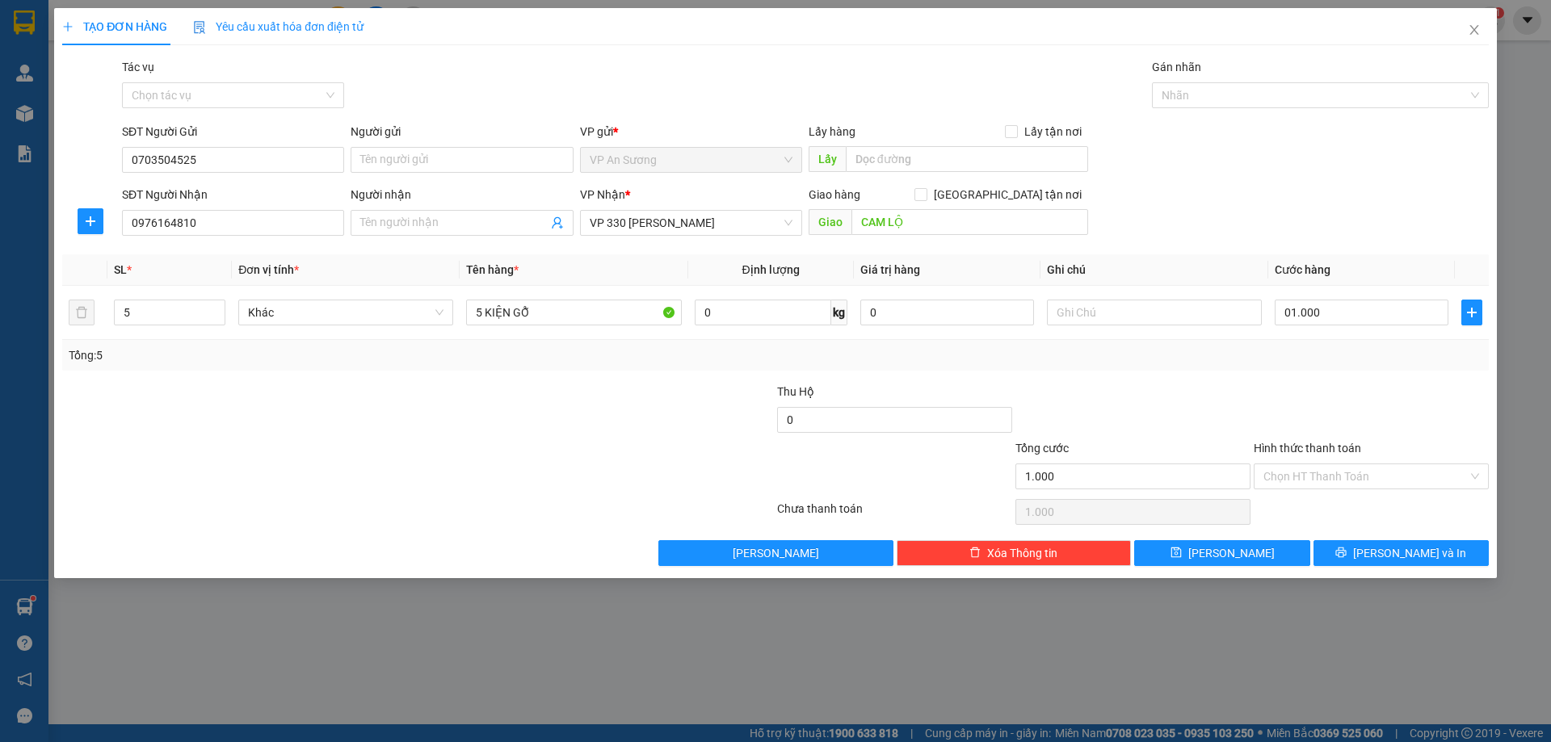
type input "1.000.000"
click at [1319, 350] on div "Tổng: 5" at bounding box center [775, 355] width 1413 height 18
click at [1346, 557] on icon "printer" at bounding box center [1340, 552] width 11 height 11
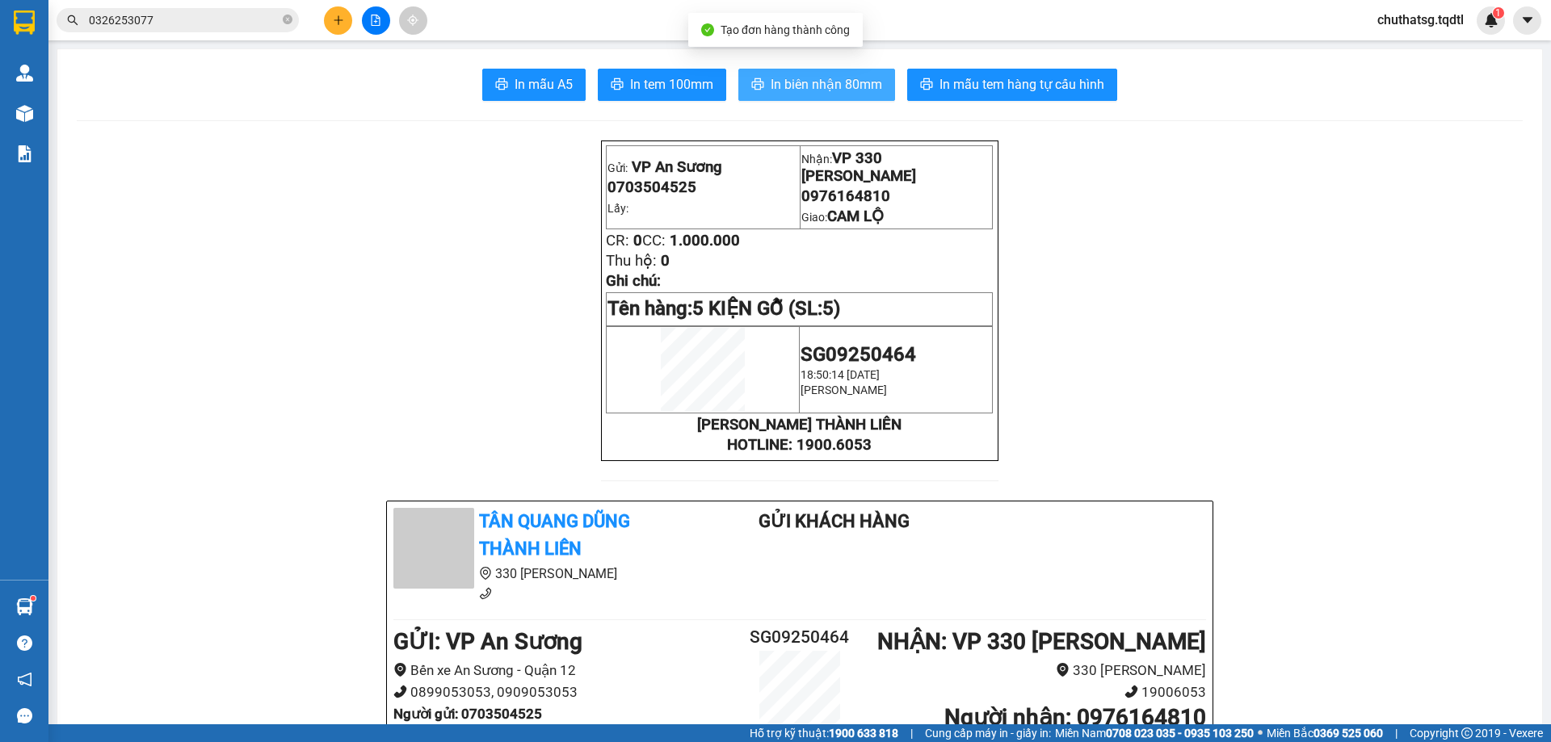
click at [791, 83] on span "In biên nhận 80mm" at bounding box center [825, 84] width 111 height 20
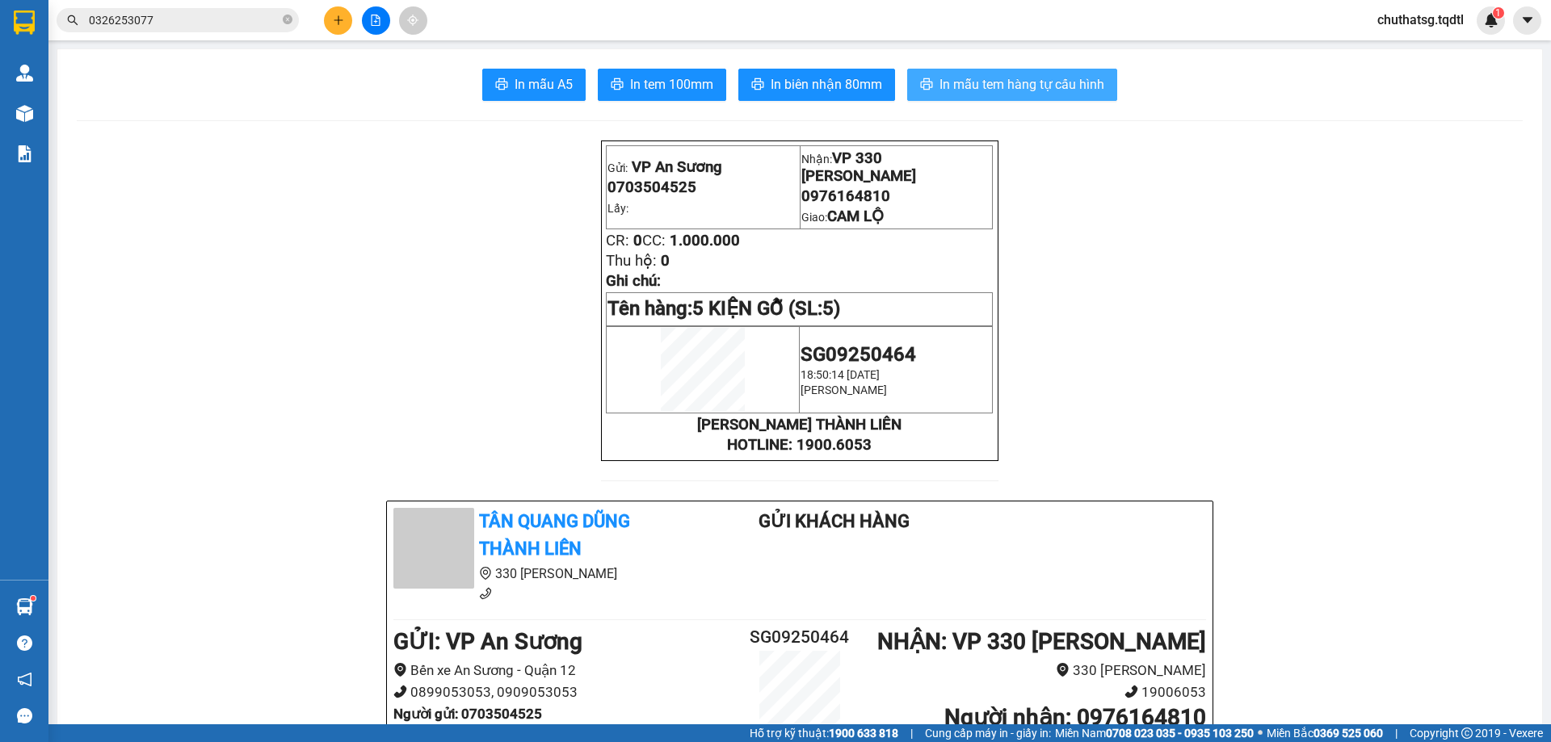
click at [988, 78] on span "In mẫu tem hàng tự cấu hình" at bounding box center [1021, 84] width 165 height 20
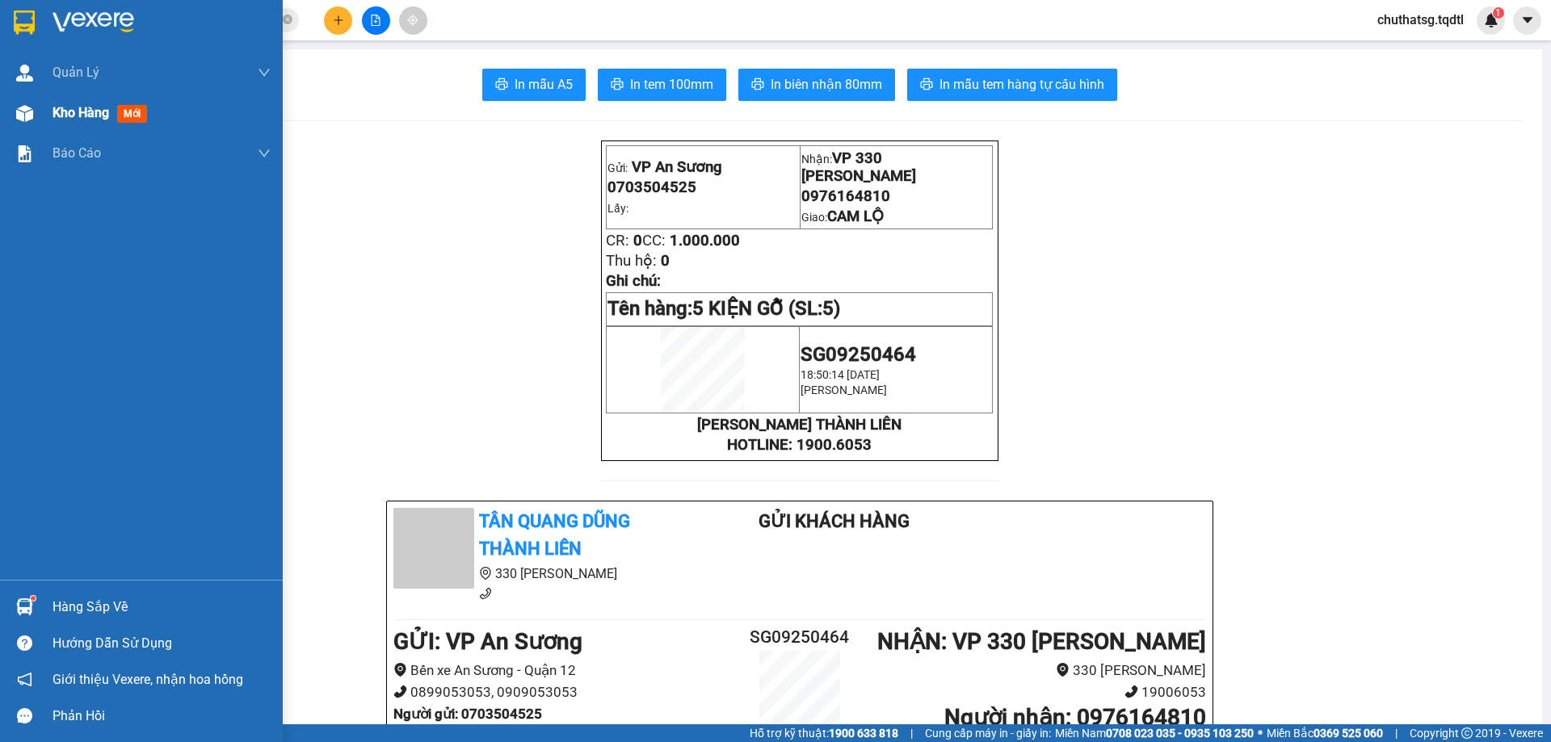
click at [91, 111] on span "Kho hàng" at bounding box center [80, 112] width 57 height 15
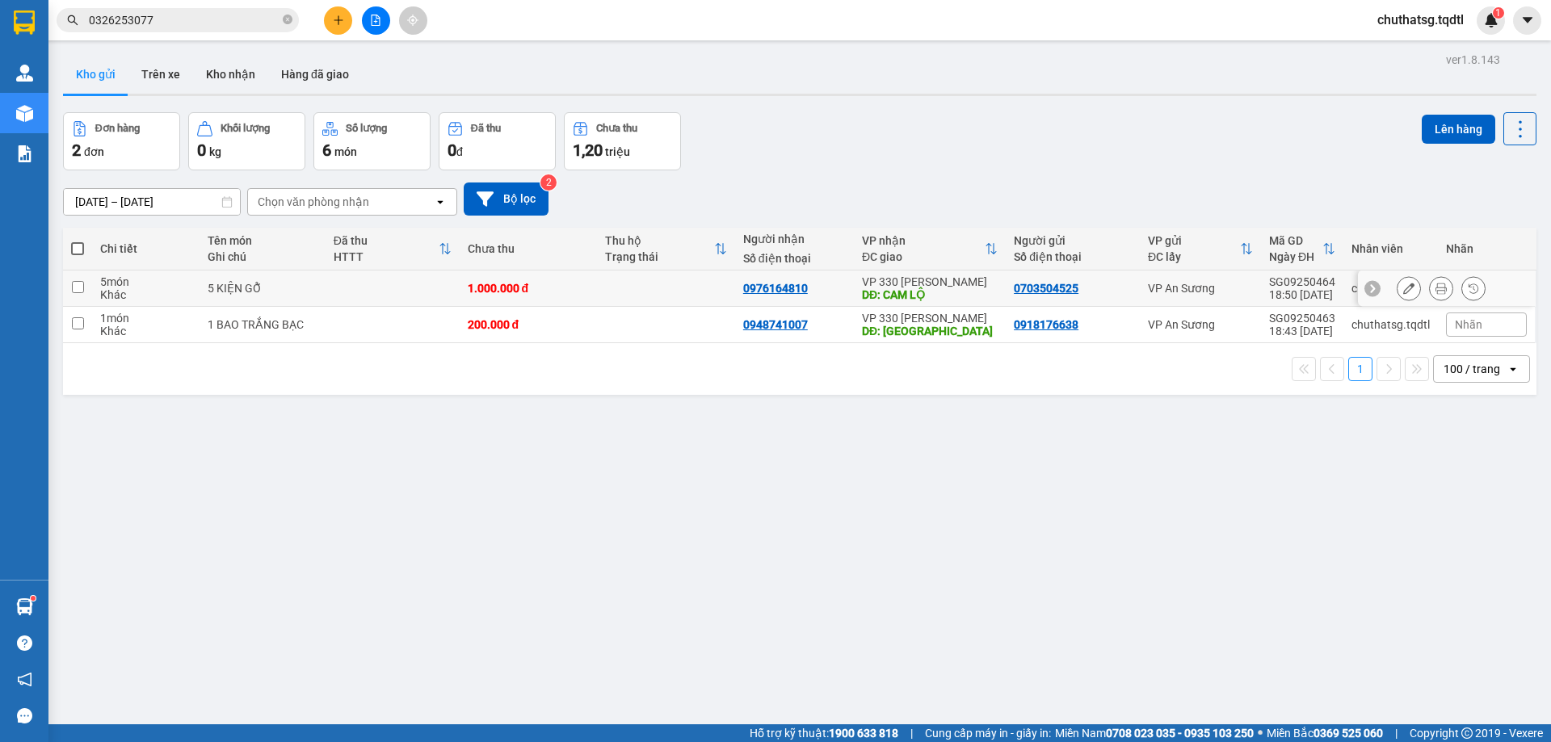
drag, startPoint x: 77, startPoint y: 283, endPoint x: 83, endPoint y: 313, distance: 30.6
click at [78, 287] on input "checkbox" at bounding box center [78, 287] width 12 height 12
checkbox input "true"
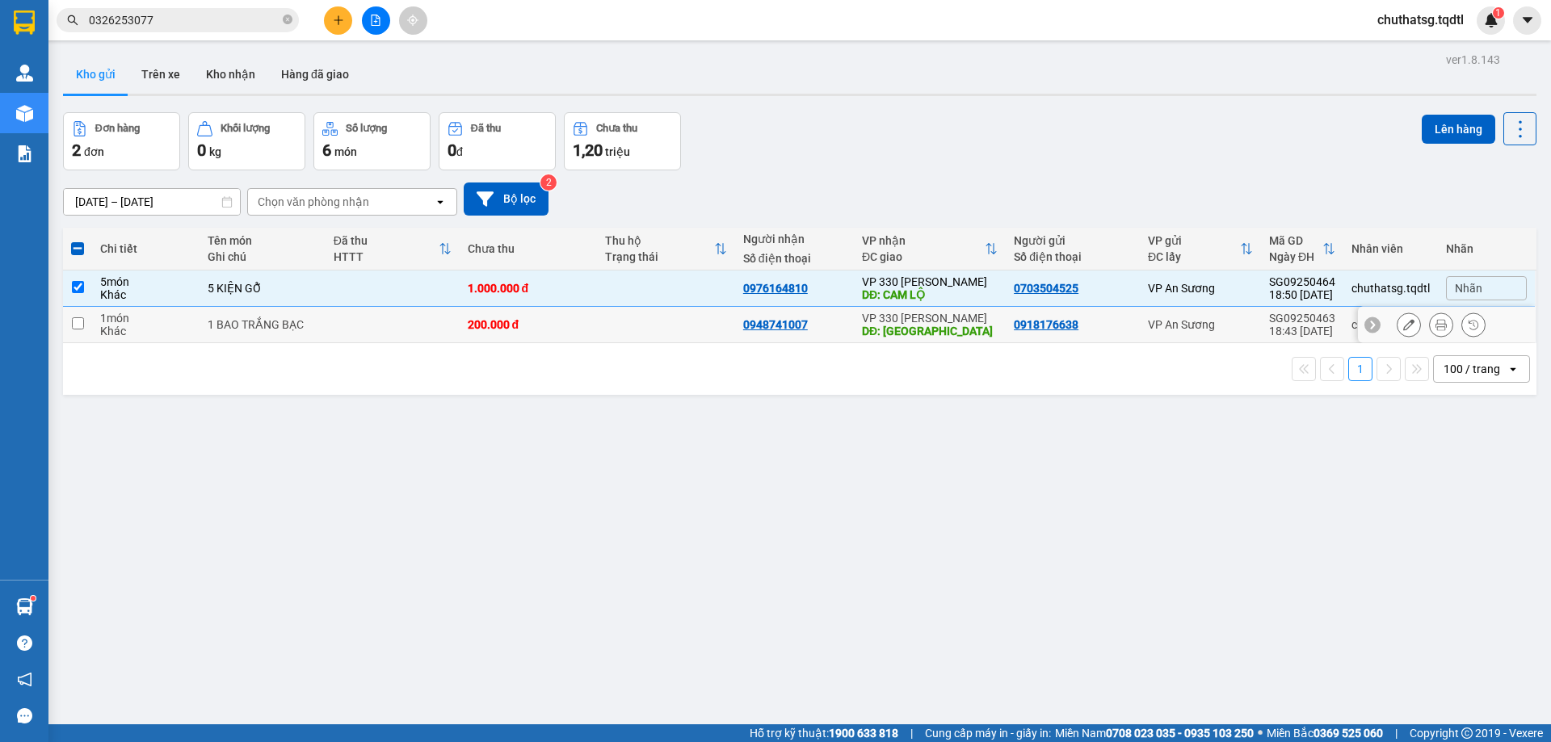
click at [78, 325] on input "checkbox" at bounding box center [78, 323] width 12 height 12
checkbox input "true"
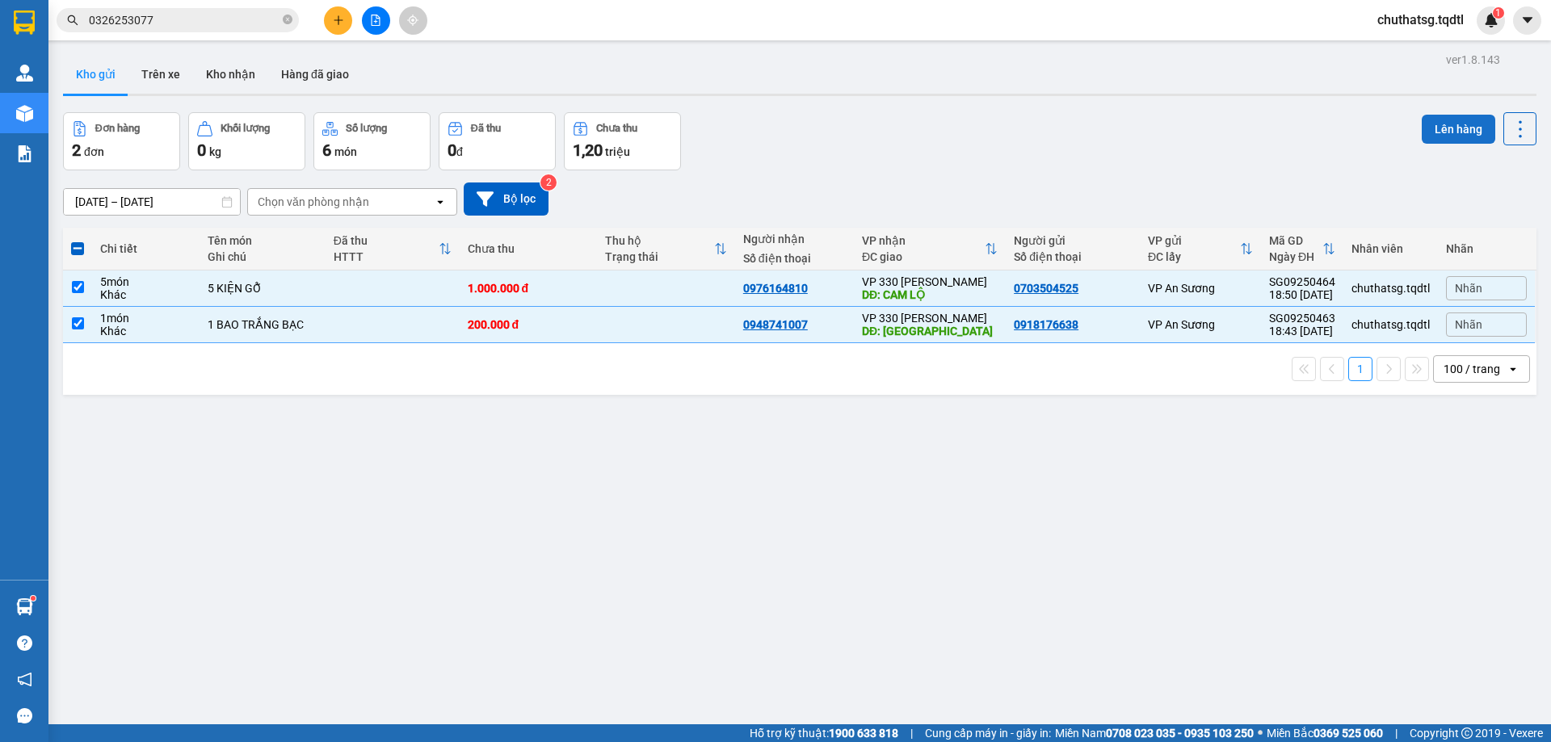
drag, startPoint x: 1442, startPoint y: 128, endPoint x: 1433, endPoint y: 127, distance: 8.9
click at [1436, 127] on button "Lên hàng" at bounding box center [1457, 129] width 73 height 29
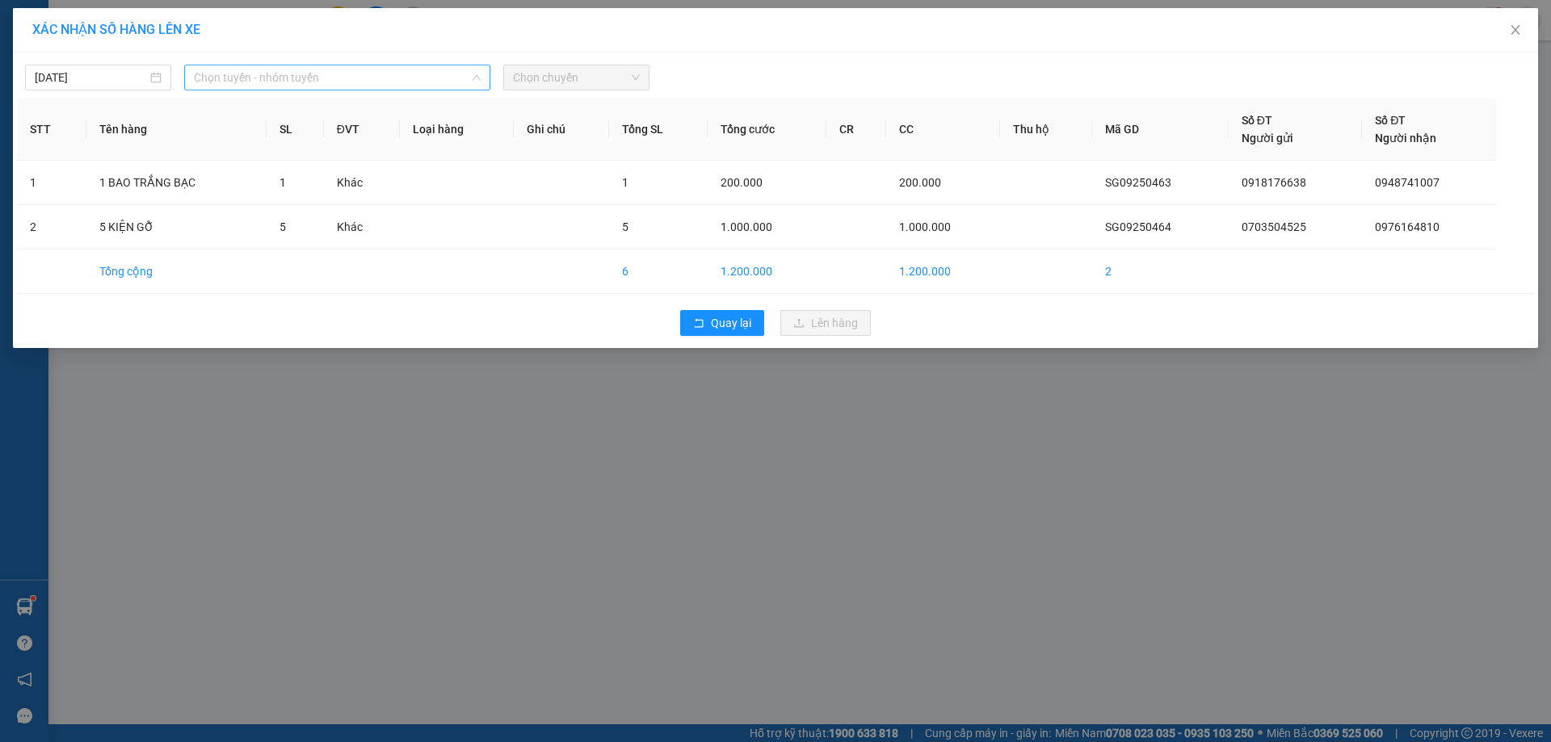
drag, startPoint x: 390, startPoint y: 72, endPoint x: 388, endPoint y: 103, distance: 30.7
click at [389, 72] on span "Chọn tuyến - nhóm tuyến" at bounding box center [337, 77] width 287 height 24
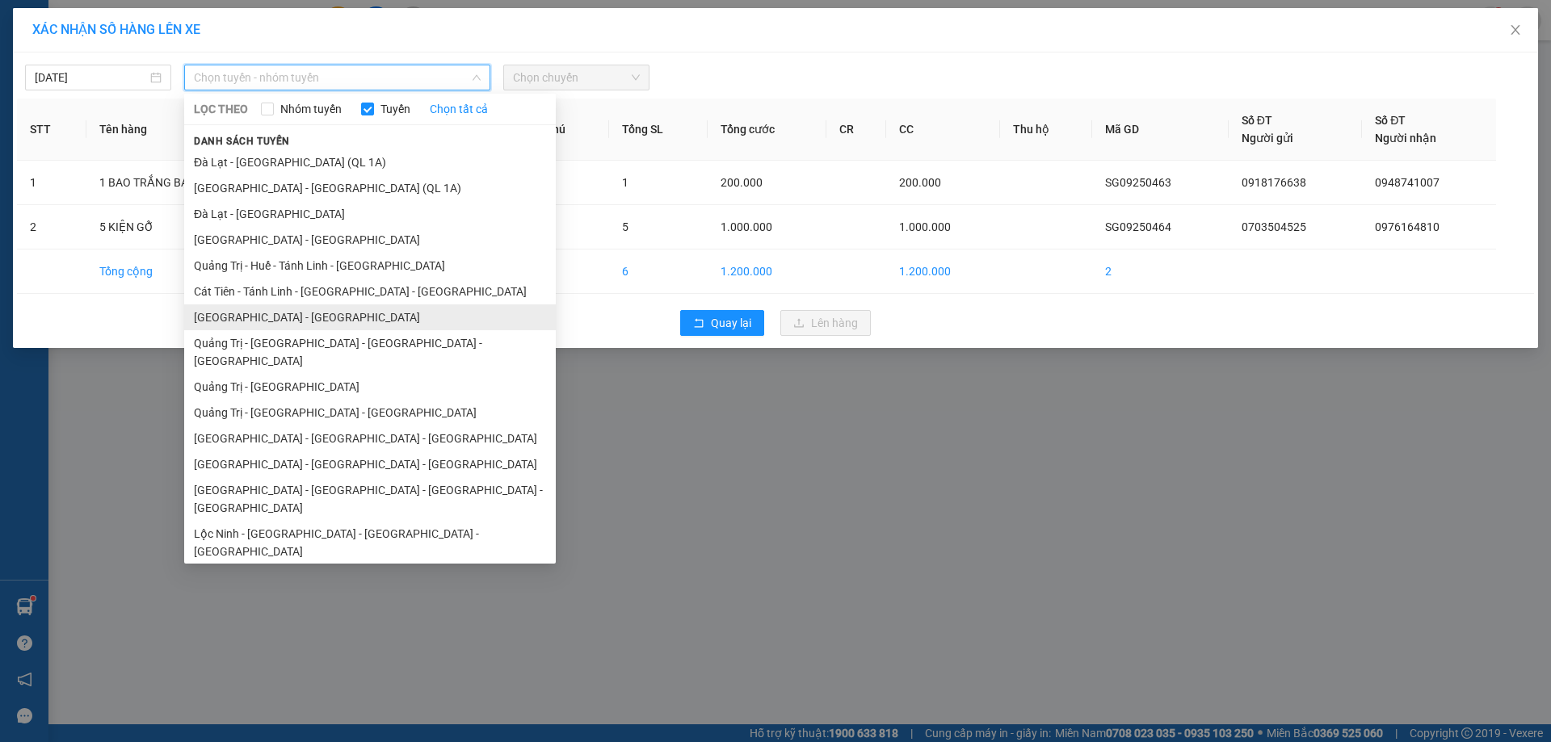
click at [267, 316] on li "[GEOGRAPHIC_DATA] - [GEOGRAPHIC_DATA]" at bounding box center [369, 317] width 371 height 26
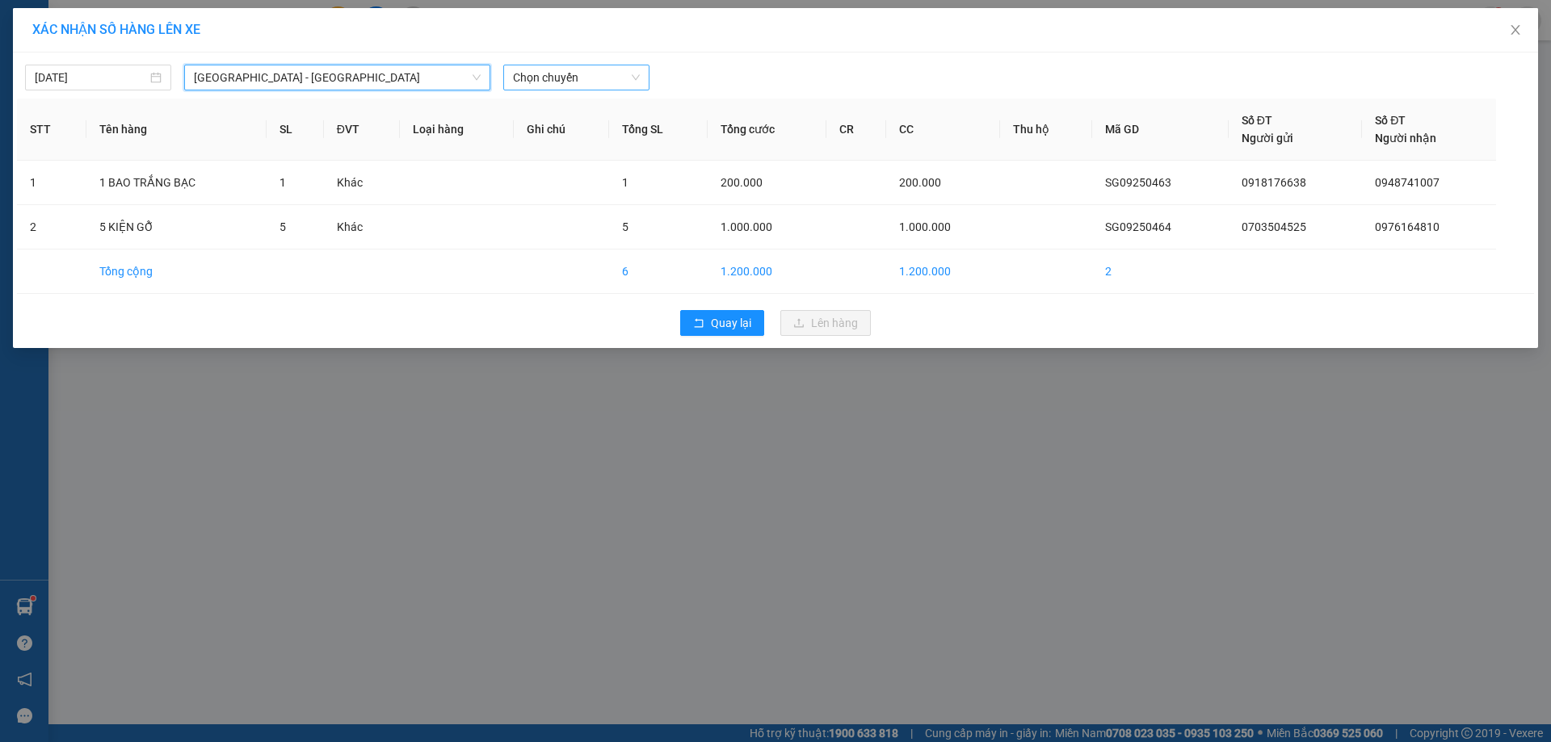
click at [598, 78] on span "Chọn chuyến" at bounding box center [576, 77] width 127 height 24
click at [141, 83] on input "[DATE]" at bounding box center [91, 78] width 112 height 18
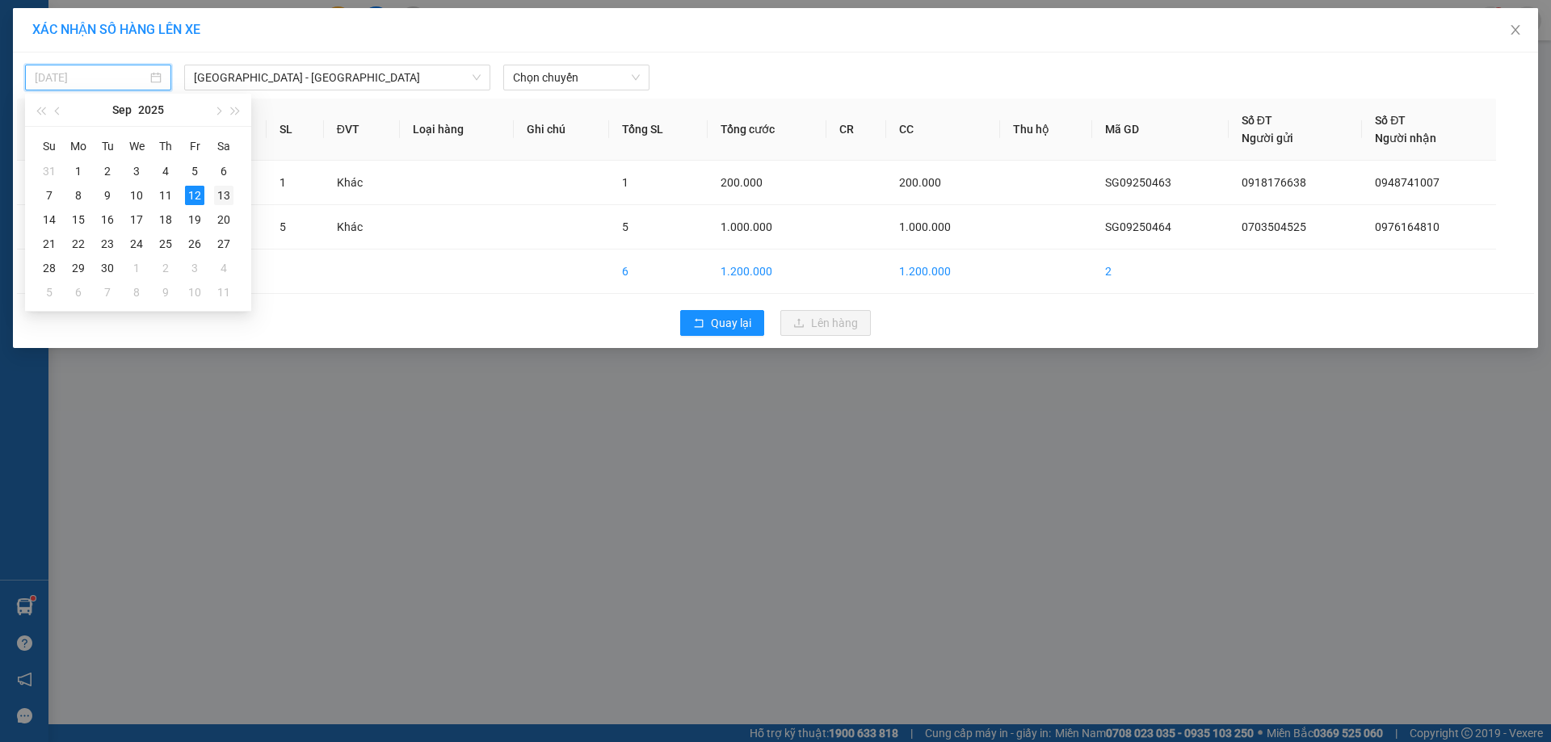
click at [226, 191] on div "13" at bounding box center [223, 195] width 19 height 19
type input "[DATE]"
click at [361, 81] on span "[GEOGRAPHIC_DATA] - [GEOGRAPHIC_DATA]" at bounding box center [337, 77] width 287 height 24
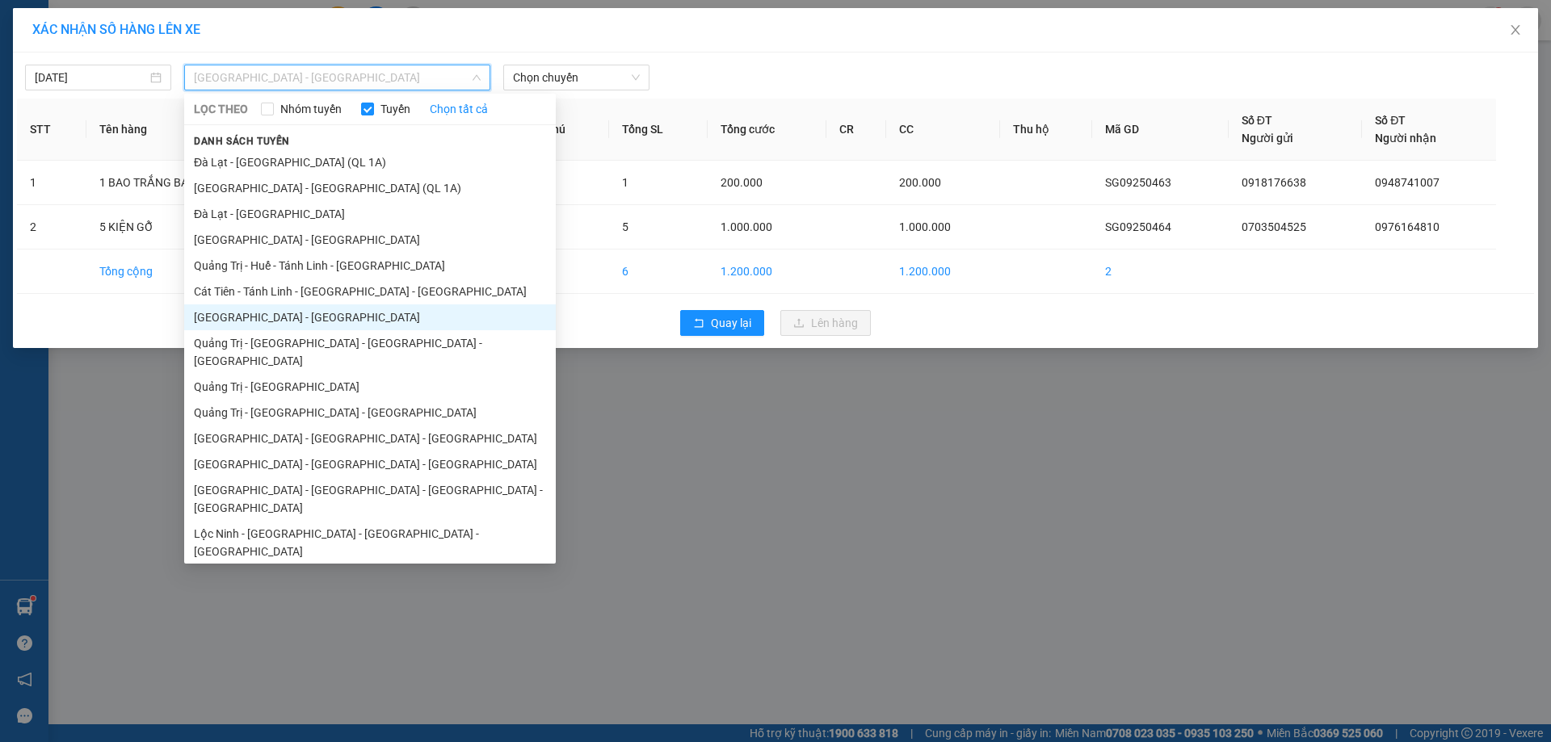
drag, startPoint x: 305, startPoint y: 317, endPoint x: 306, endPoint y: 300, distance: 17.0
click at [306, 316] on li "[GEOGRAPHIC_DATA] - [GEOGRAPHIC_DATA]" at bounding box center [369, 317] width 371 height 26
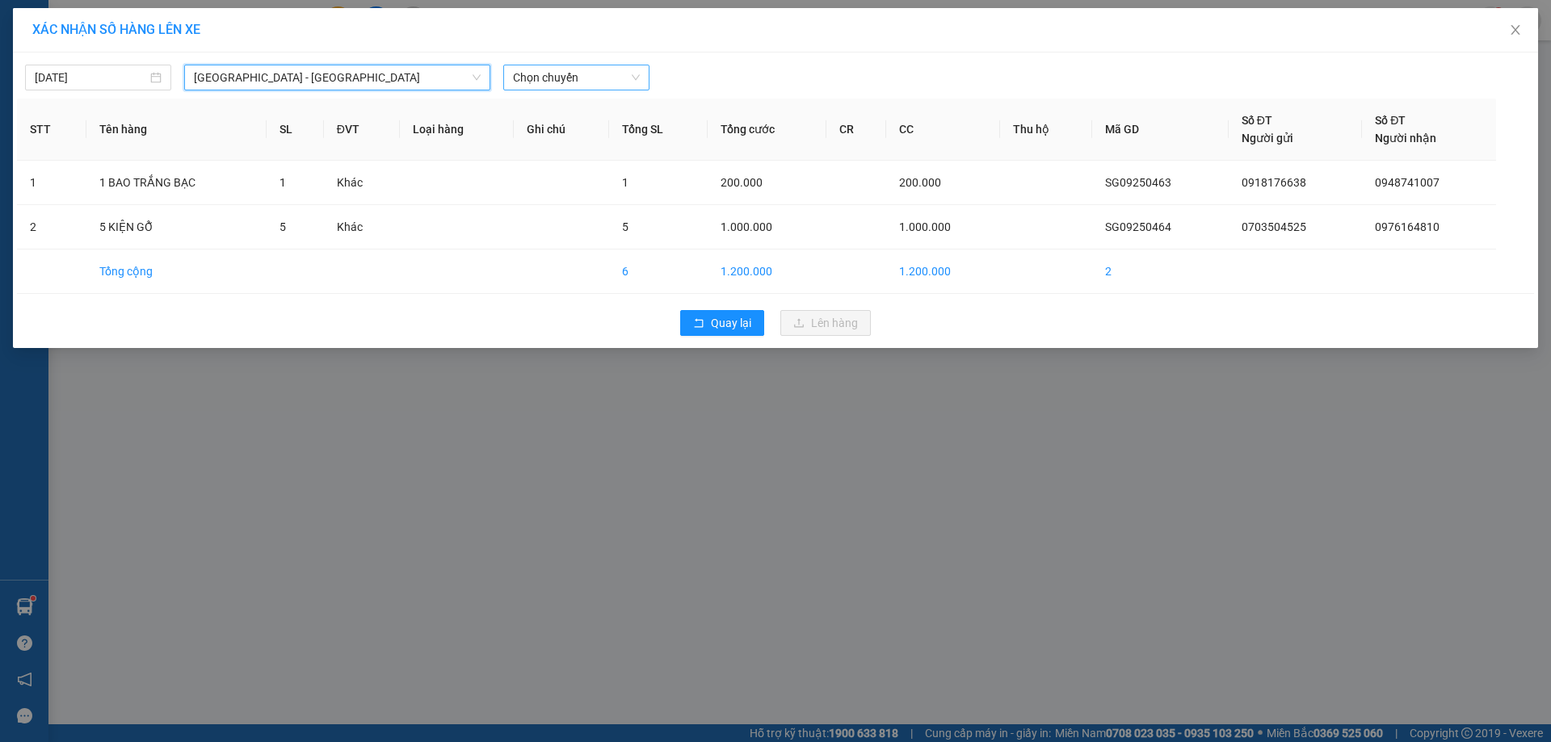
click at [590, 78] on span "Chọn chuyến" at bounding box center [576, 77] width 127 height 24
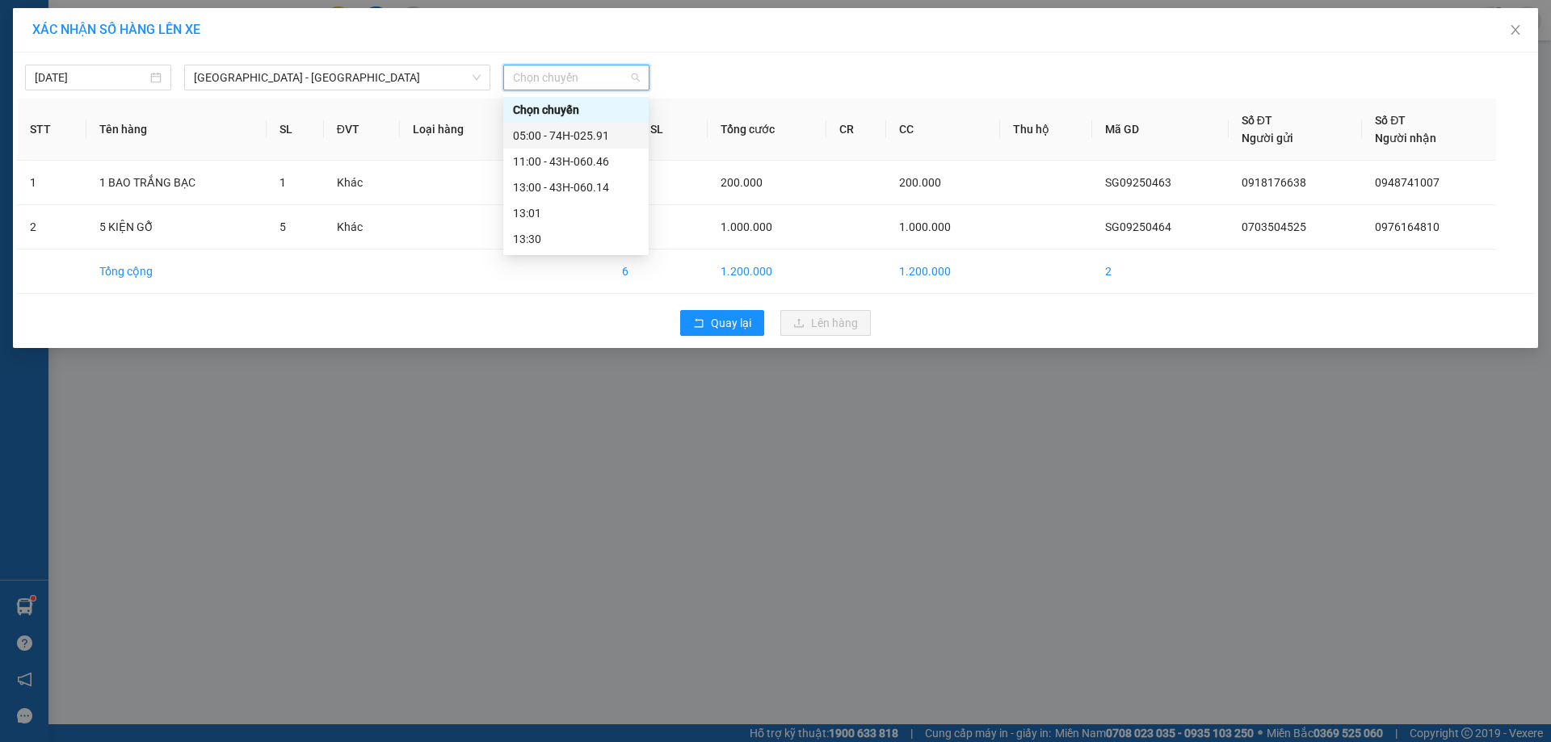
click at [569, 132] on div "05:00 - 74H-025.91" at bounding box center [576, 136] width 126 height 18
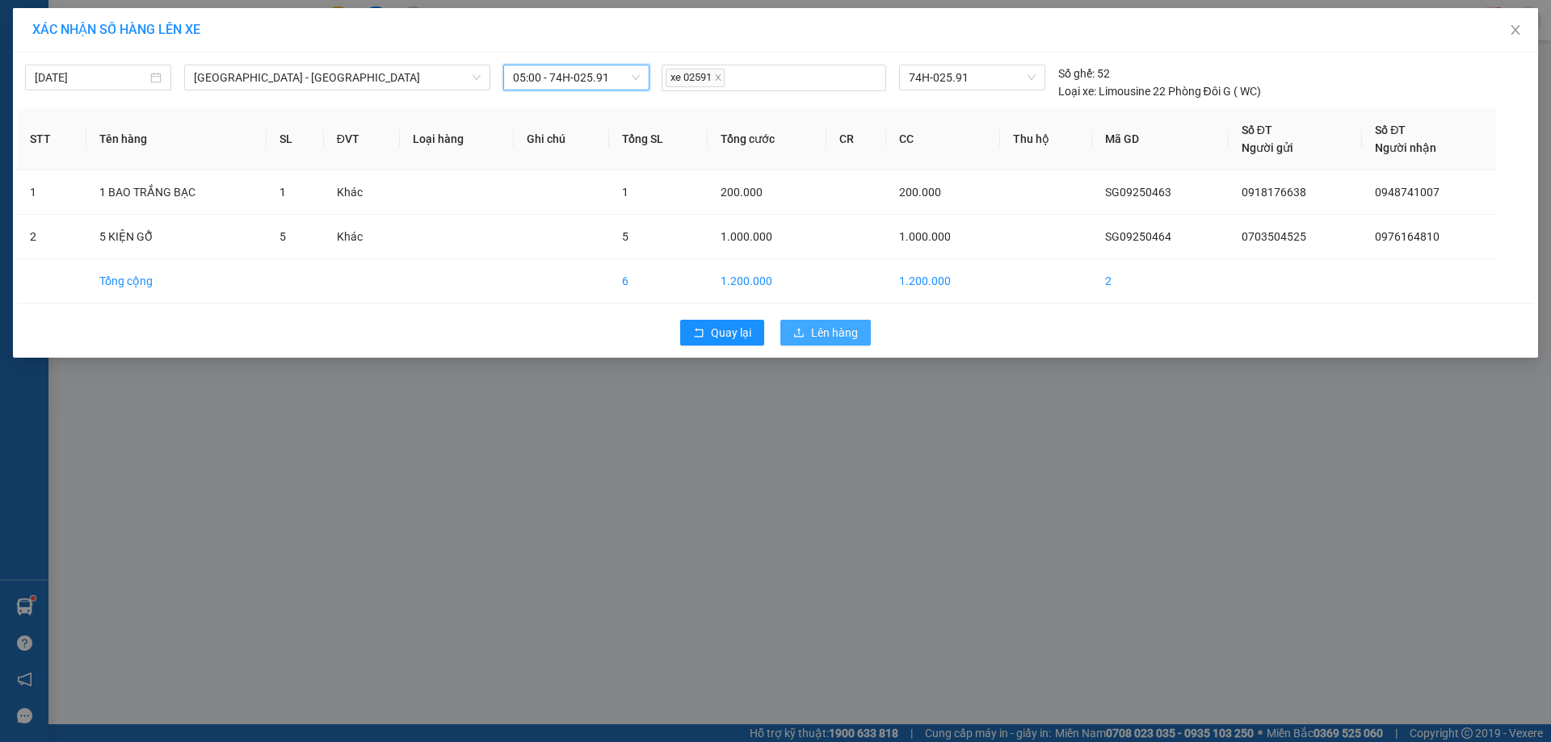
click at [838, 329] on span "Lên hàng" at bounding box center [834, 333] width 47 height 18
